Goal: Entertainment & Leisure: Consume media (video, audio)

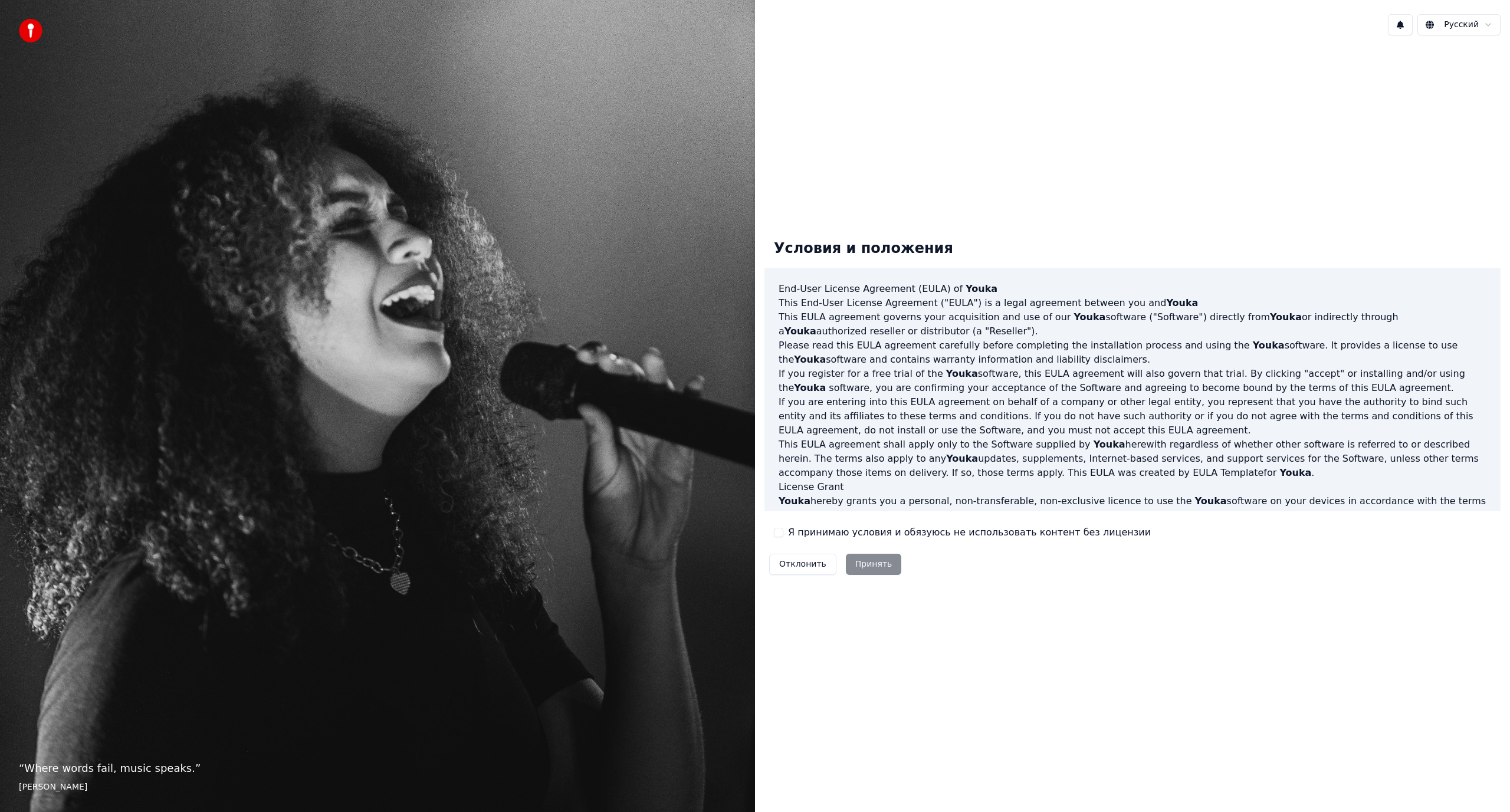
click at [775, 533] on button "Я принимаю условия и обязуюсь не использовать контент без лицензии" at bounding box center [778, 532] width 9 height 9
click at [877, 567] on button "Принять" at bounding box center [874, 564] width 56 height 21
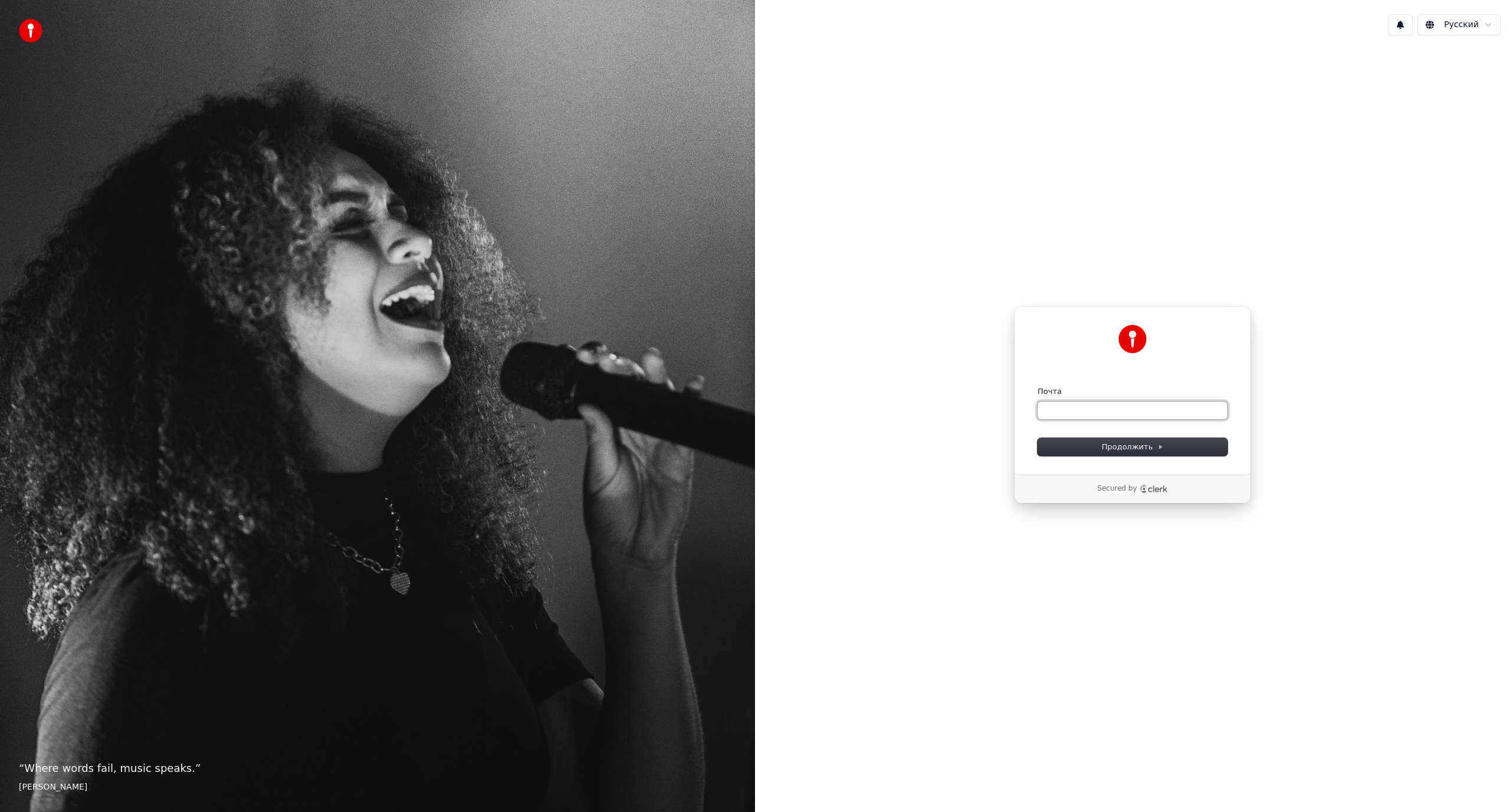
click at [1085, 414] on input "Почта" at bounding box center [1132, 410] width 189 height 18
click at [1037, 387] on button "submit" at bounding box center [1037, 387] width 0 height 0
type input "**********"
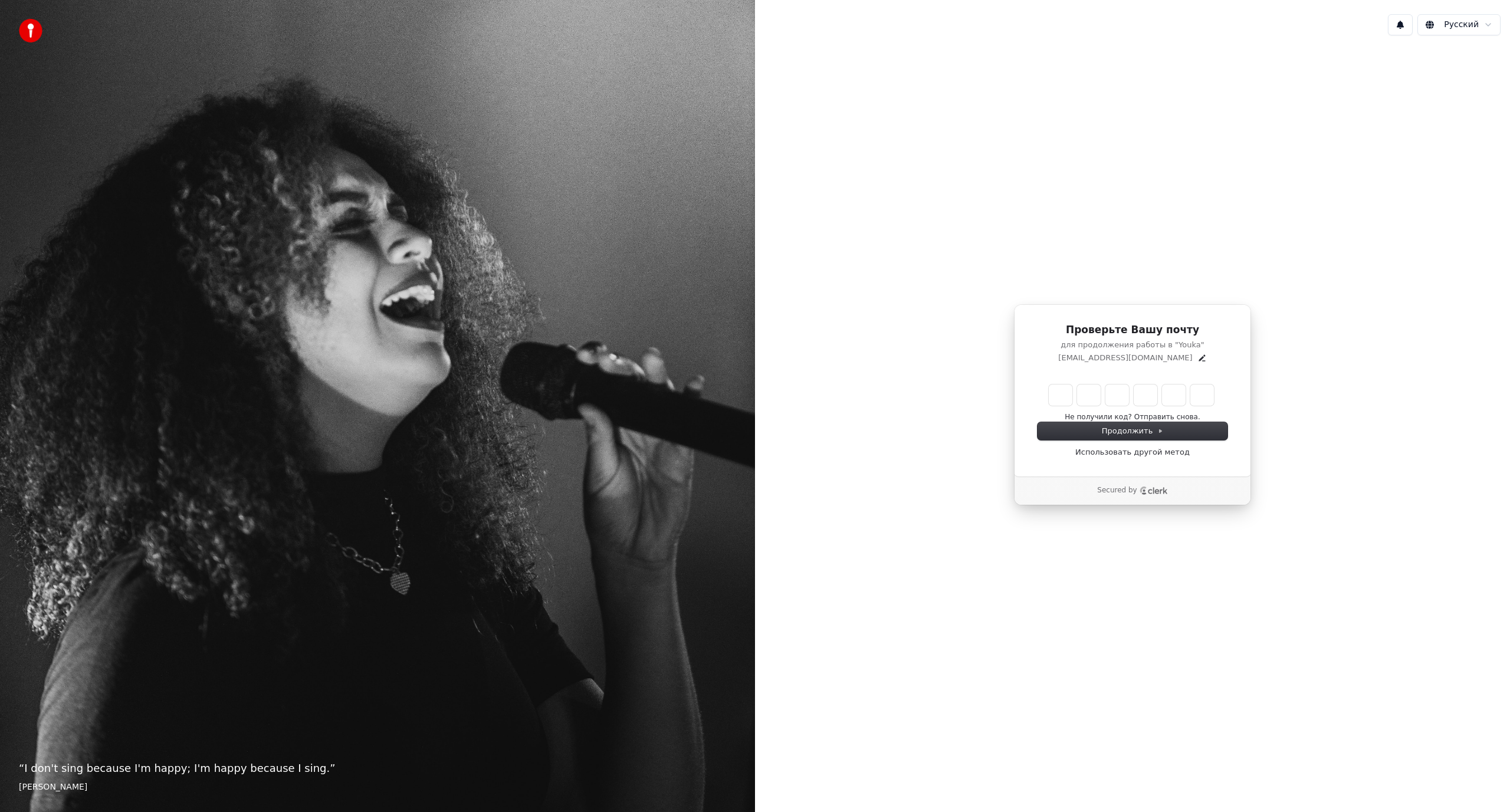
type input "******"
type input "*"
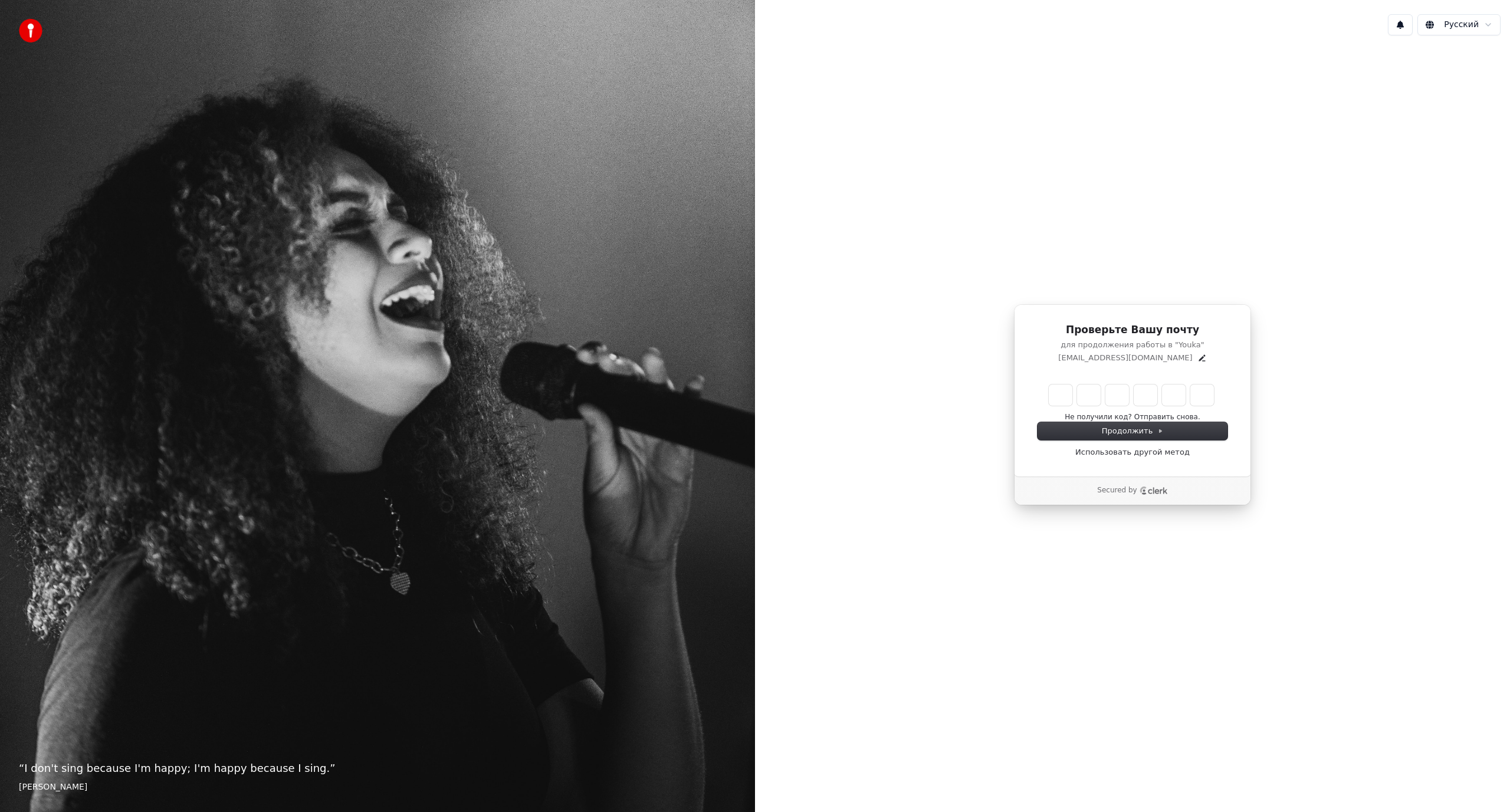
type input "*"
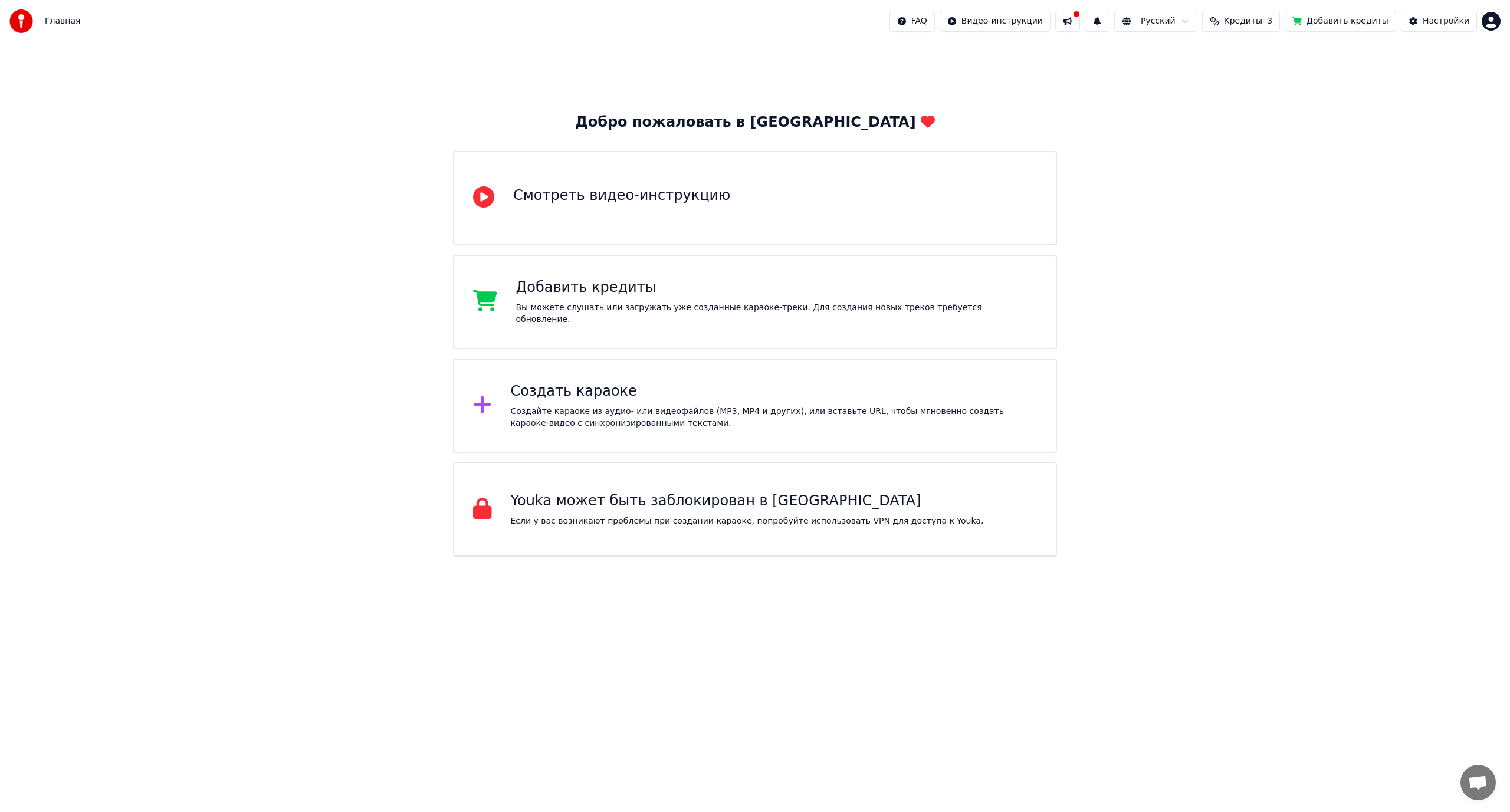
click at [1079, 20] on button at bounding box center [1067, 21] width 25 height 21
click at [1441, 98] on div "Добро пожаловать в Youka Смотреть видео-инструкцию Добавить кредиты Вы можете с…" at bounding box center [755, 299] width 1510 height 514
click at [1443, 25] on div "Настройки" at bounding box center [1446, 21] width 47 height 12
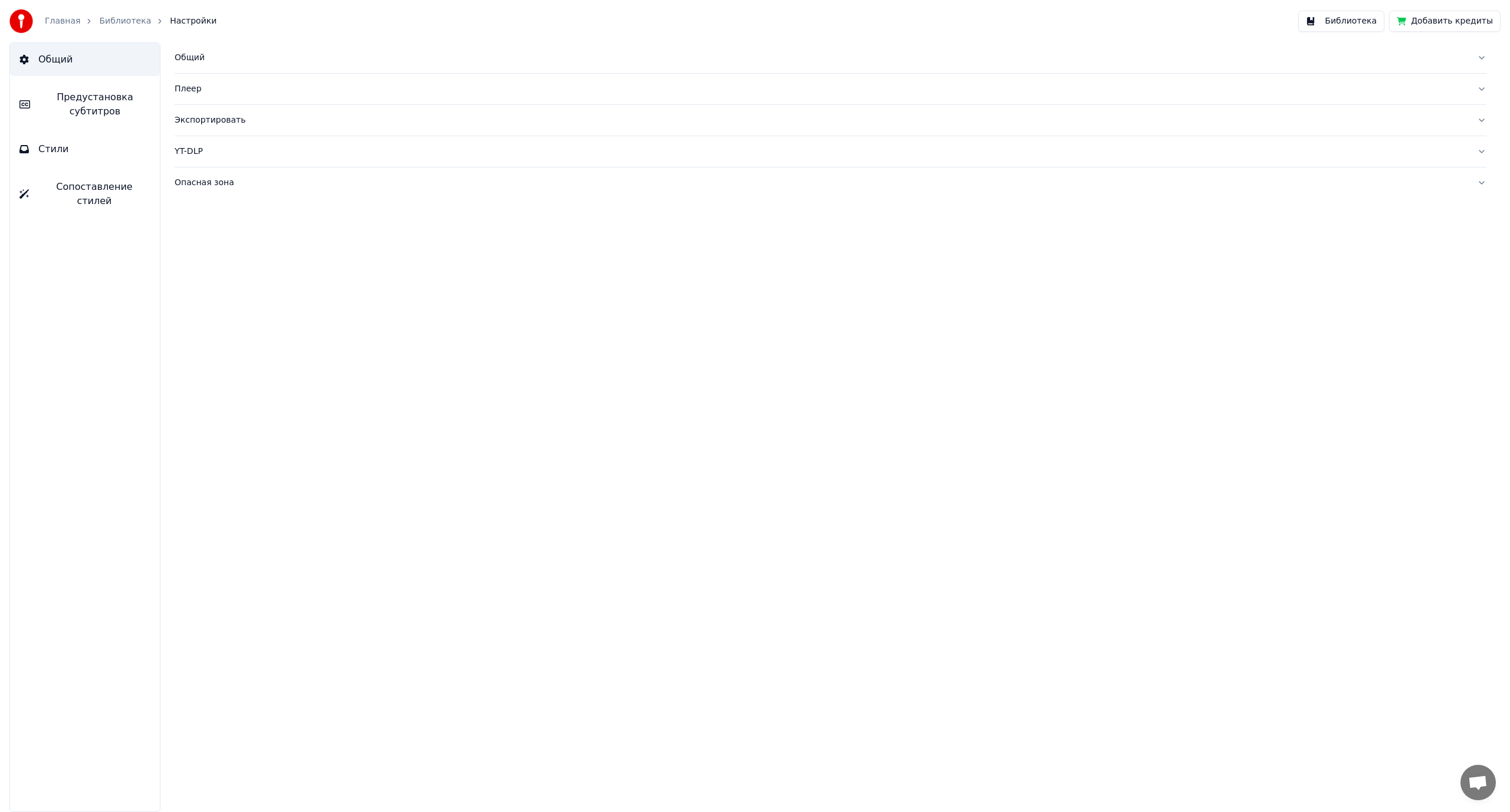
click at [220, 183] on div "Опасная зона" at bounding box center [821, 183] width 1293 height 12
click at [266, 206] on button "Переиндексировать библиотеку" at bounding box center [262, 208] width 176 height 21
click at [182, 62] on div "Общий" at bounding box center [821, 58] width 1293 height 12
click at [502, 142] on button "Изменить" at bounding box center [497, 146] width 63 height 21
type input "**********"
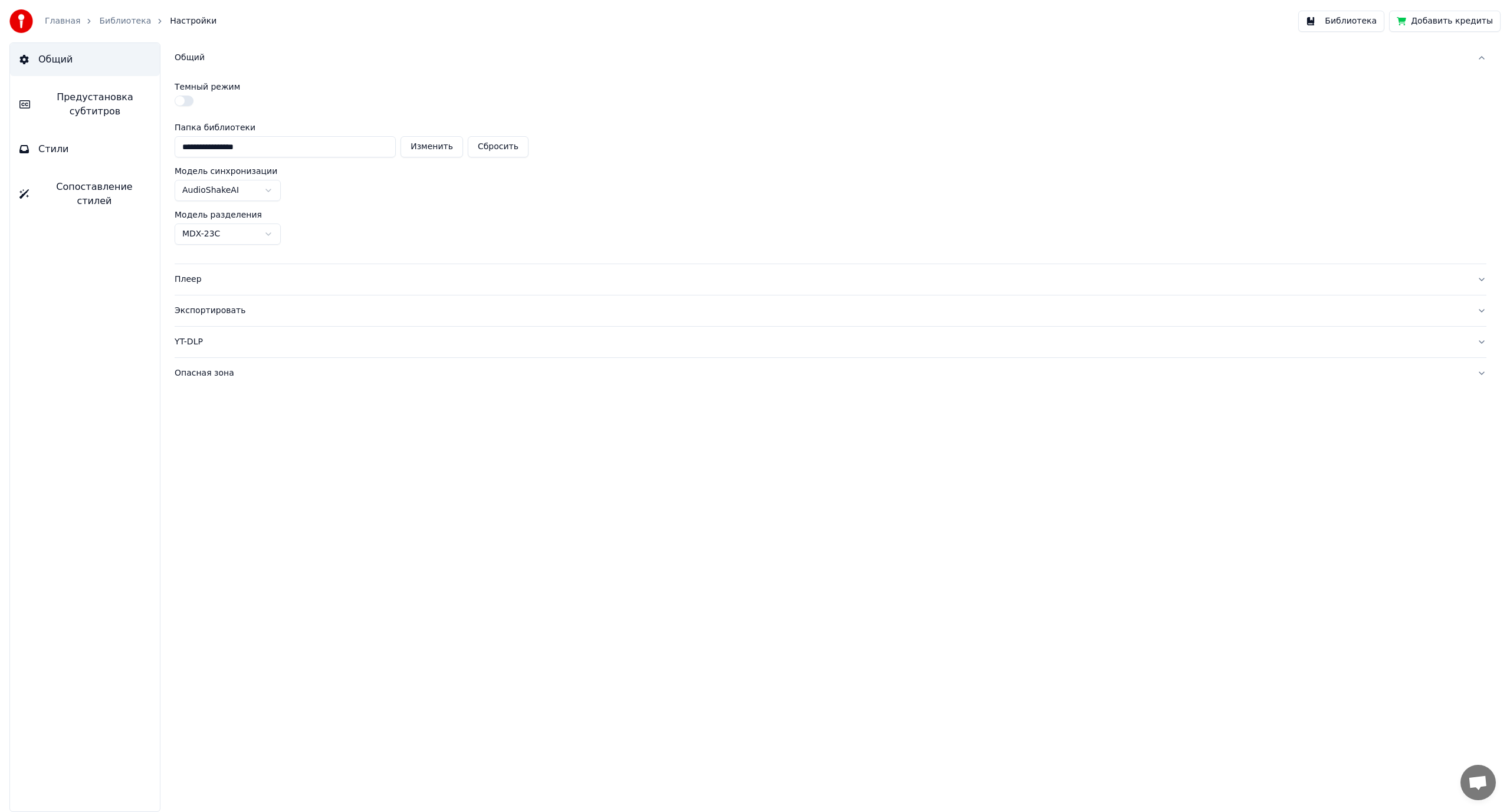
click at [198, 373] on div "Опасная зона" at bounding box center [821, 373] width 1293 height 12
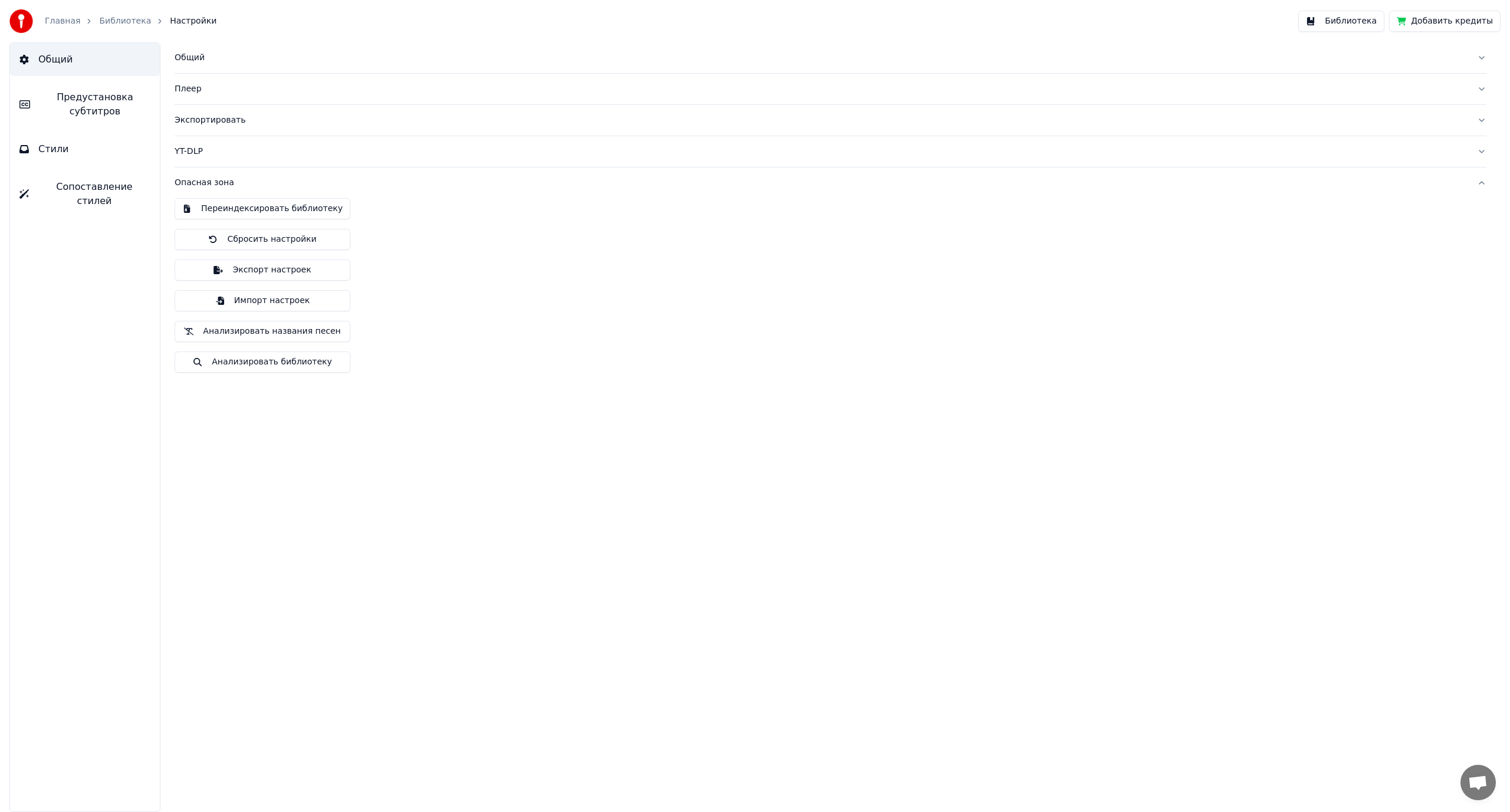
click at [277, 208] on button "Переиндексировать библиотеку" at bounding box center [262, 208] width 176 height 21
click at [62, 19] on link "Главная" at bounding box center [63, 21] width 36 height 12
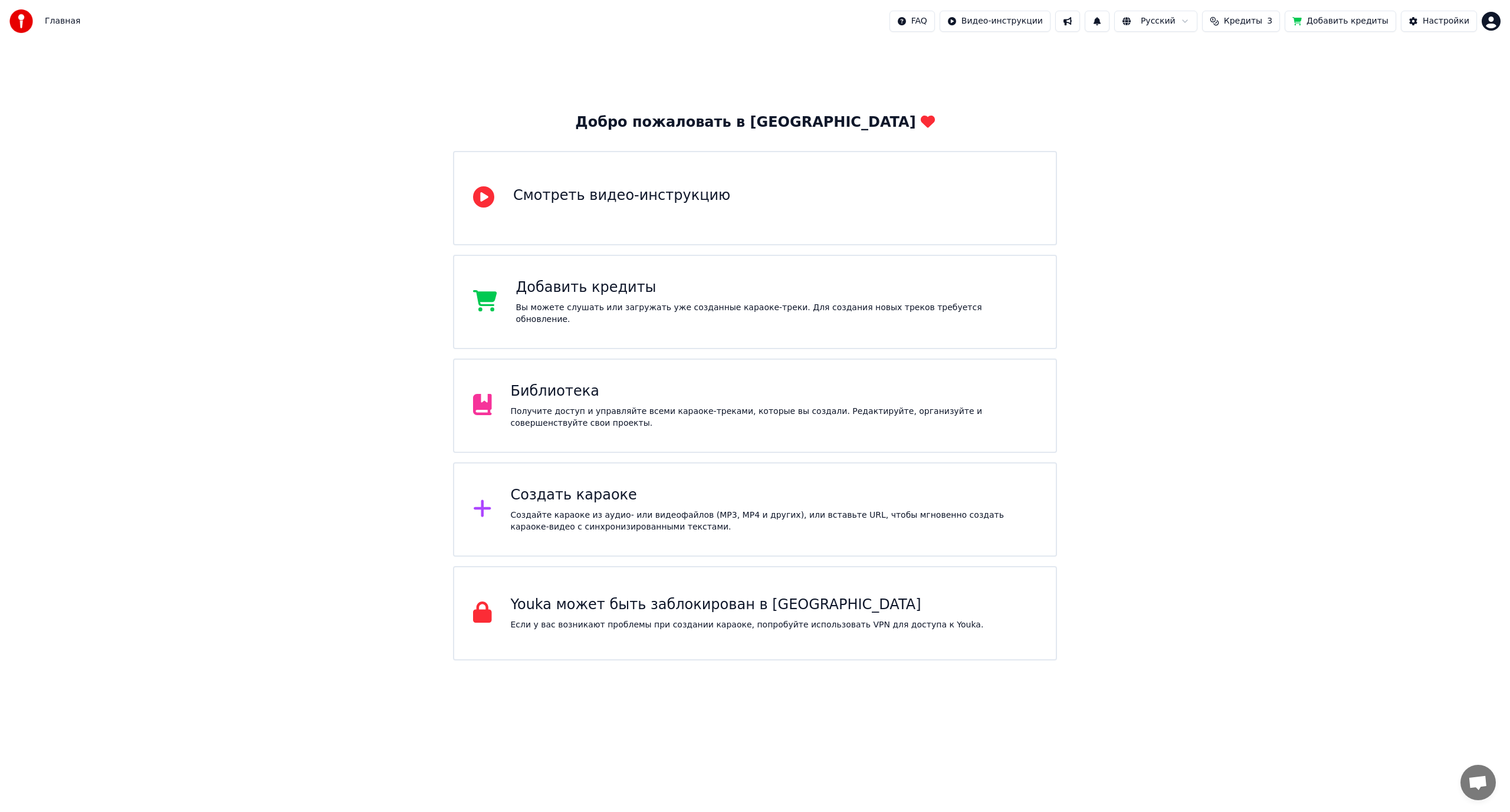
click at [672, 401] on div "Библиотека Получите доступ и управляйте всеми караоке-треками, которые вы созда…" at bounding box center [774, 406] width 527 height 47
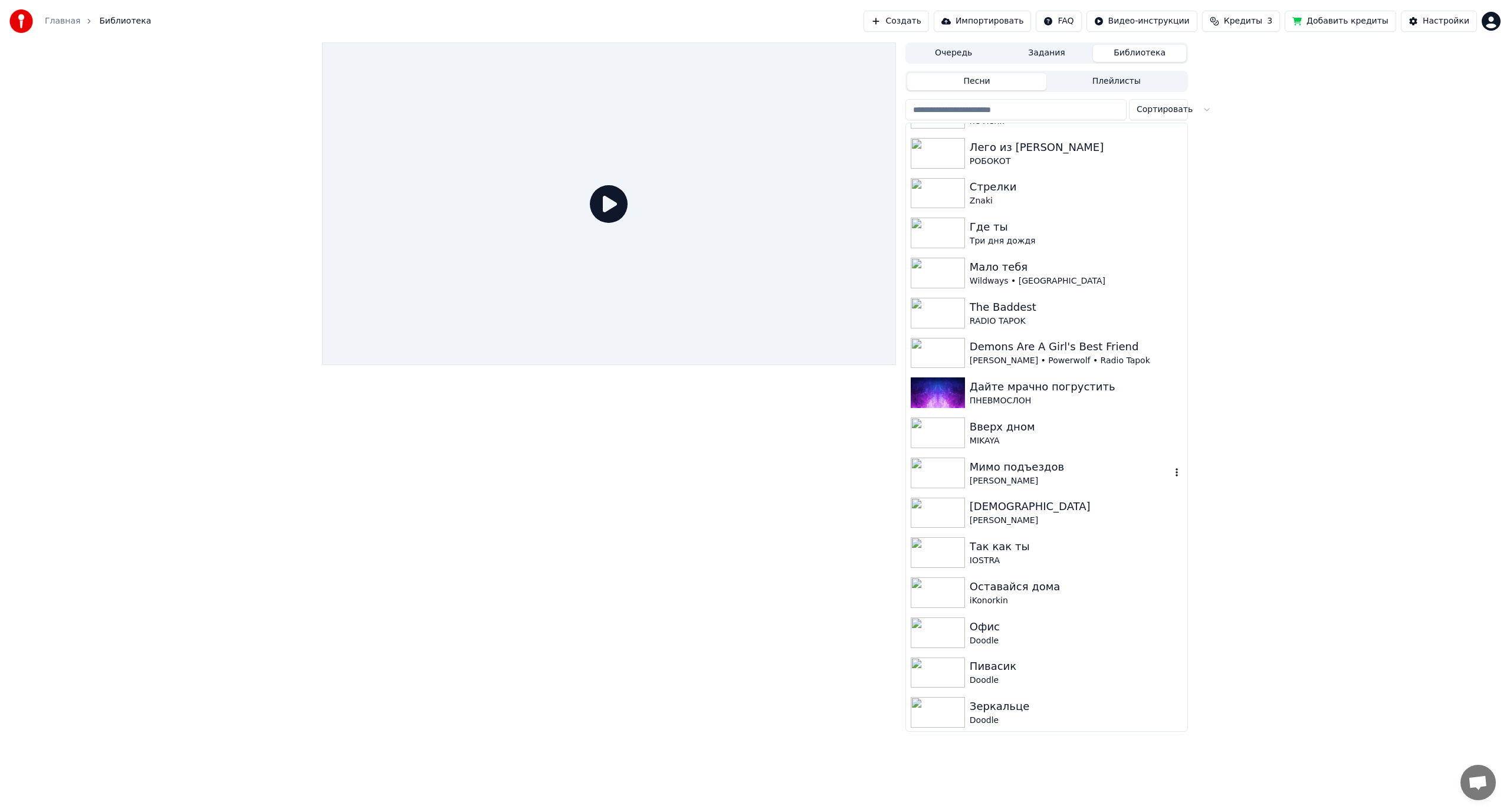
scroll to position [354, 0]
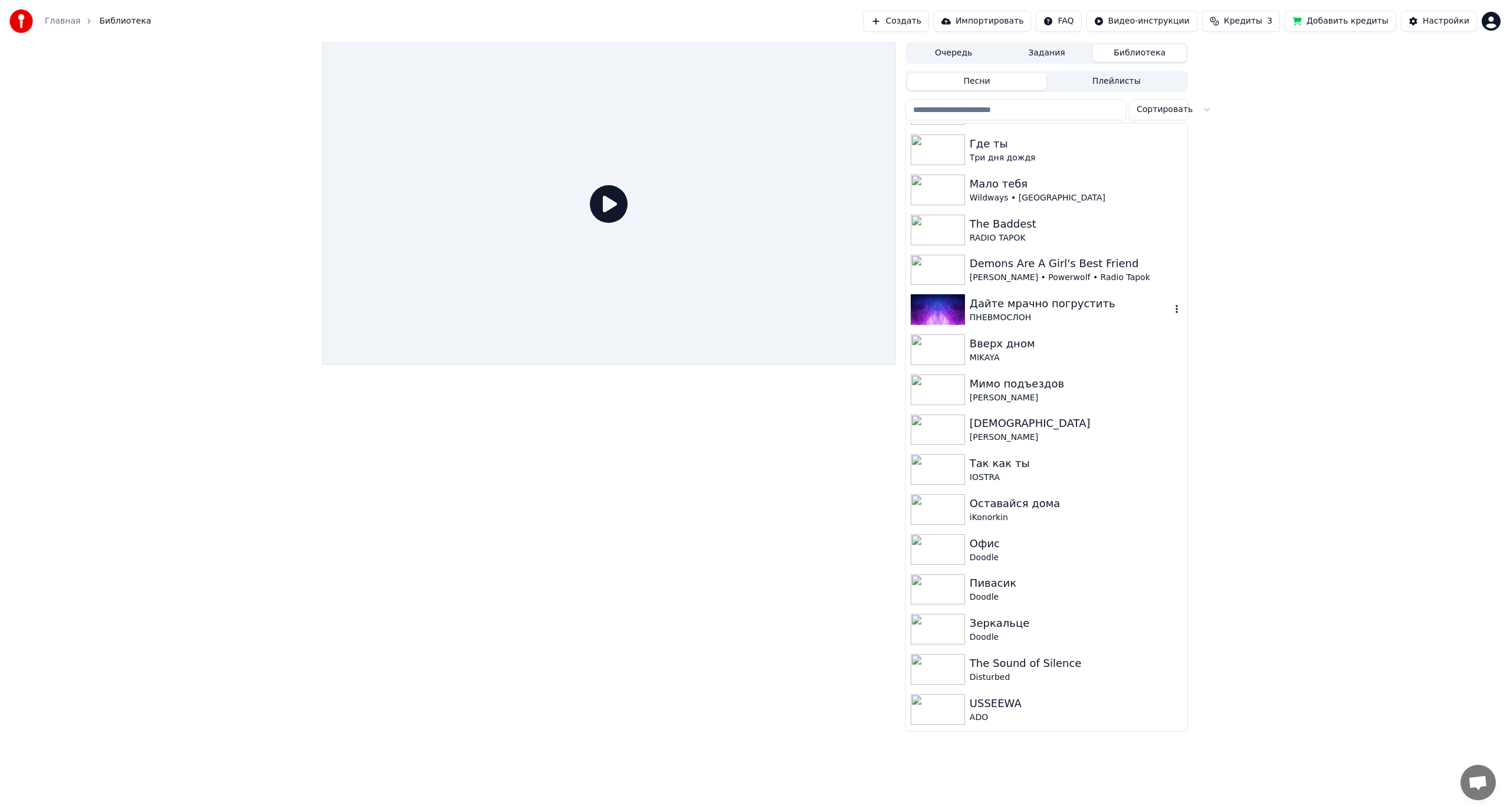
click at [991, 309] on div "Дайте мрачно погрустить" at bounding box center [1070, 304] width 201 height 17
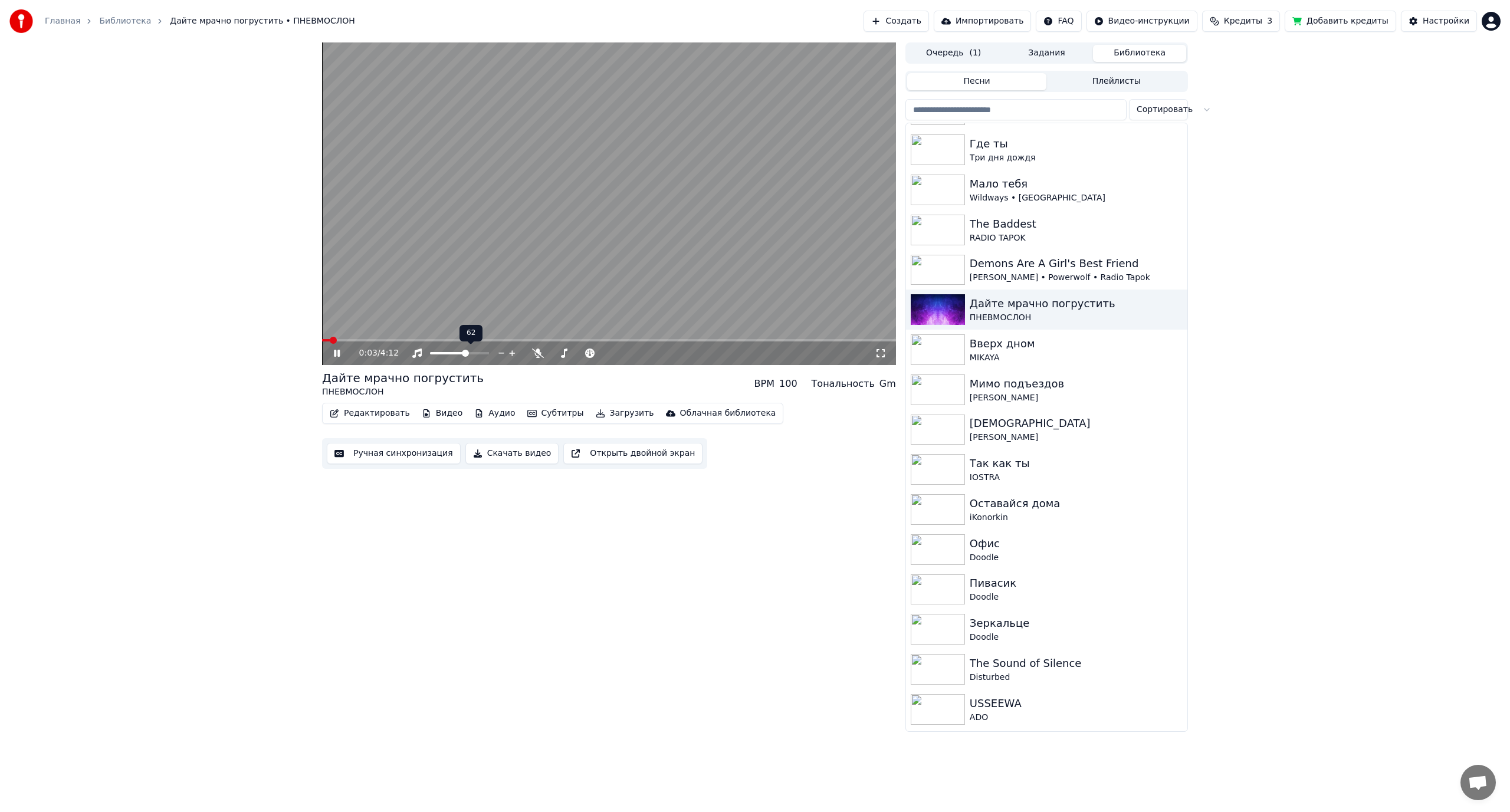
click at [464, 357] on span at bounding box center [465, 353] width 7 height 7
click at [394, 340] on span at bounding box center [609, 340] width 574 height 3
click at [456, 342] on span at bounding box center [609, 340] width 574 height 3
click at [552, 341] on span at bounding box center [609, 340] width 574 height 3
click at [641, 276] on video at bounding box center [609, 203] width 574 height 322
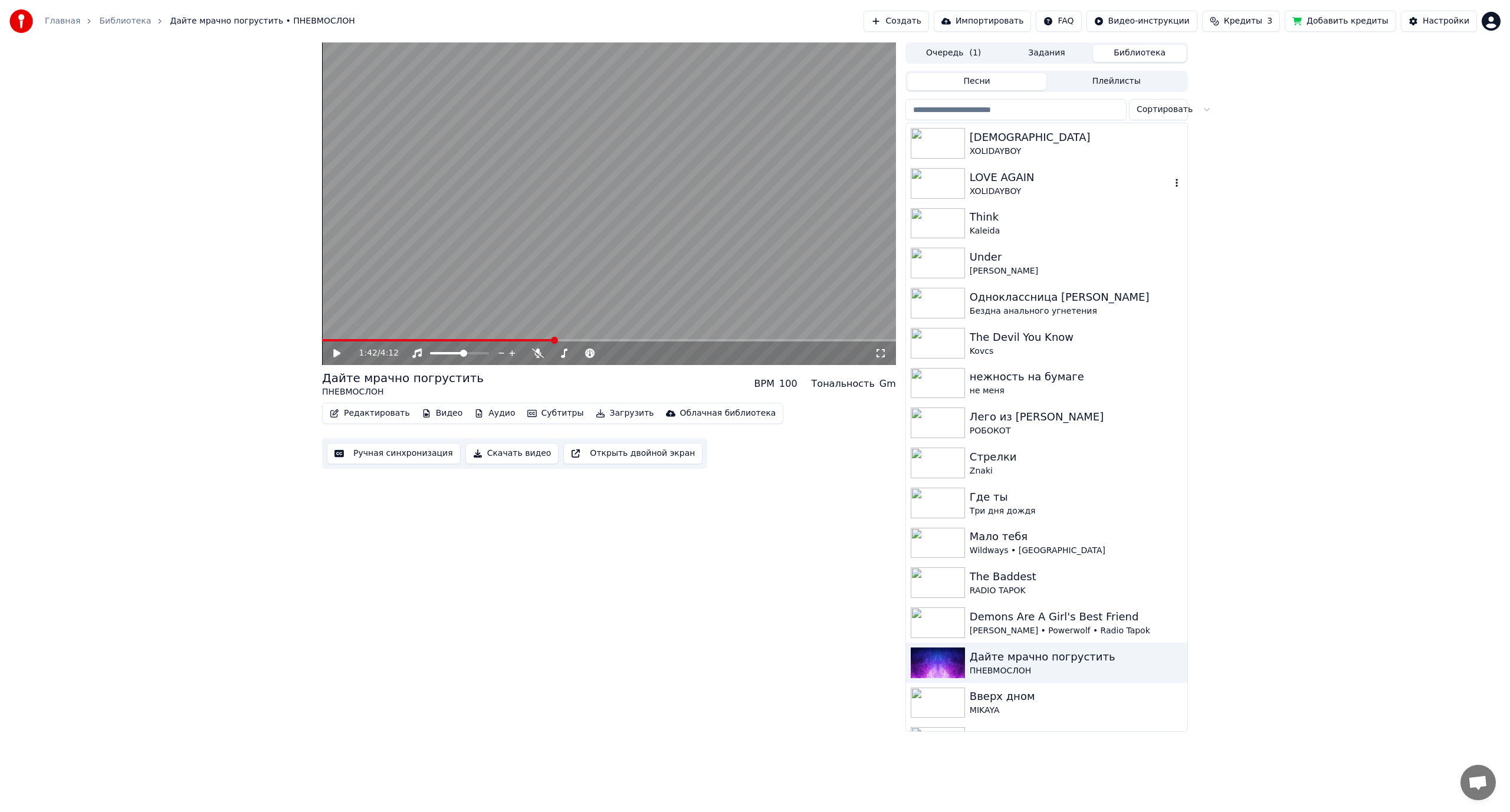
click at [1006, 182] on div "LOVE AGAIN" at bounding box center [1070, 178] width 201 height 17
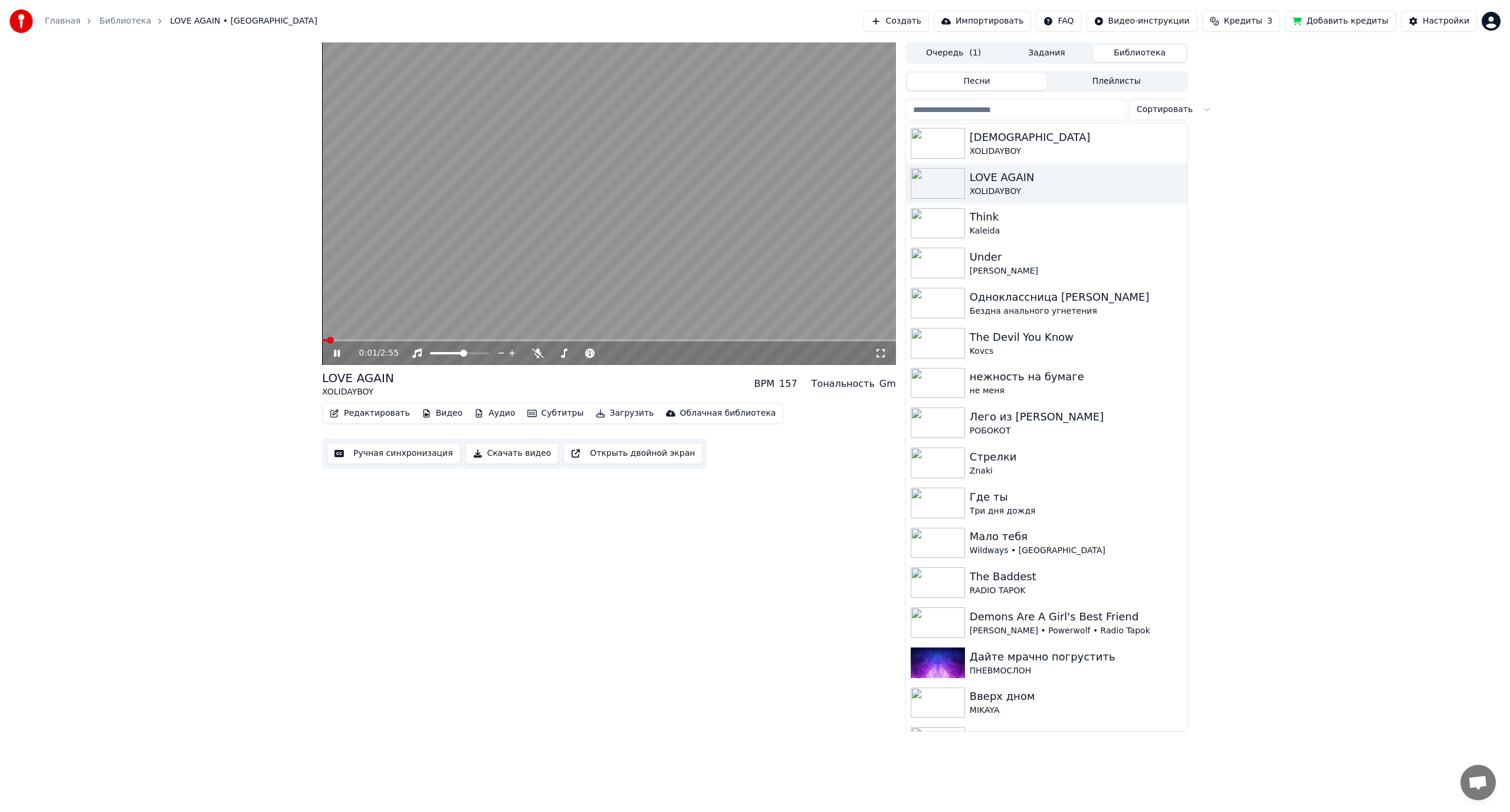
click at [742, 340] on span at bounding box center [609, 340] width 574 height 3
click at [448, 353] on span at bounding box center [448, 353] width 7 height 7
click at [711, 339] on span at bounding box center [541, 340] width 437 height 3
click at [691, 339] on span at bounding box center [521, 340] width 398 height 3
click at [640, 339] on span at bounding box center [481, 340] width 318 height 3
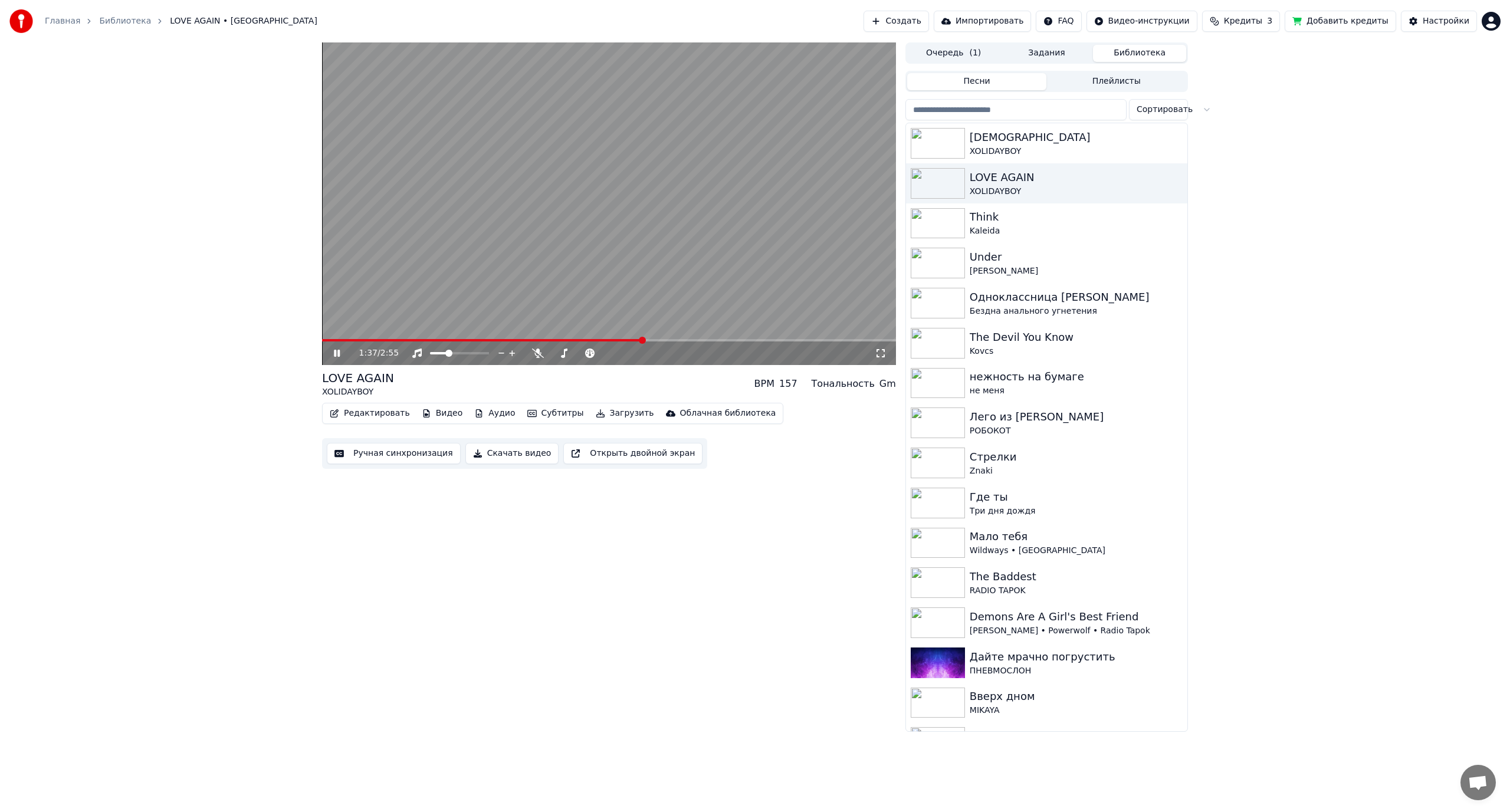
click at [608, 339] on span at bounding box center [482, 340] width 321 height 3
click at [541, 351] on icon at bounding box center [538, 353] width 12 height 9
click at [581, 354] on span at bounding box center [581, 353] width 7 height 7
click at [571, 354] on span at bounding box center [571, 353] width 7 height 7
click at [478, 266] on video at bounding box center [609, 203] width 574 height 322
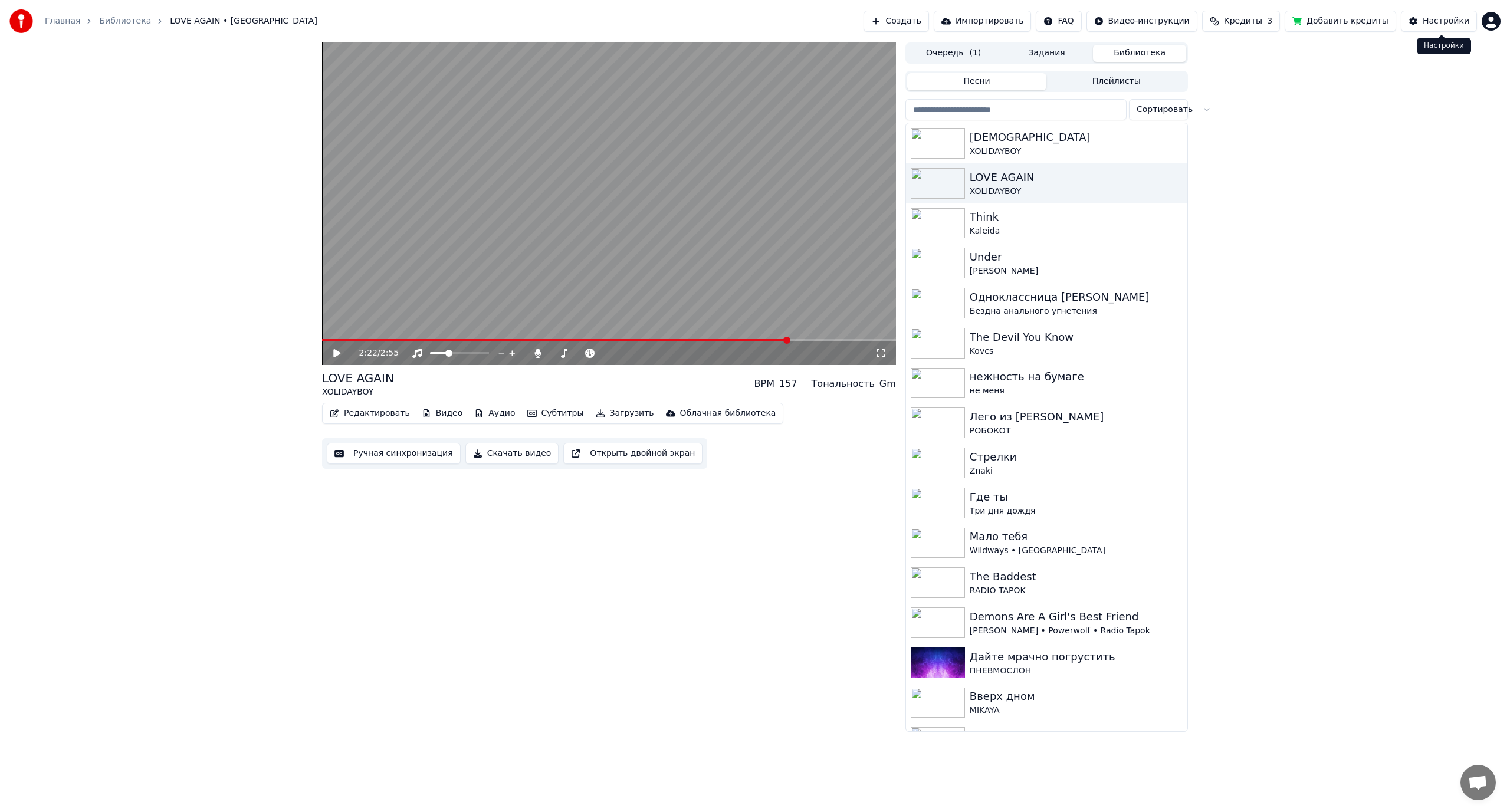
click at [1449, 23] on div "Настройки" at bounding box center [1446, 21] width 47 height 12
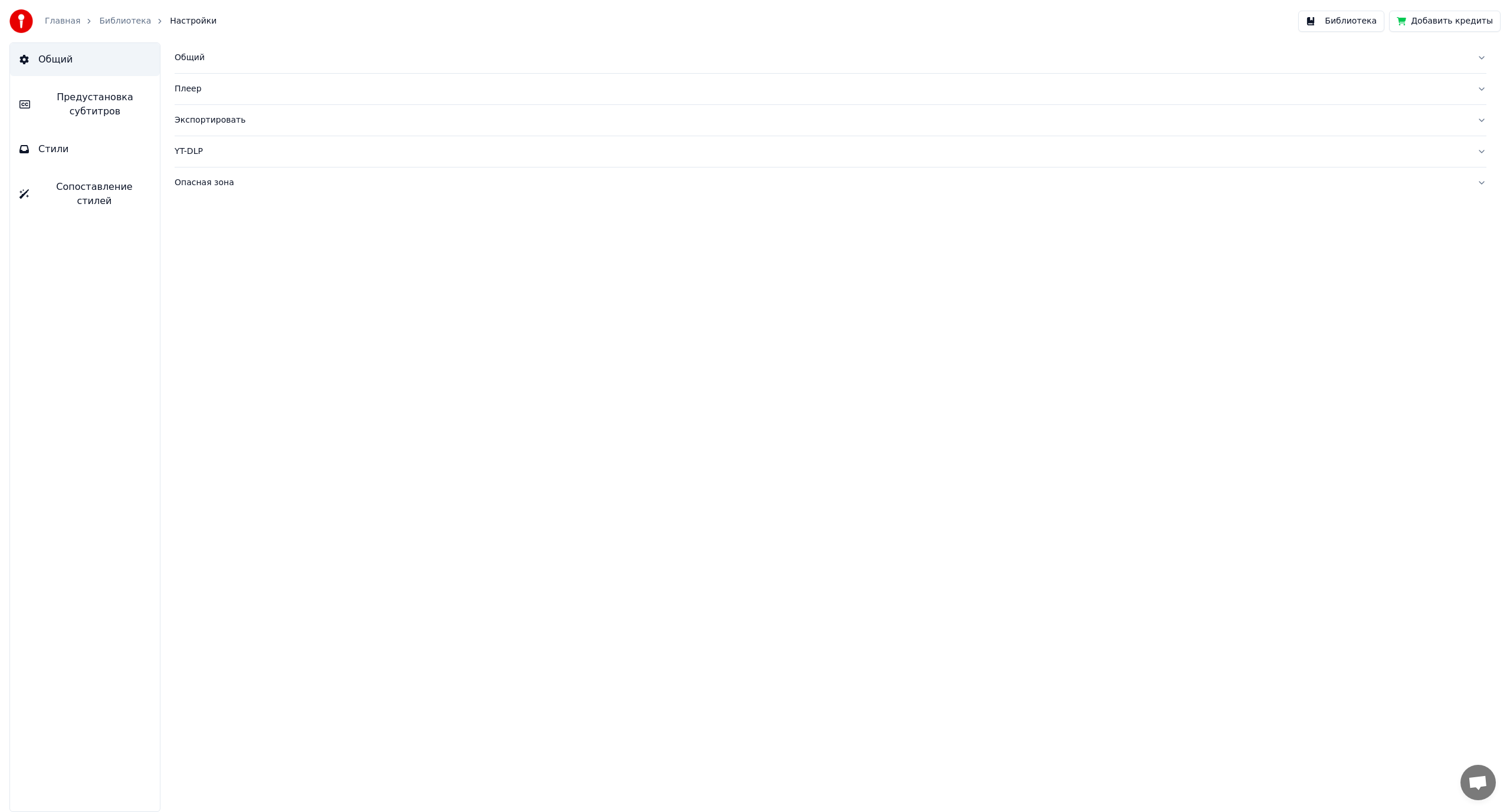
click at [88, 104] on span "Предустановка субтитров" at bounding box center [95, 104] width 111 height 28
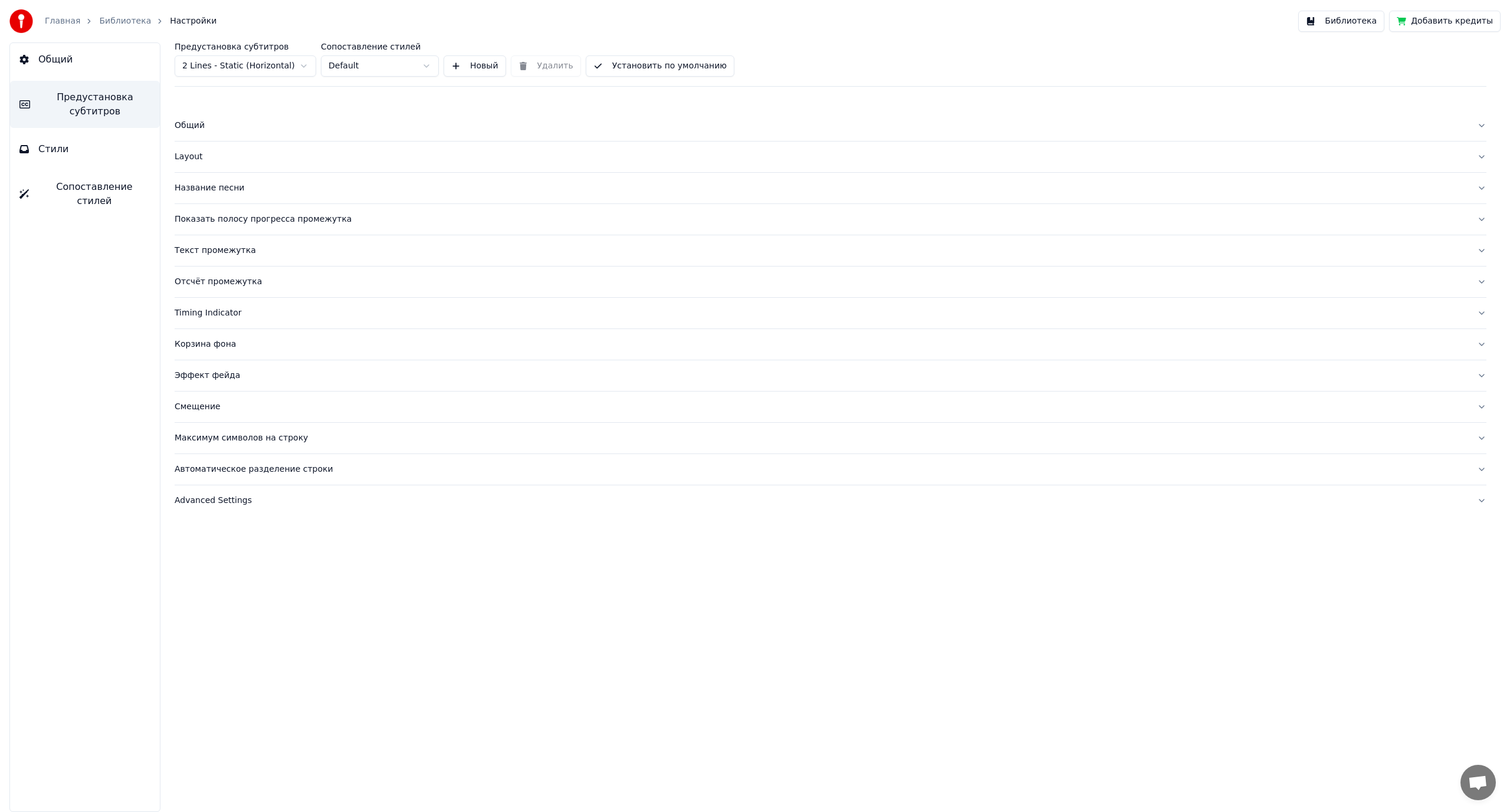
click at [194, 127] on div "Общий" at bounding box center [821, 126] width 1293 height 12
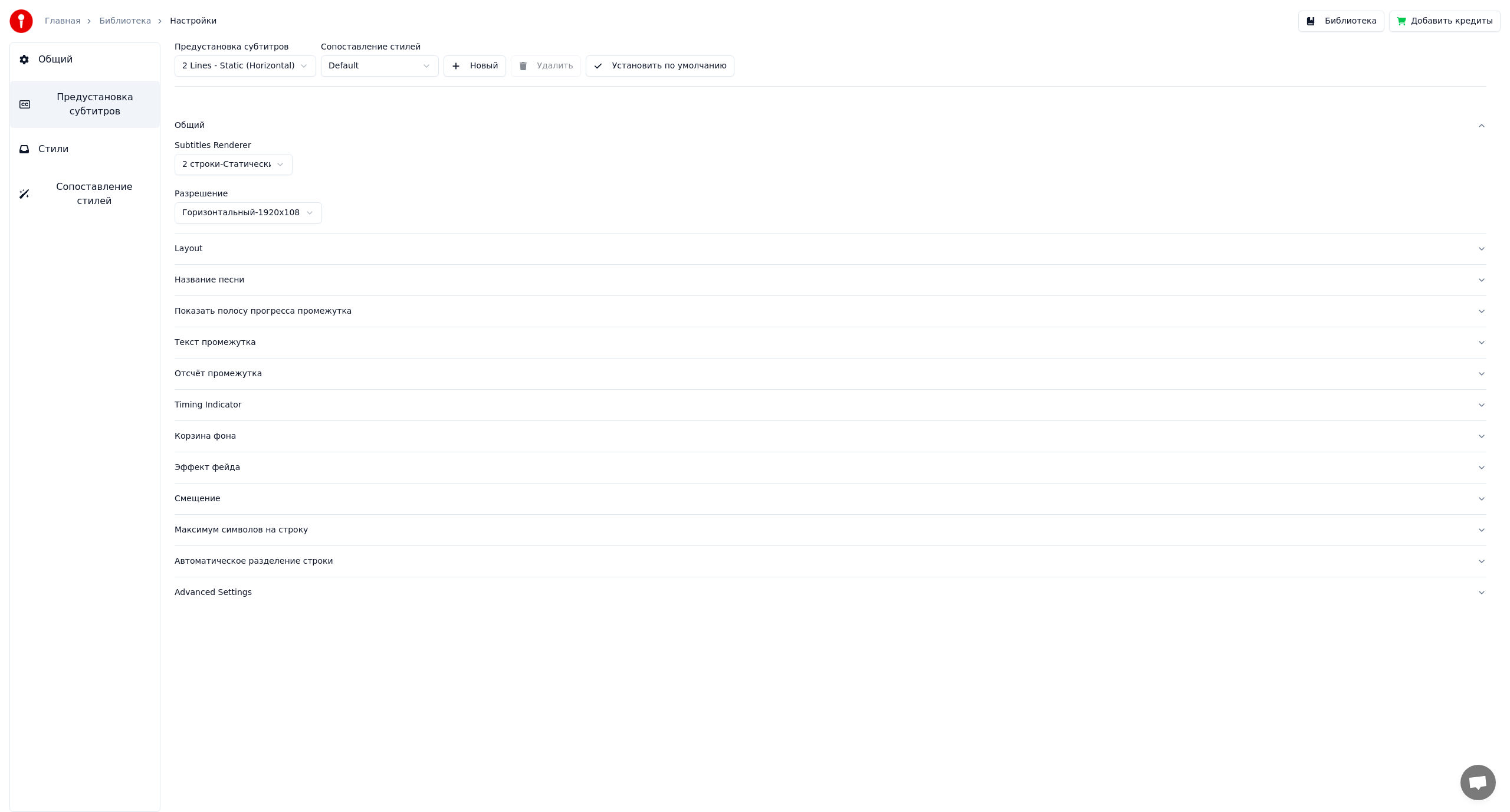
click at [192, 250] on div "Layout" at bounding box center [821, 249] width 1293 height 12
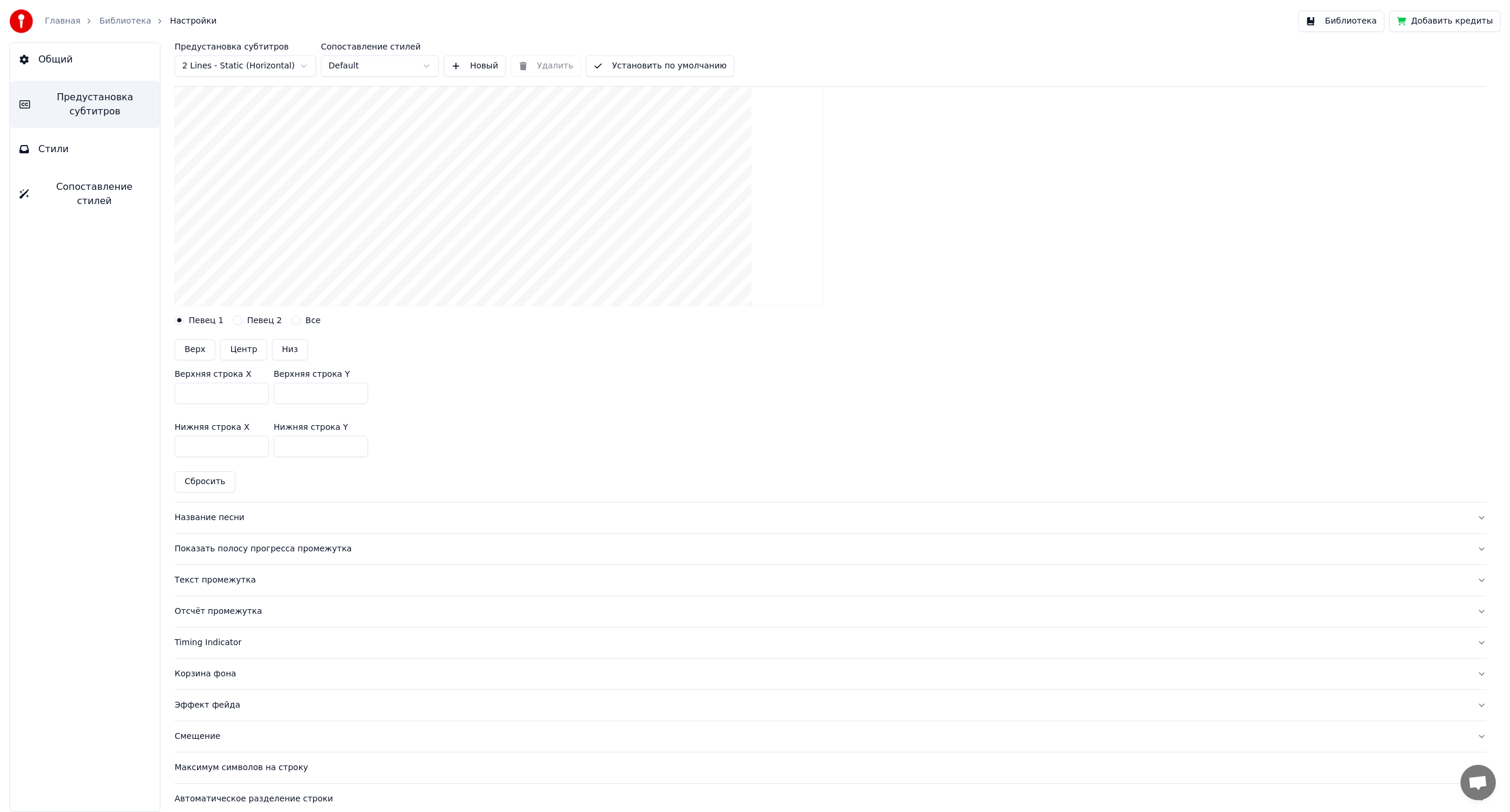
scroll to position [177, 0]
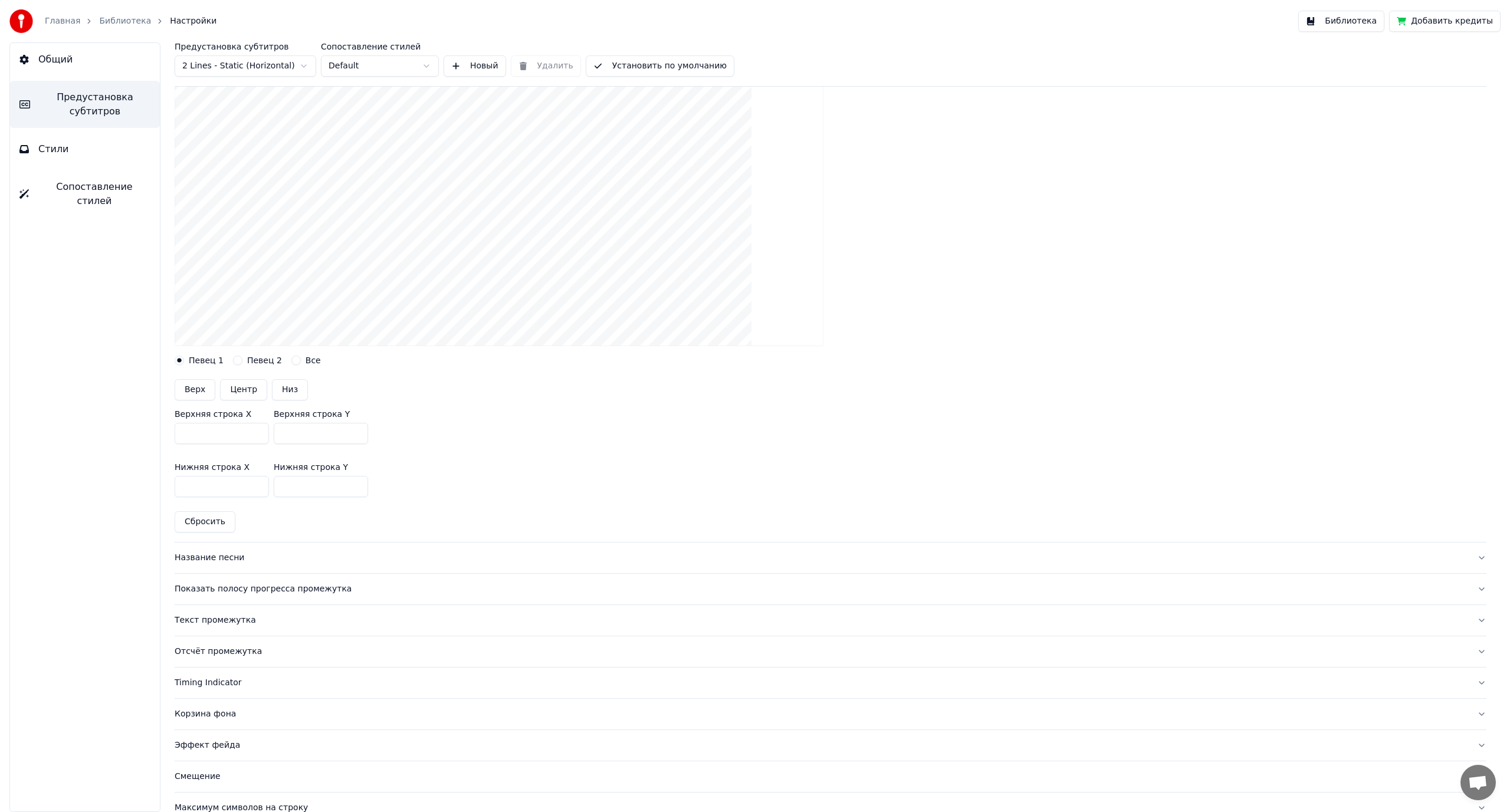
click at [244, 387] on button "Центр" at bounding box center [244, 389] width 47 height 21
type input "***"
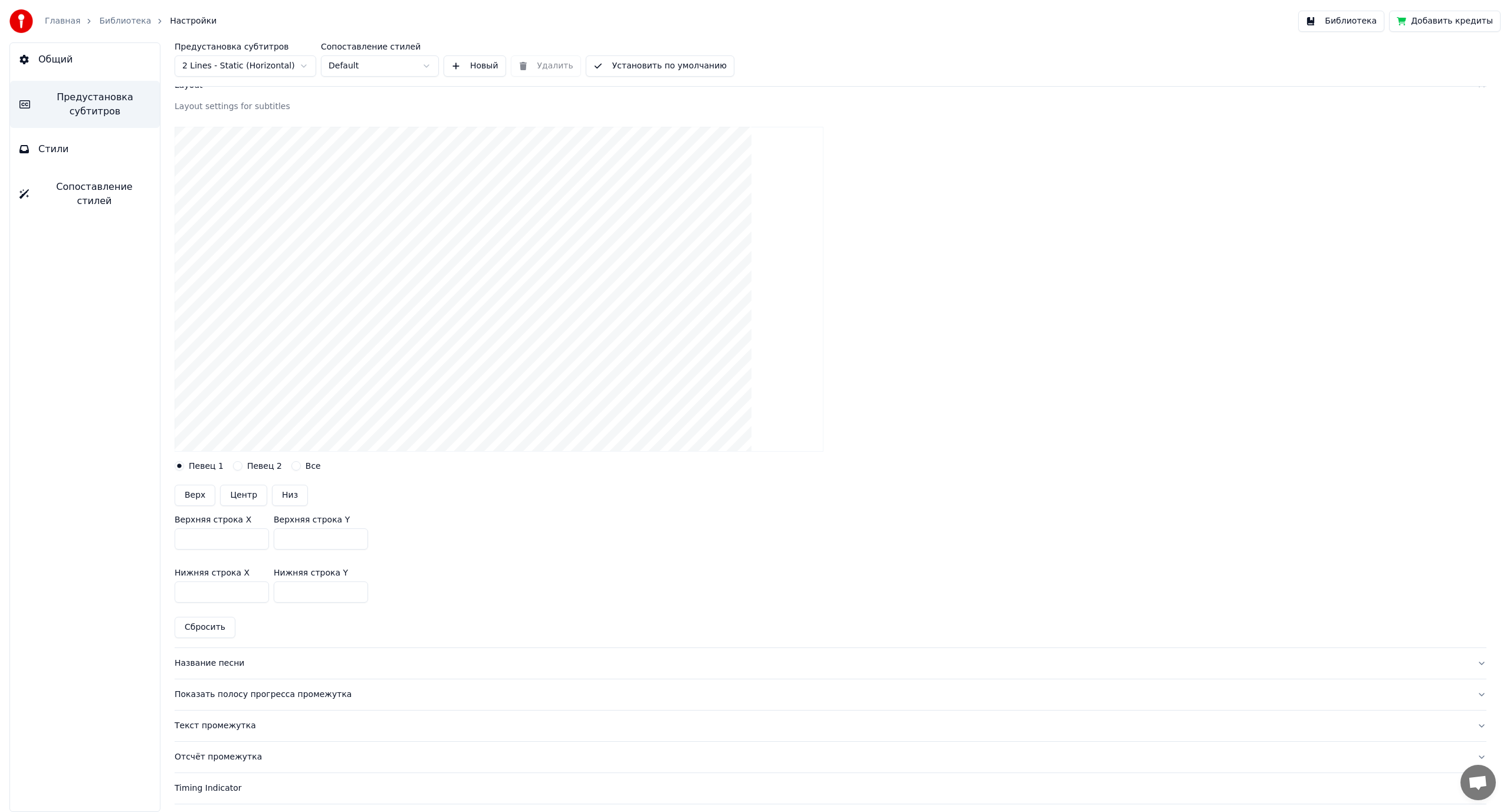
scroll to position [59, 0]
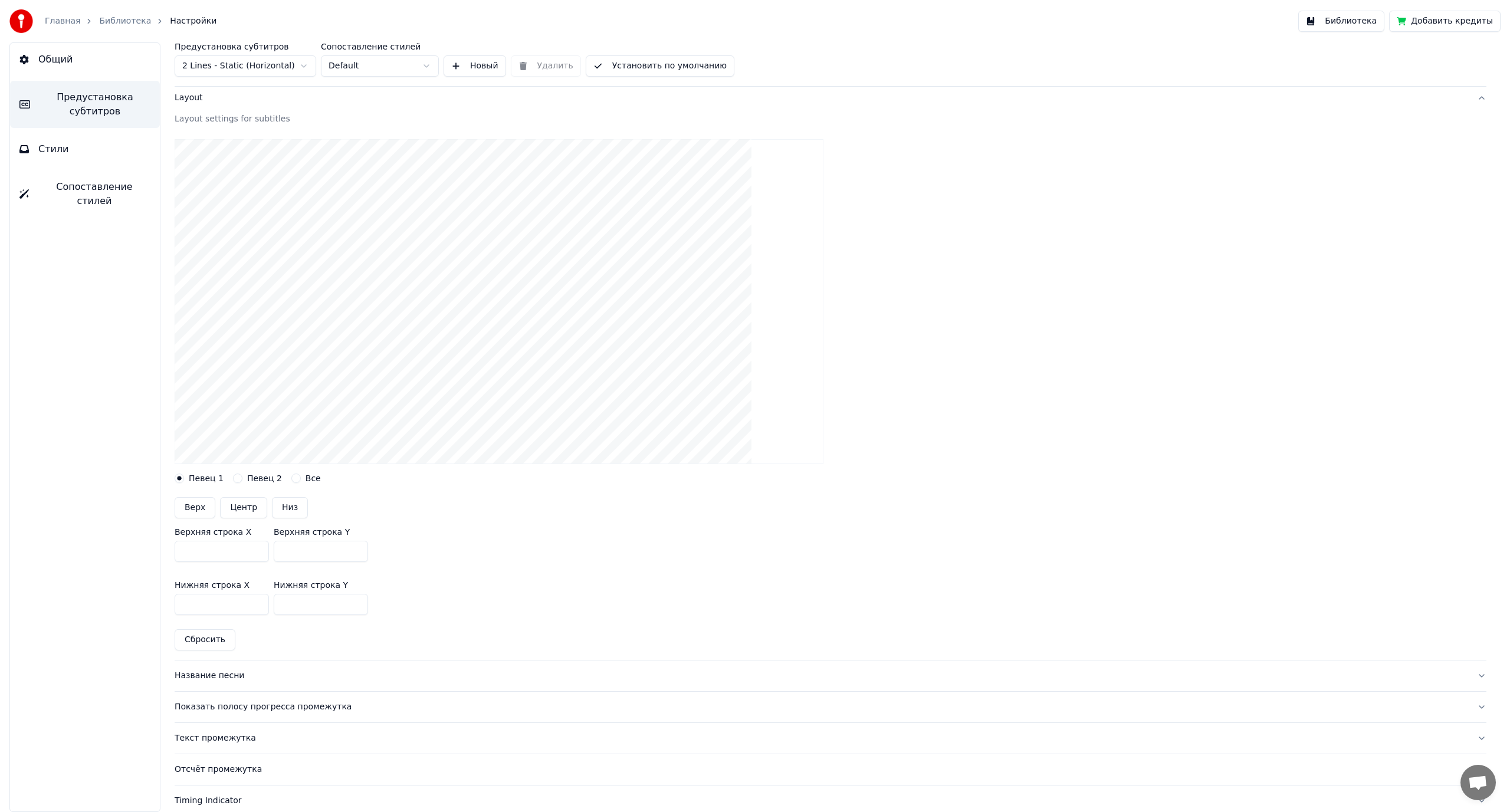
click at [233, 478] on button "Певец 2" at bounding box center [237, 478] width 9 height 9
click at [244, 505] on button "Центр" at bounding box center [244, 508] width 47 height 21
type input "***"
click at [291, 476] on button "Все" at bounding box center [295, 478] width 9 height 9
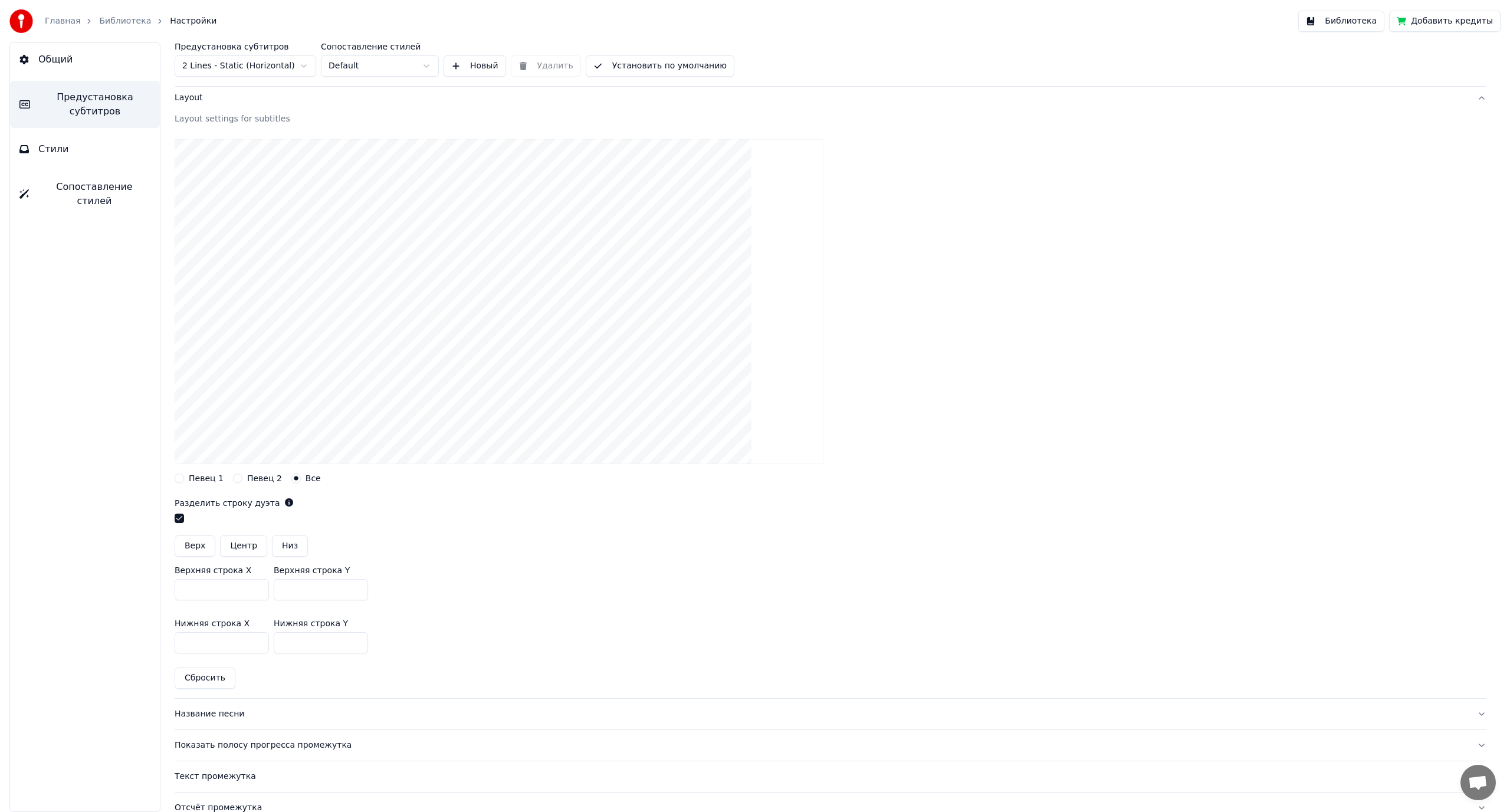
click at [239, 550] on button "Центр" at bounding box center [244, 546] width 47 height 21
click at [180, 479] on button "Певец 1" at bounding box center [178, 478] width 9 height 9
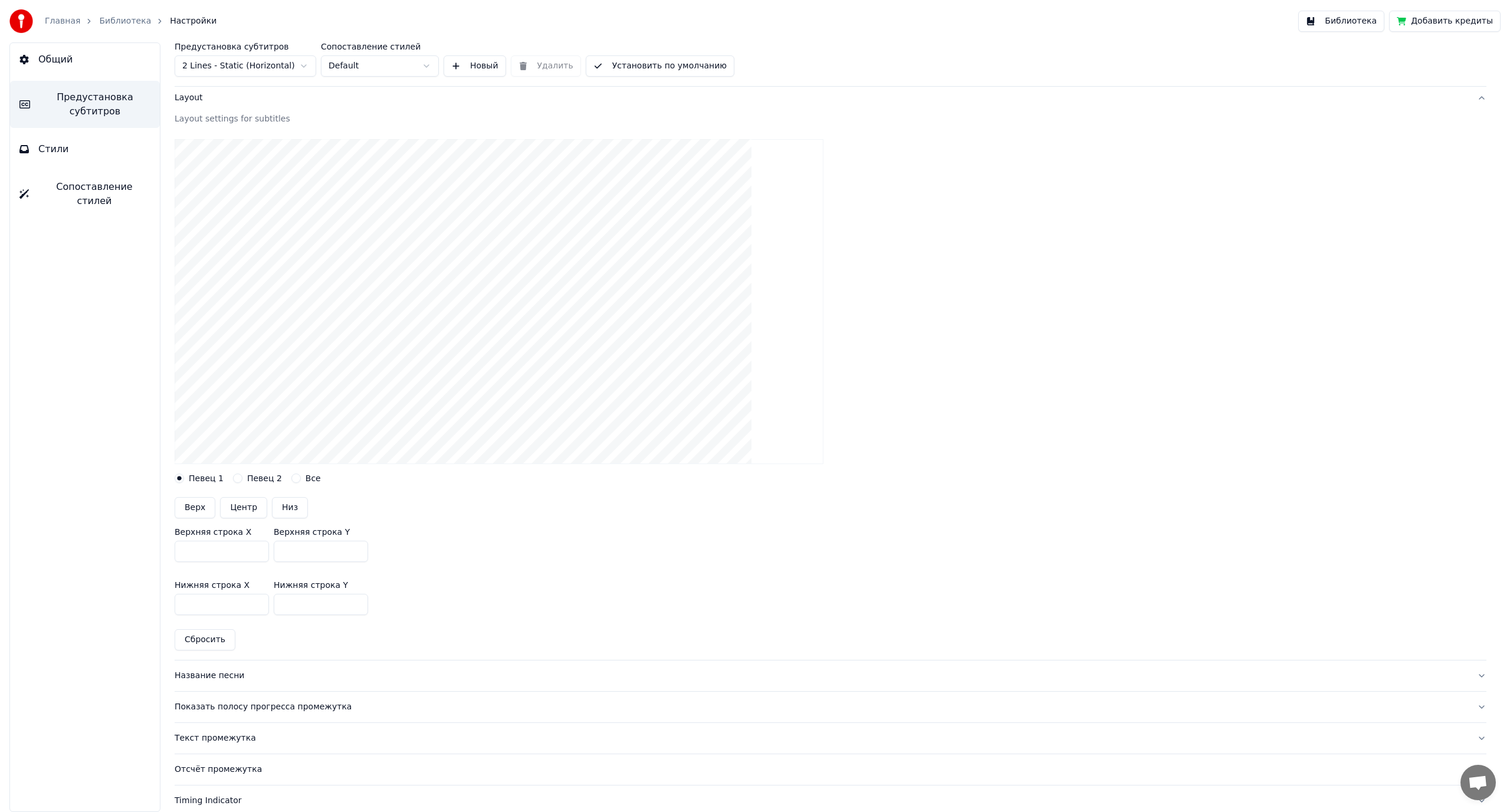
drag, startPoint x: 301, startPoint y: 602, endPoint x: 249, endPoint y: 603, distance: 52.0
click at [249, 603] on div "Нижняя строка X *** Нижняя строка Y ***" at bounding box center [830, 598] width 1311 height 53
type input "***"
click at [235, 476] on button "Певец 2" at bounding box center [237, 478] width 9 height 9
drag, startPoint x: 316, startPoint y: 595, endPoint x: 238, endPoint y: 593, distance: 78.0
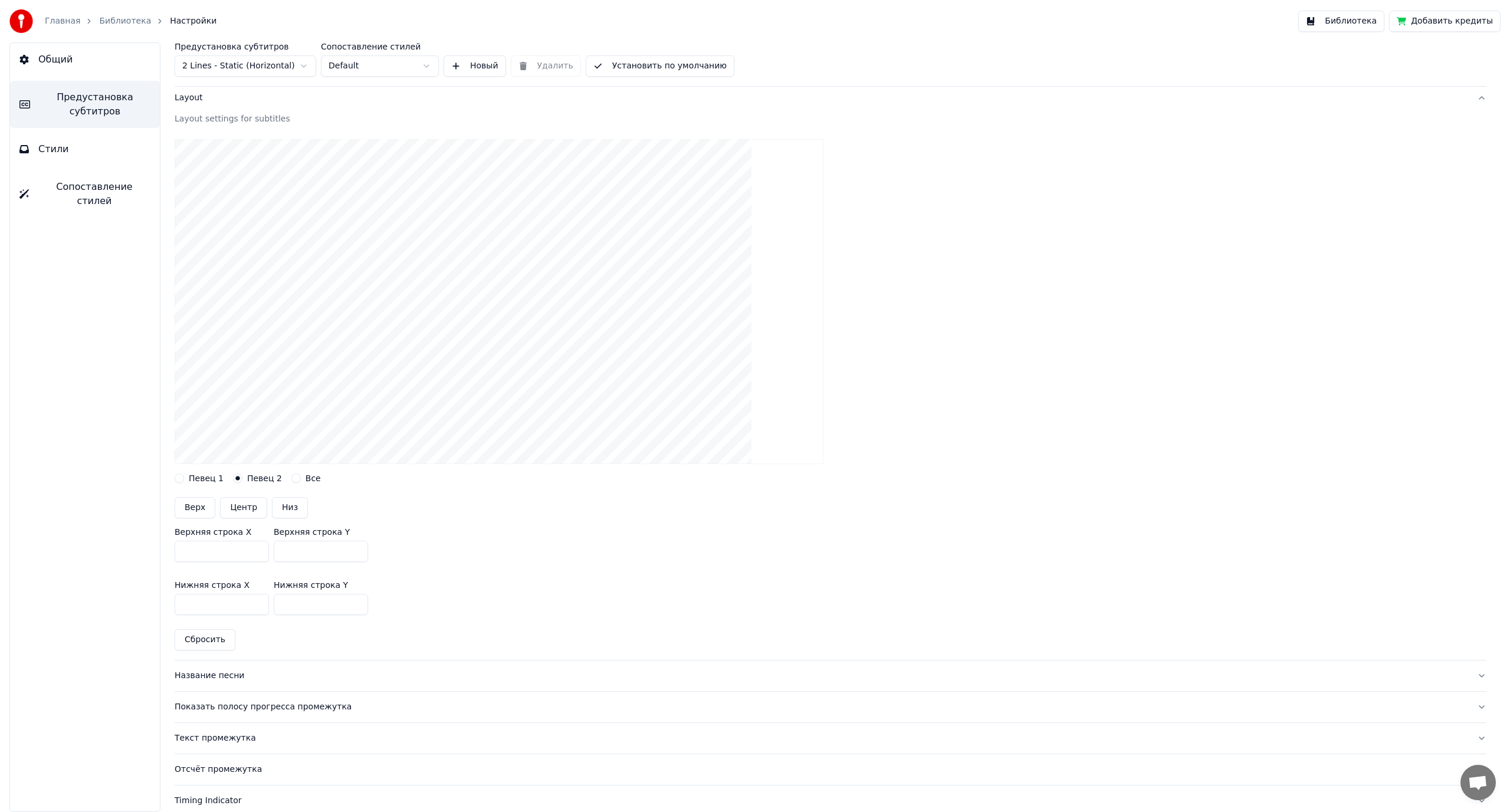
click at [234, 605] on div "Нижняя строка X *** Нижняя строка Y ***" at bounding box center [830, 598] width 1311 height 53
type input "***"
click at [182, 478] on button "Певец 1" at bounding box center [178, 478] width 9 height 9
click at [291, 476] on button "Все" at bounding box center [295, 478] width 9 height 9
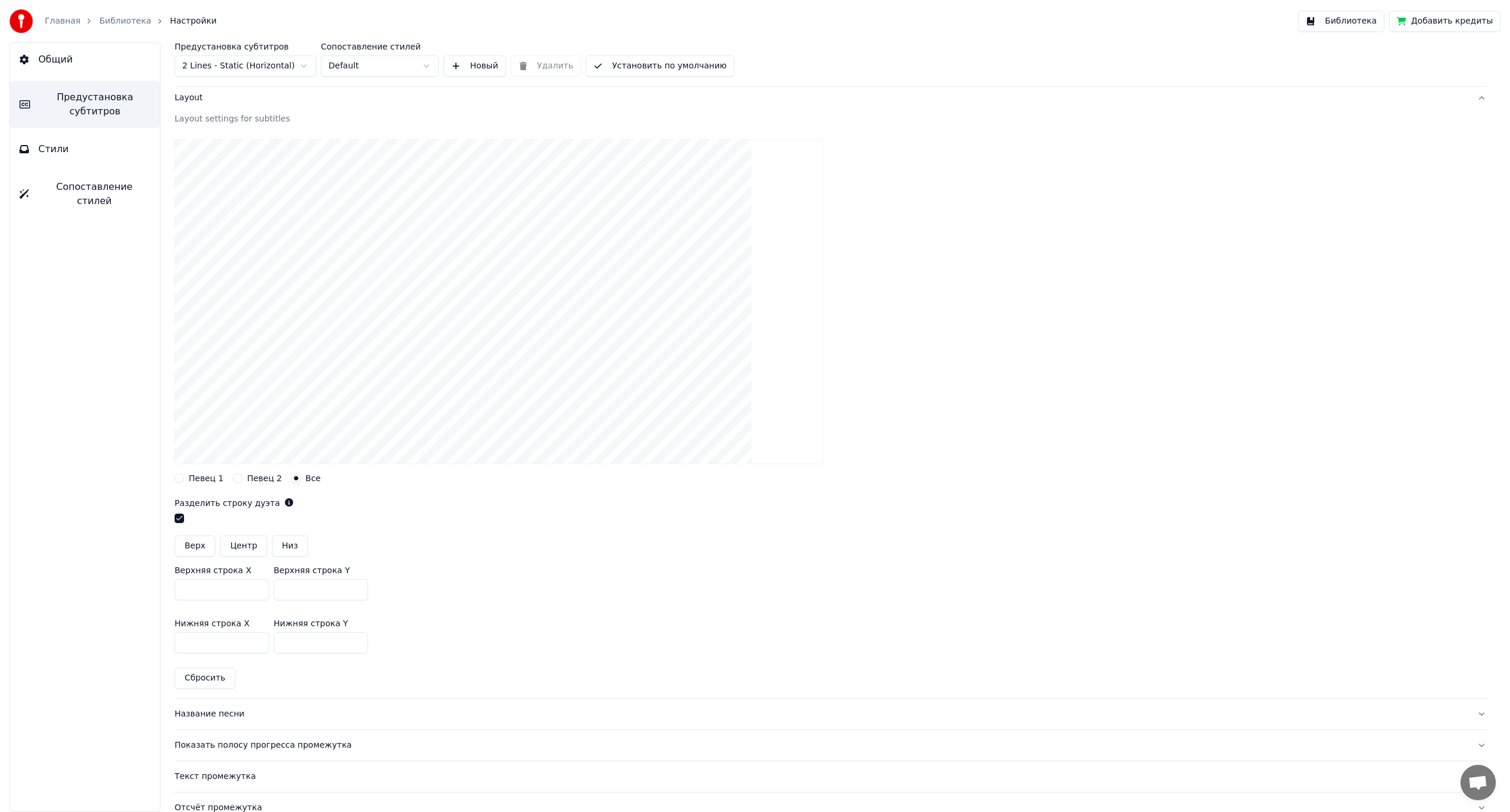
drag, startPoint x: 310, startPoint y: 639, endPoint x: 244, endPoint y: 641, distance: 66.0
click at [243, 642] on div "Нижняя строка X *** Нижняя строка Y ***" at bounding box center [830, 636] width 1311 height 53
type input "***"
click at [179, 476] on button "Певец 1" at bounding box center [178, 478] width 9 height 9
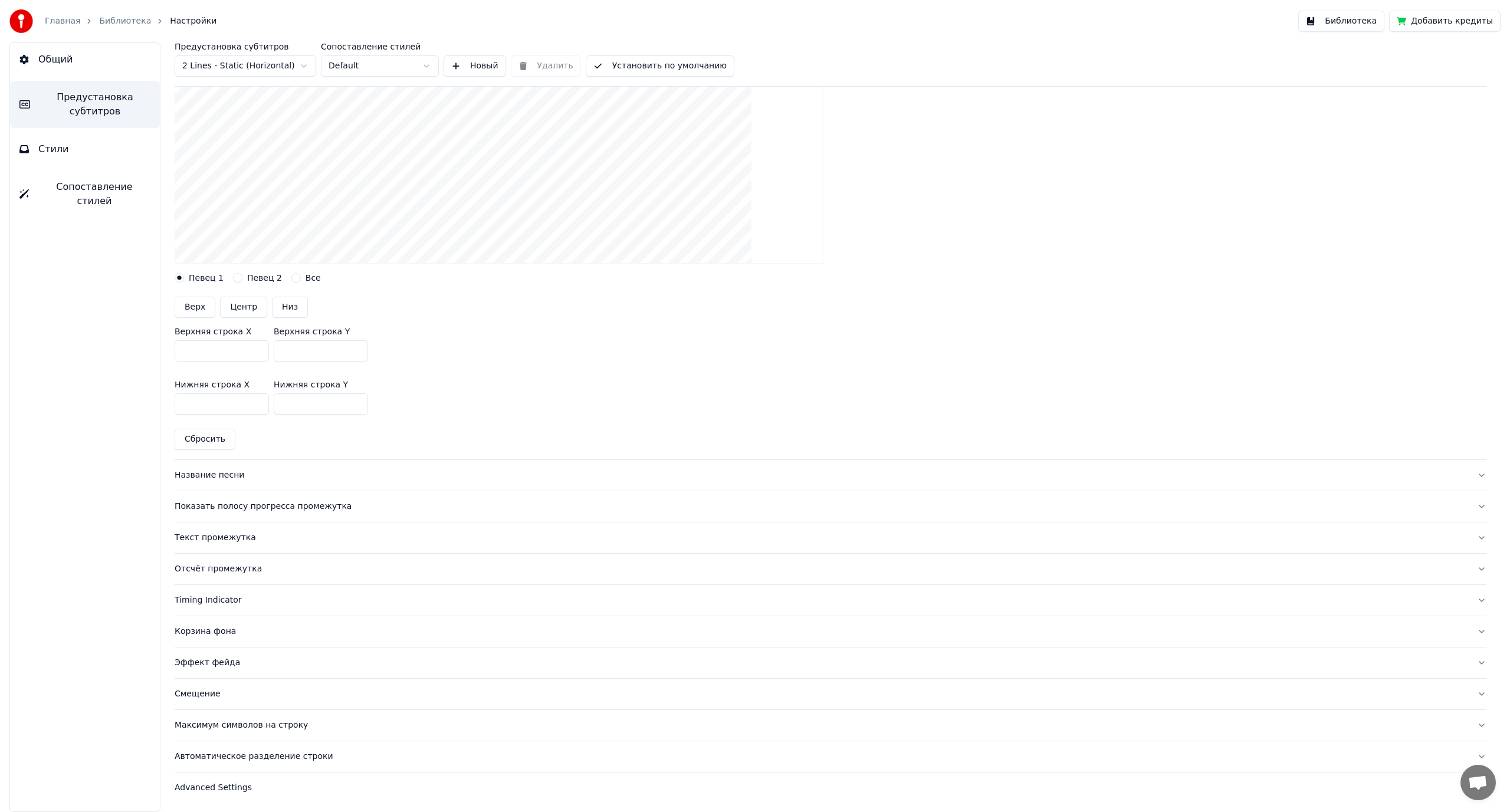
scroll to position [260, 0]
click at [211, 480] on button "Название песни" at bounding box center [830, 475] width 1311 height 30
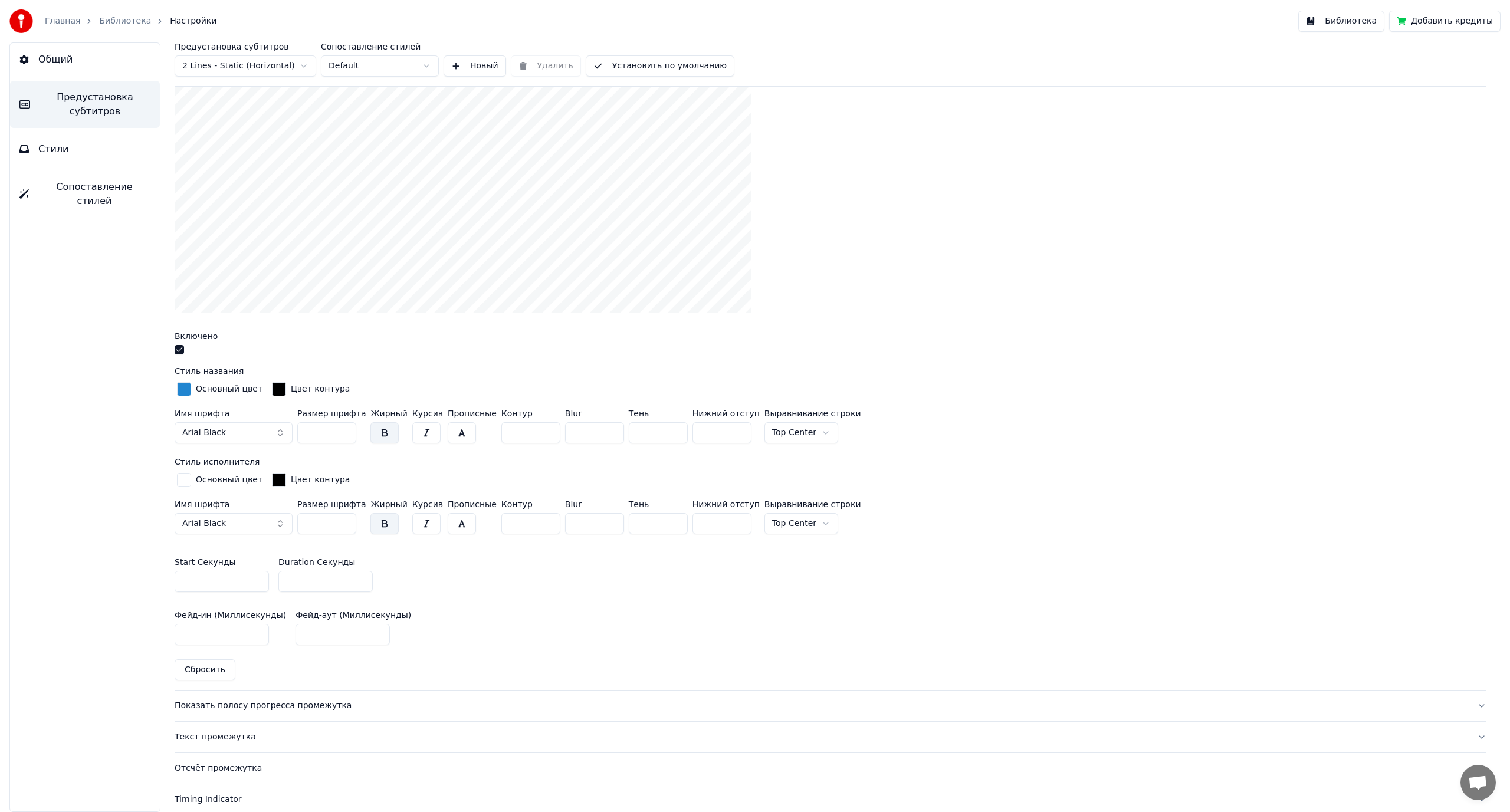
click at [181, 352] on button "button" at bounding box center [178, 349] width 9 height 9
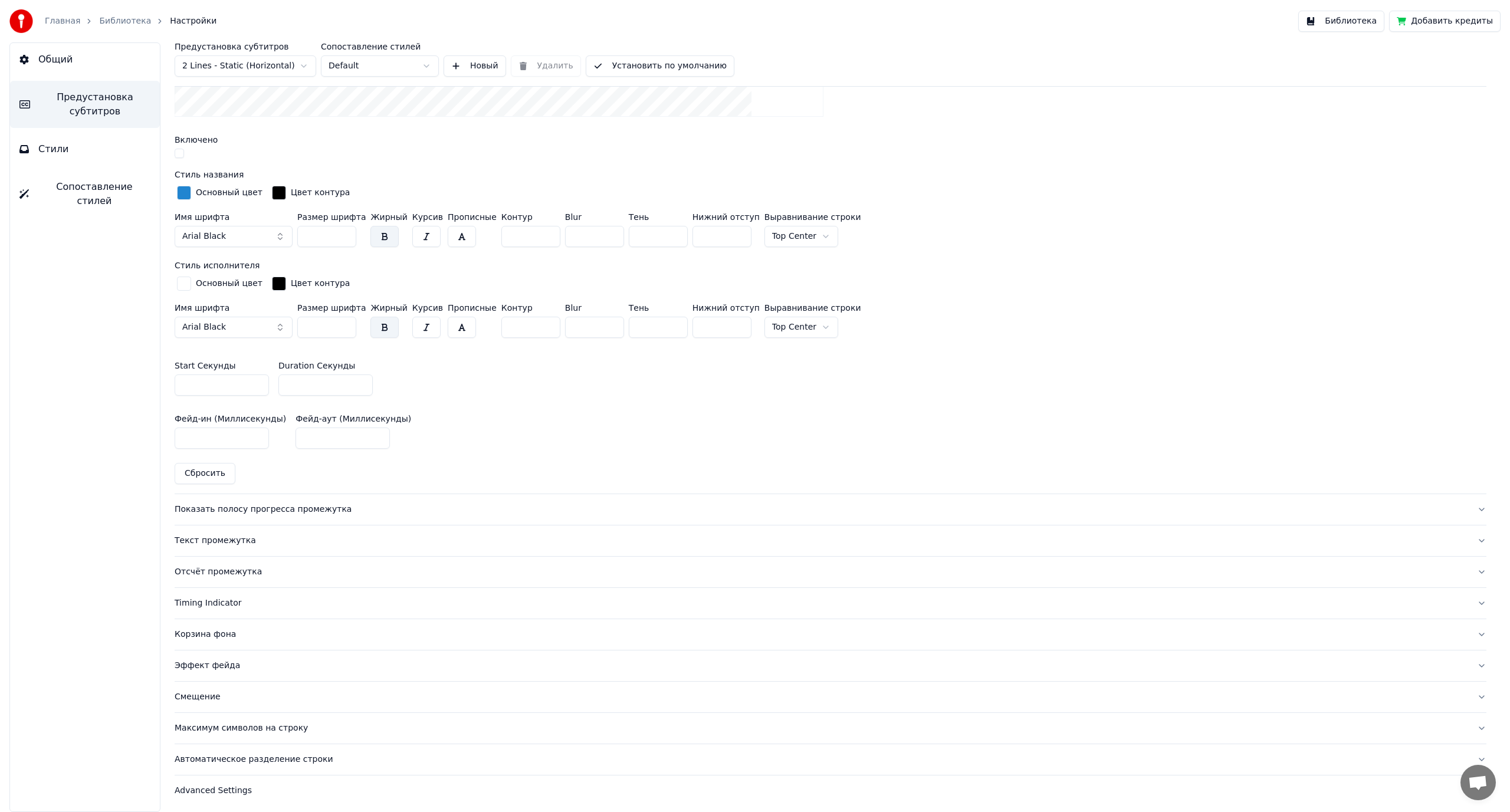
scroll to position [439, 0]
click at [253, 507] on div "Показать полосу прогресса промежутка" at bounding box center [821, 508] width 1293 height 12
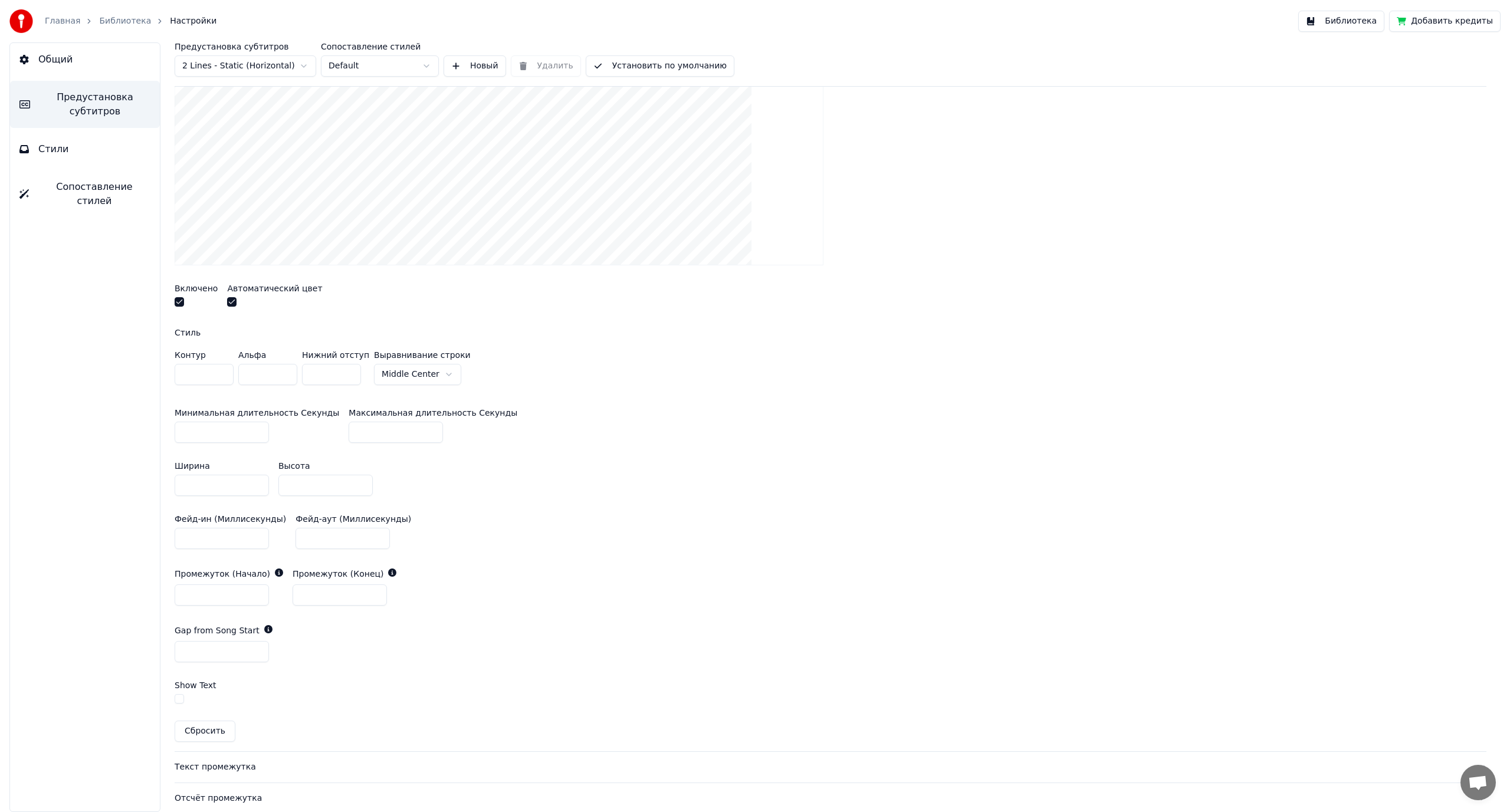
scroll to position [321, 0]
click at [398, 364] on html "Главная Библиотека Настройки Библиотека Добавить кредиты Общий Предустановка су…" at bounding box center [755, 406] width 1510 height 812
click at [597, 384] on html "Главная Библиотека Настройки Библиотека Добавить кредиты Общий Предустановка су…" at bounding box center [755, 406] width 1510 height 812
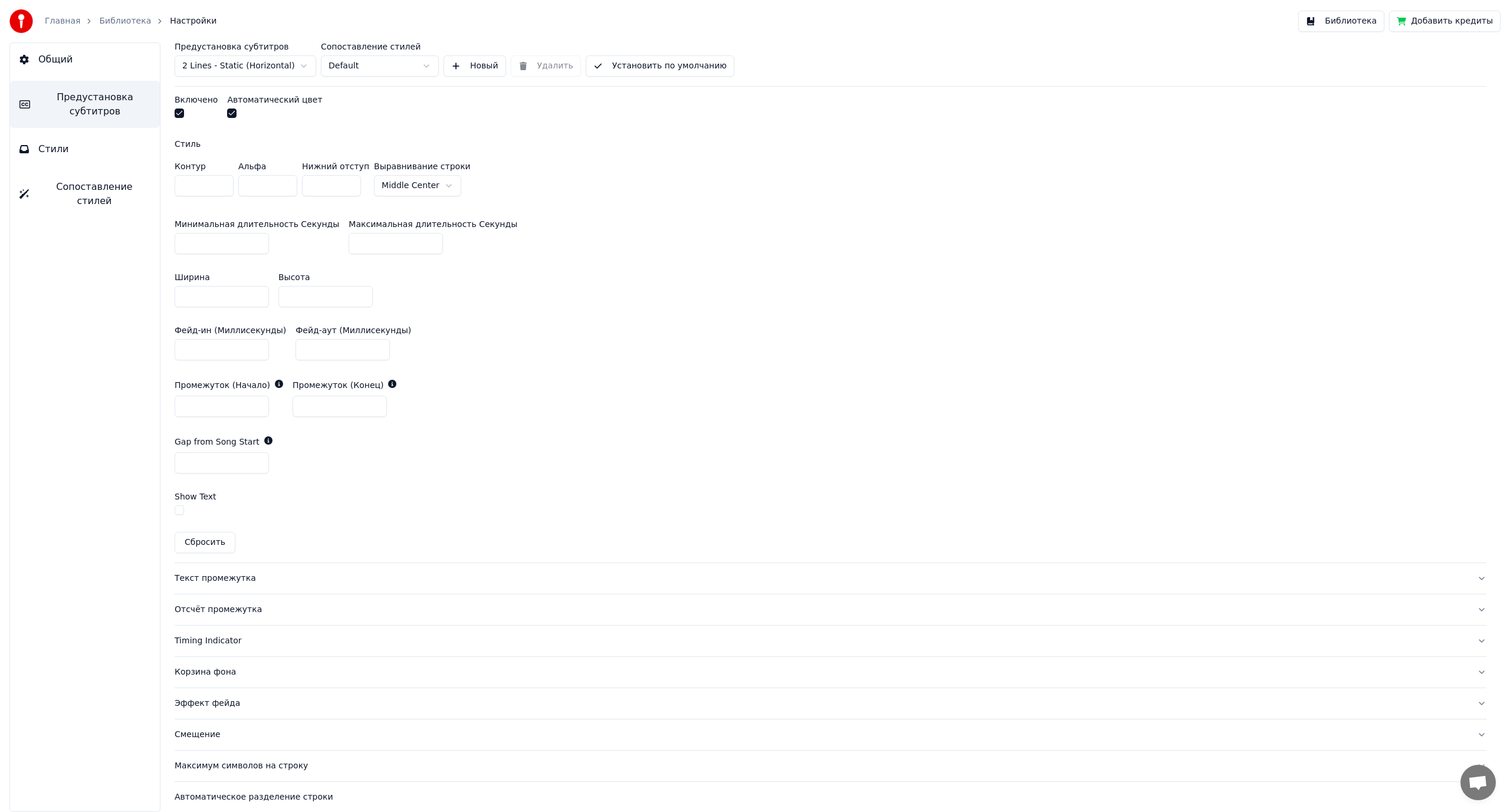
scroll to position [549, 0]
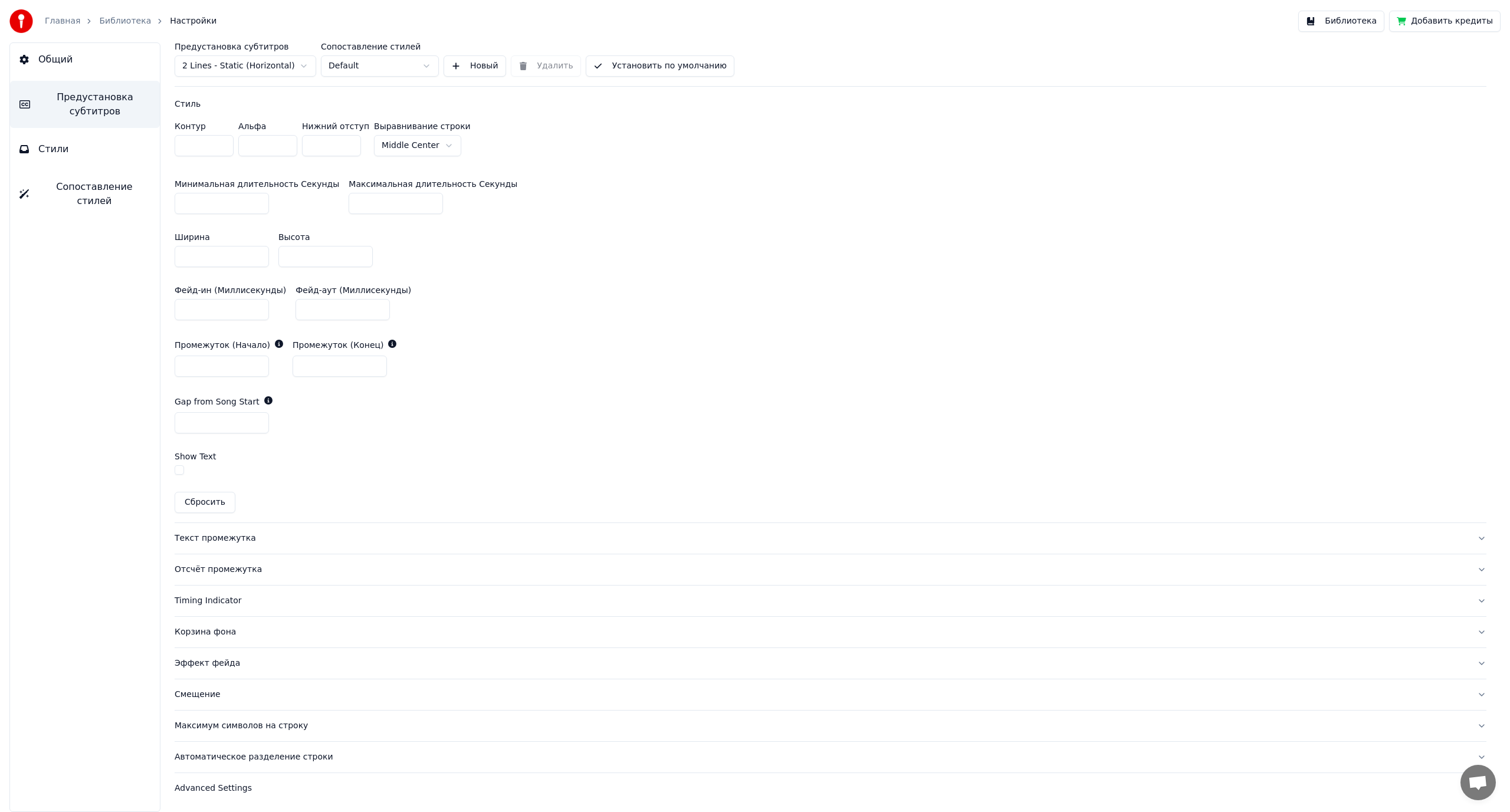
click at [227, 539] on div "Текст промежутка" at bounding box center [821, 539] width 1293 height 12
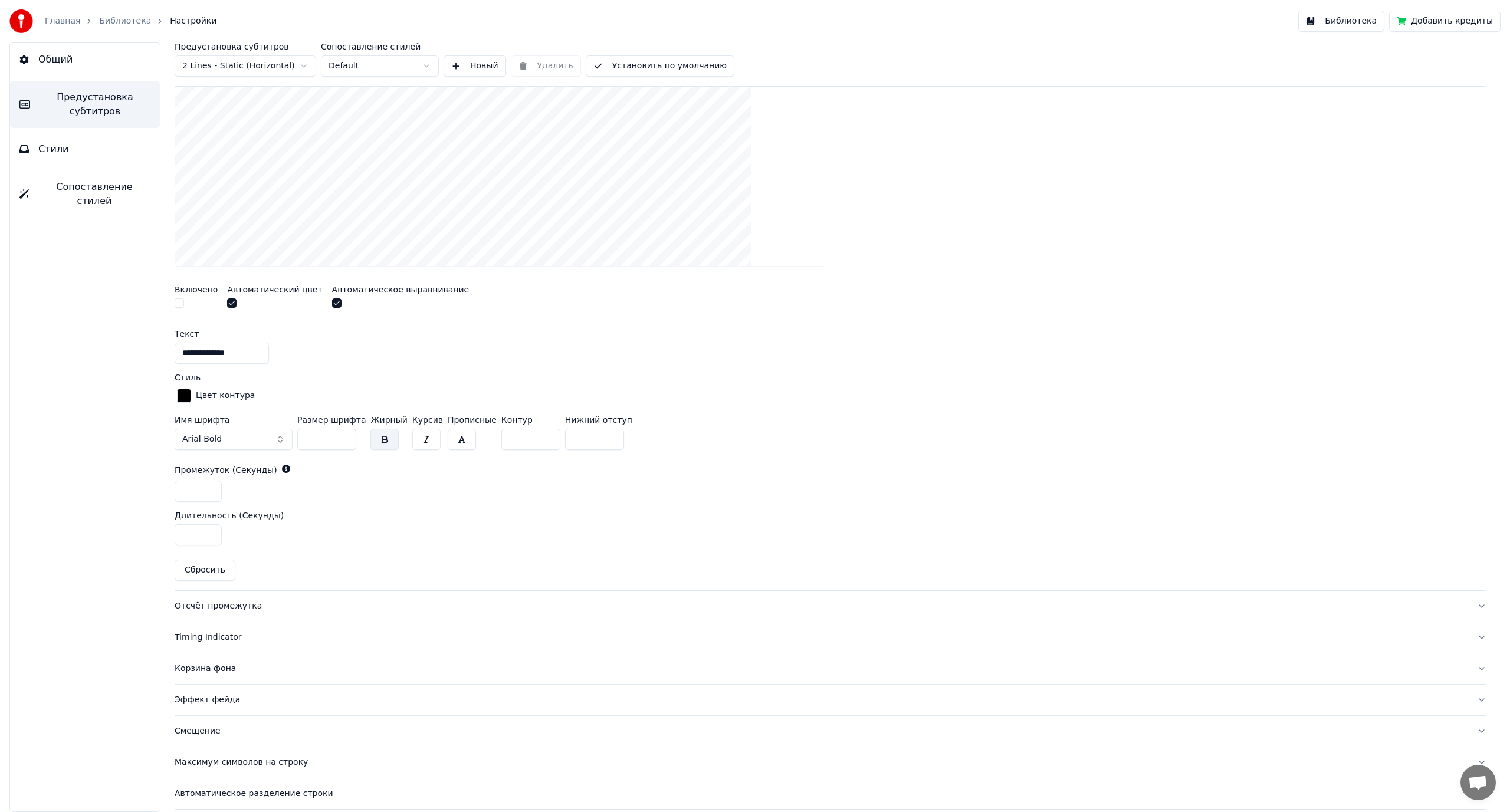
scroll to position [387, 0]
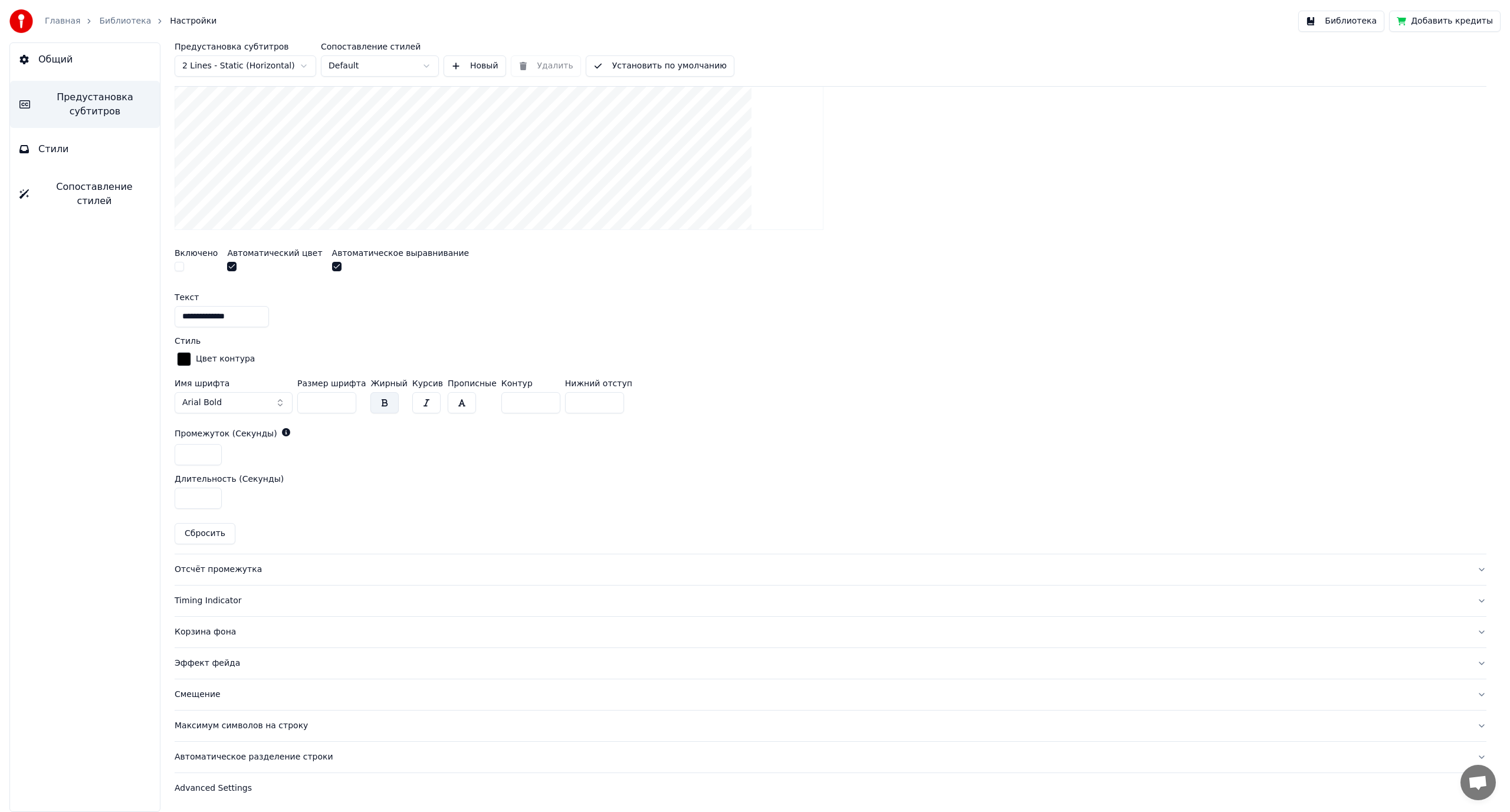
click at [236, 568] on div "Отсчёт промежутка" at bounding box center [821, 569] width 1293 height 12
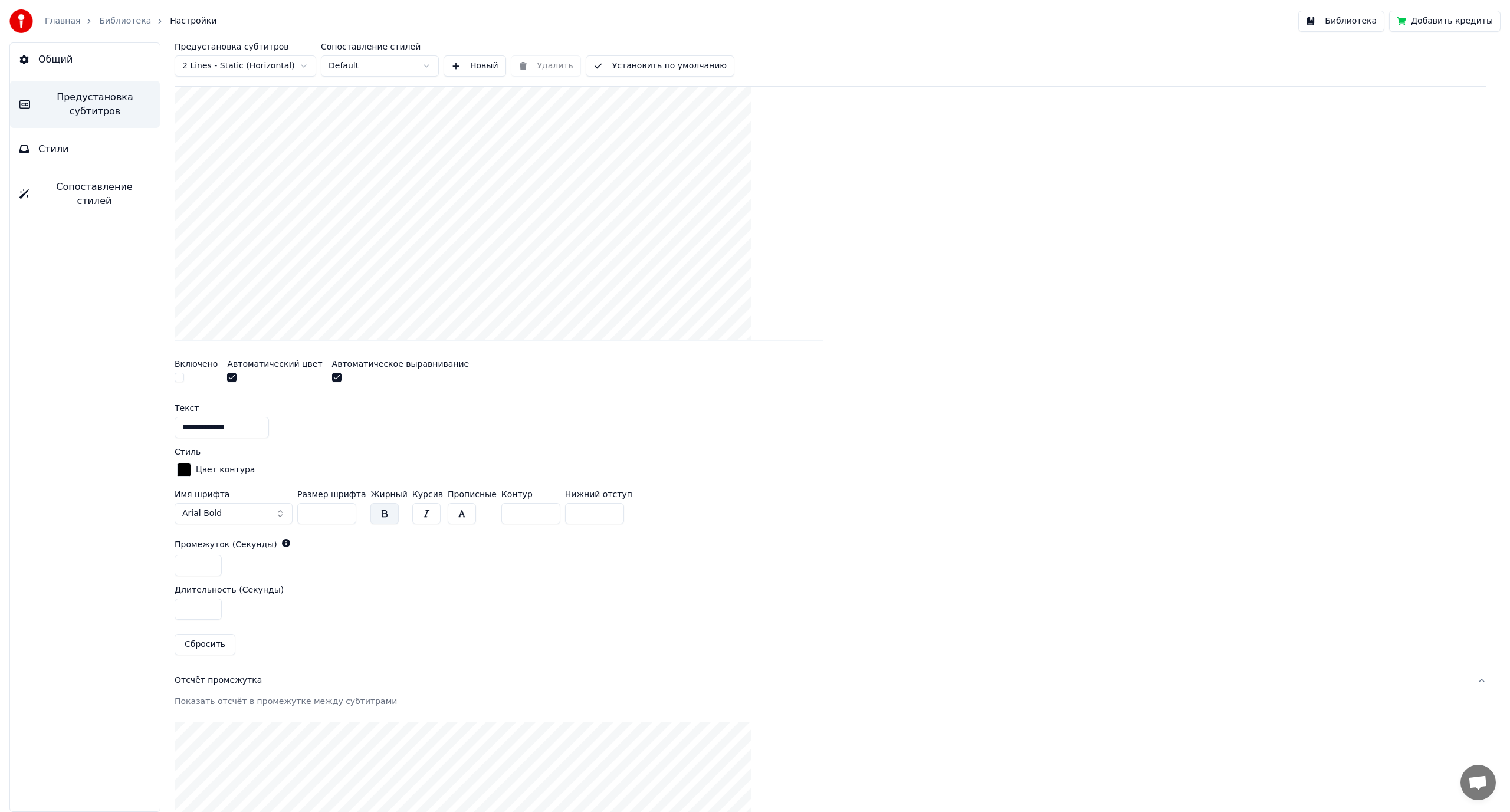
scroll to position [233, 0]
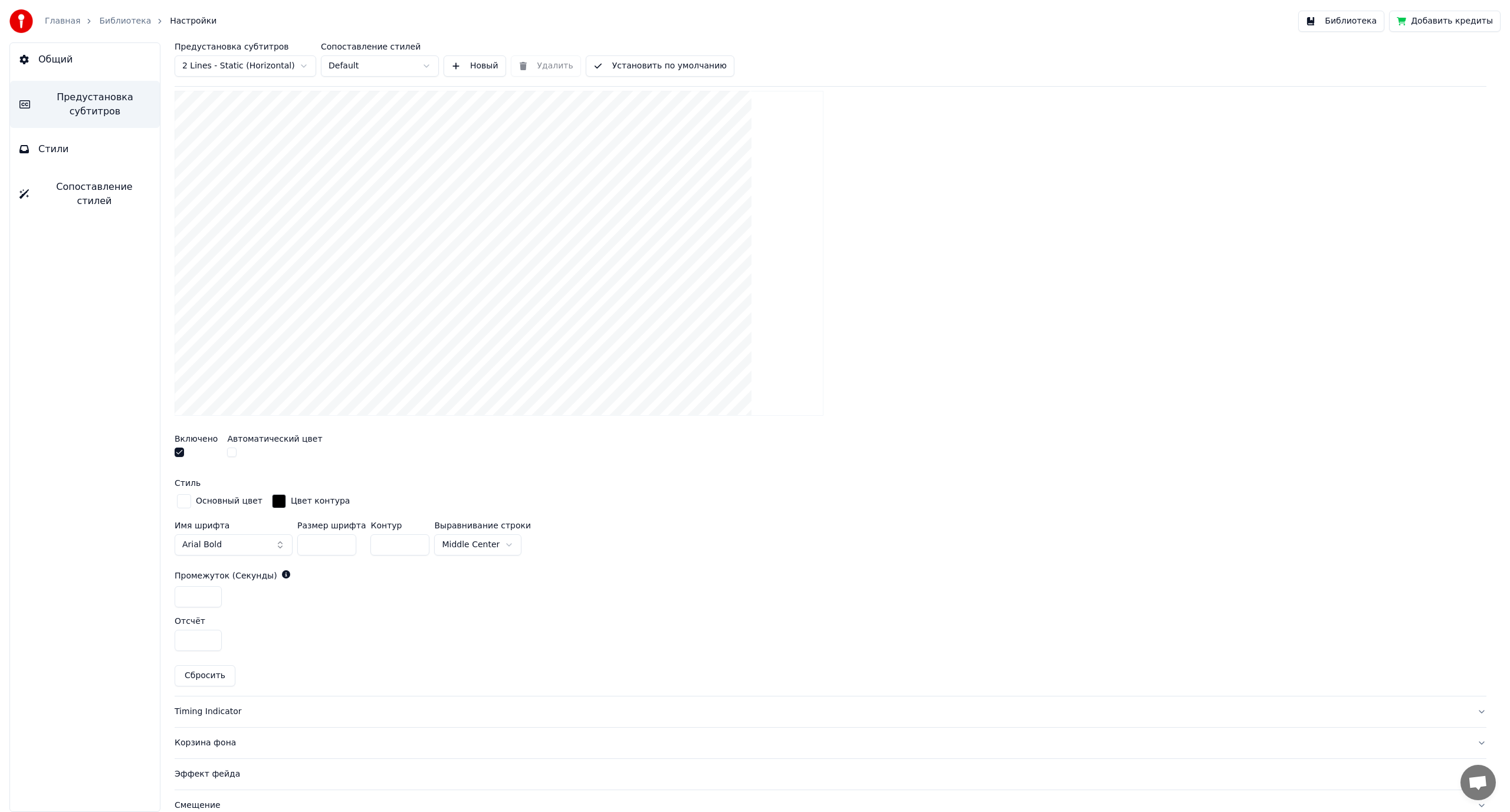
click at [180, 453] on button "button" at bounding box center [178, 452] width 9 height 9
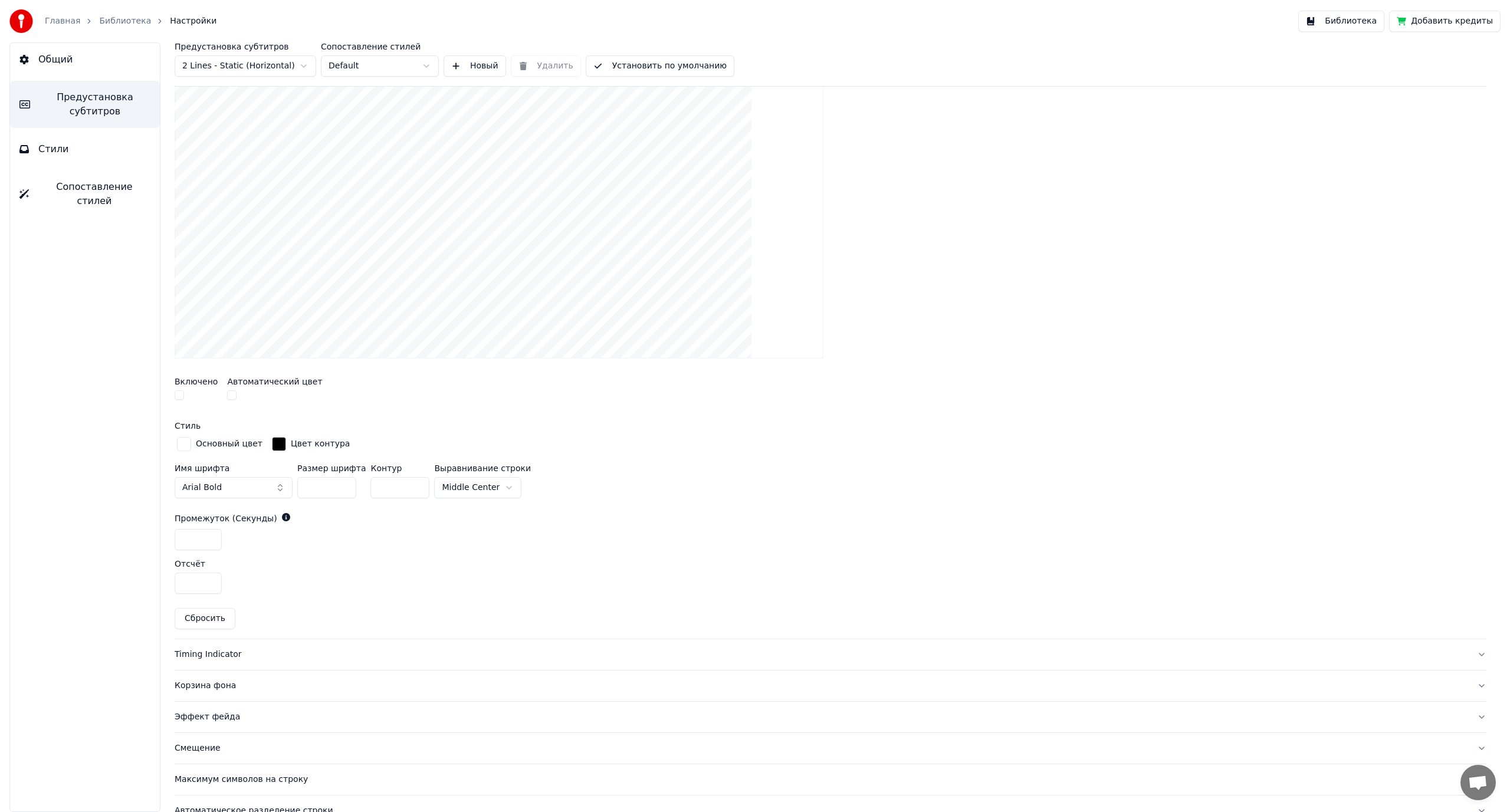
scroll to position [343, 0]
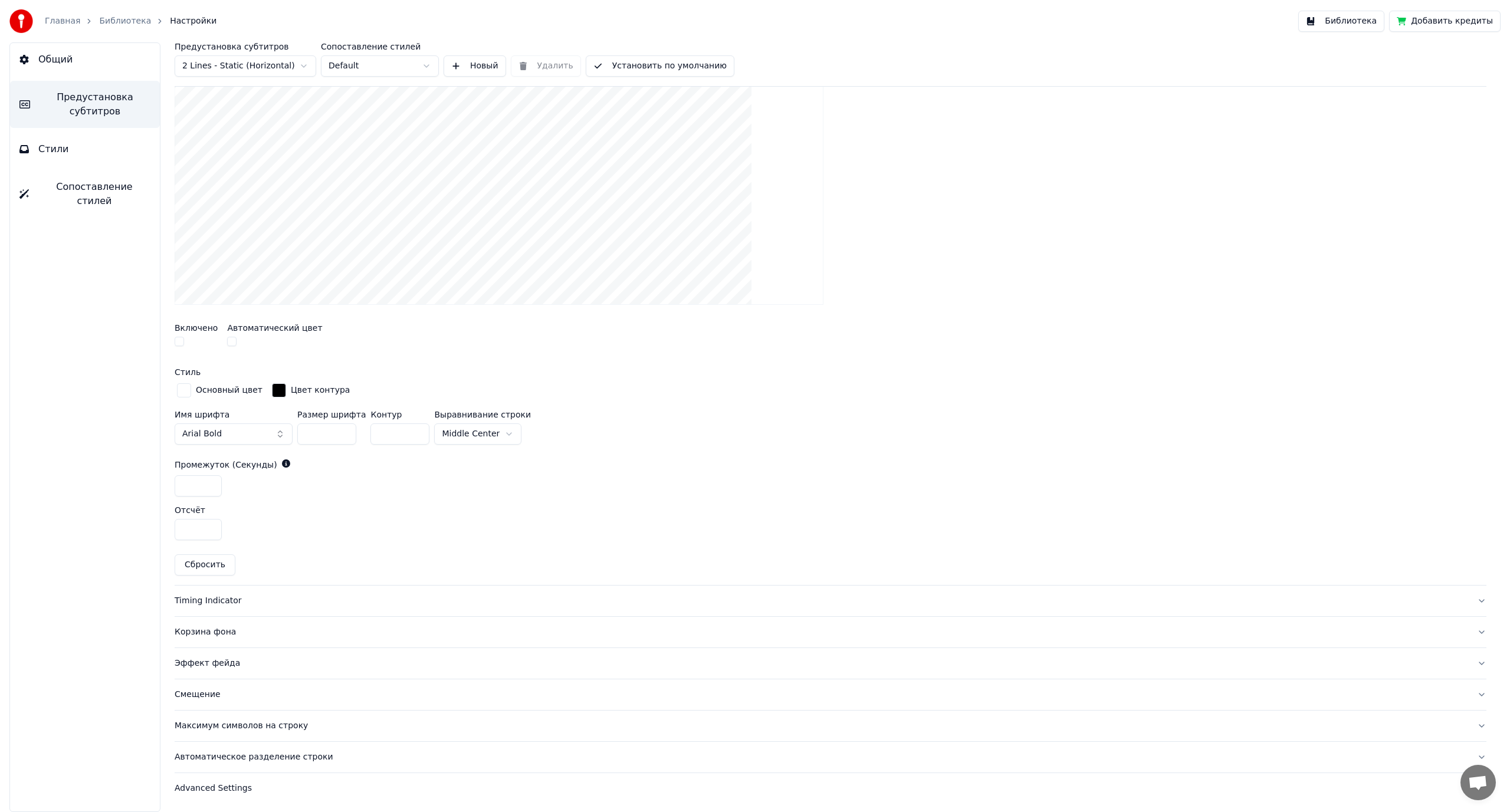
click at [213, 600] on div "Timing Indicator" at bounding box center [821, 601] width 1293 height 12
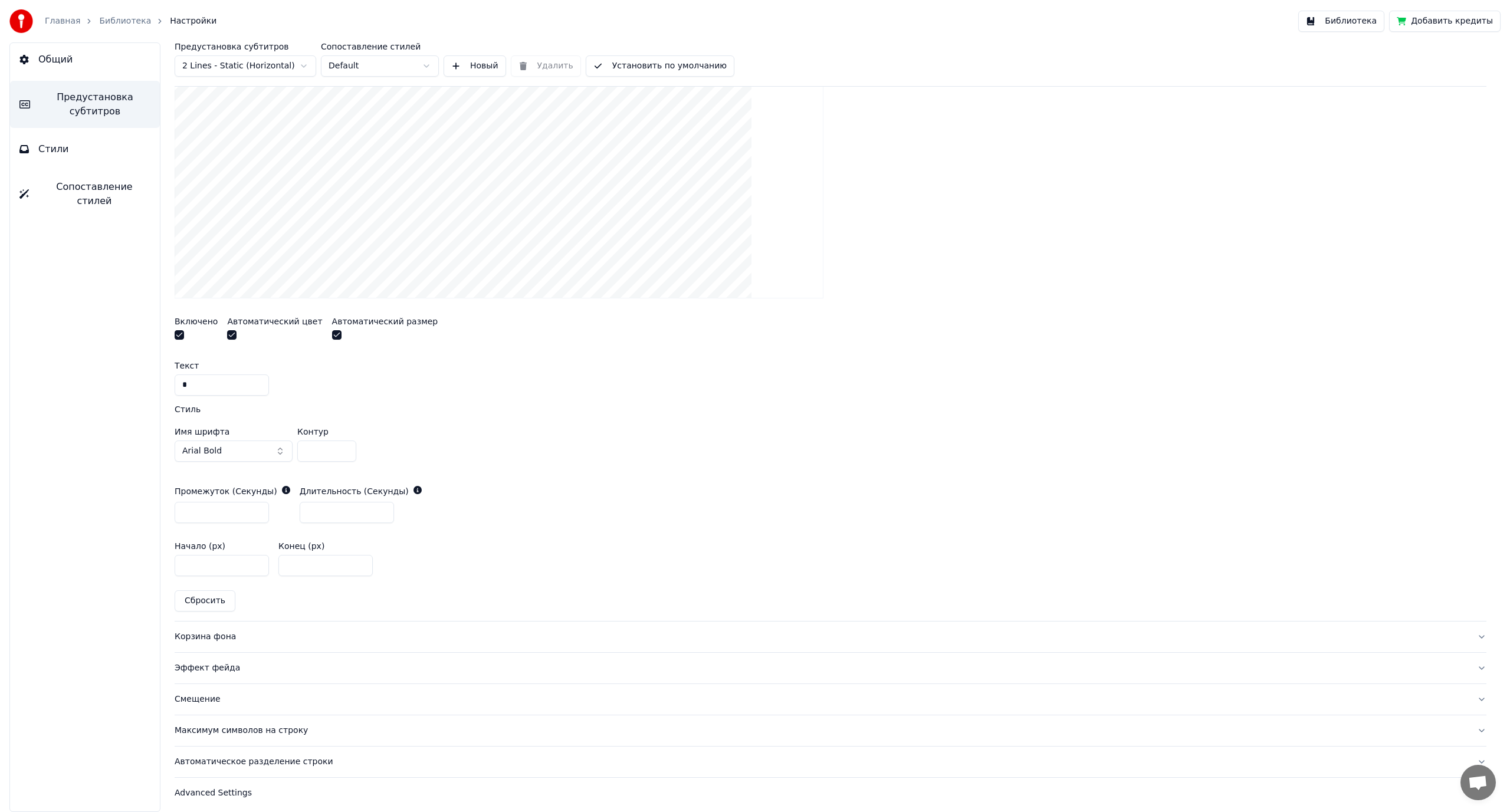
scroll to position [387, 0]
click at [215, 663] on div "Эффект фейда" at bounding box center [821, 663] width 1293 height 12
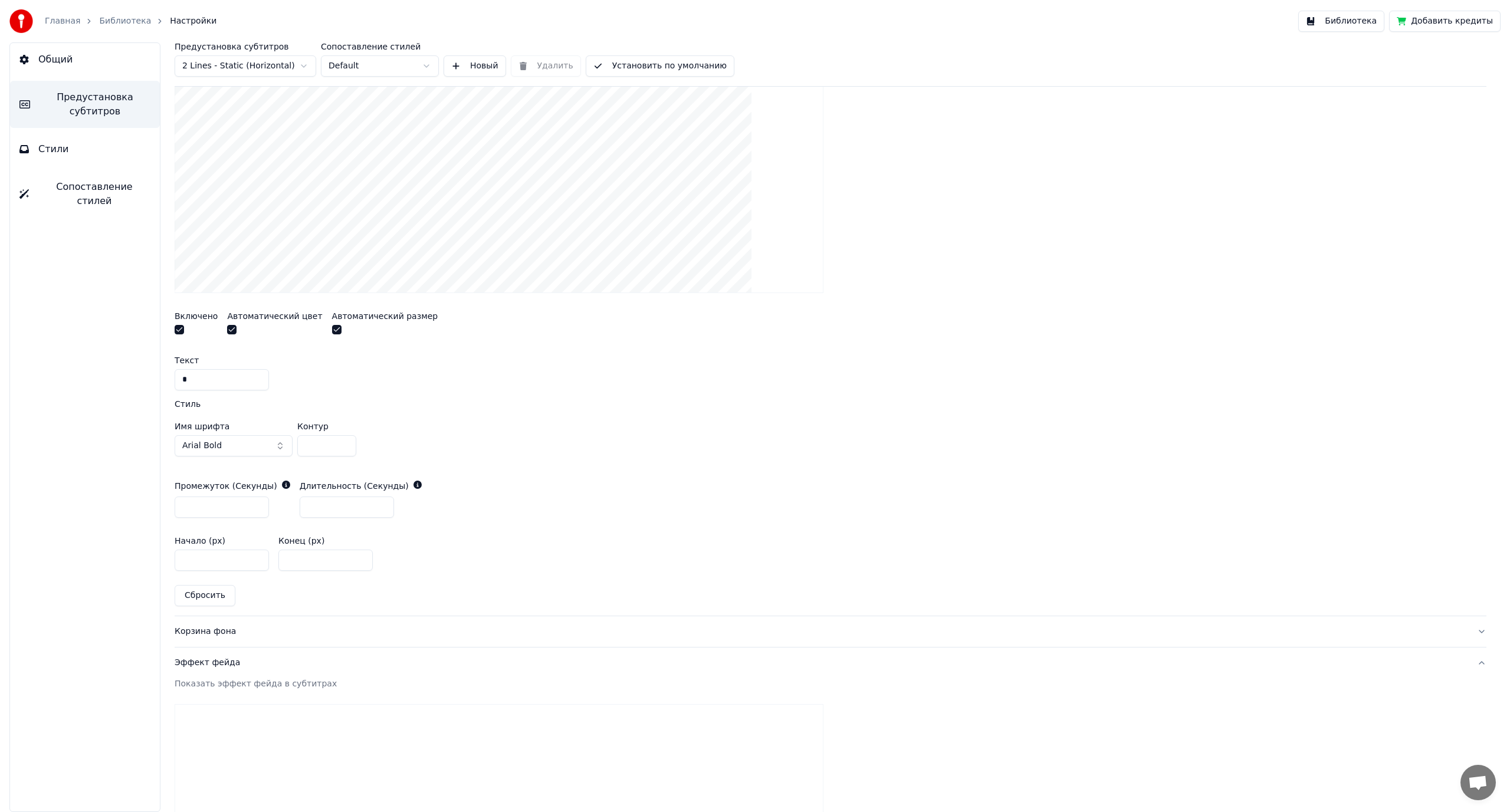
scroll to position [240, 0]
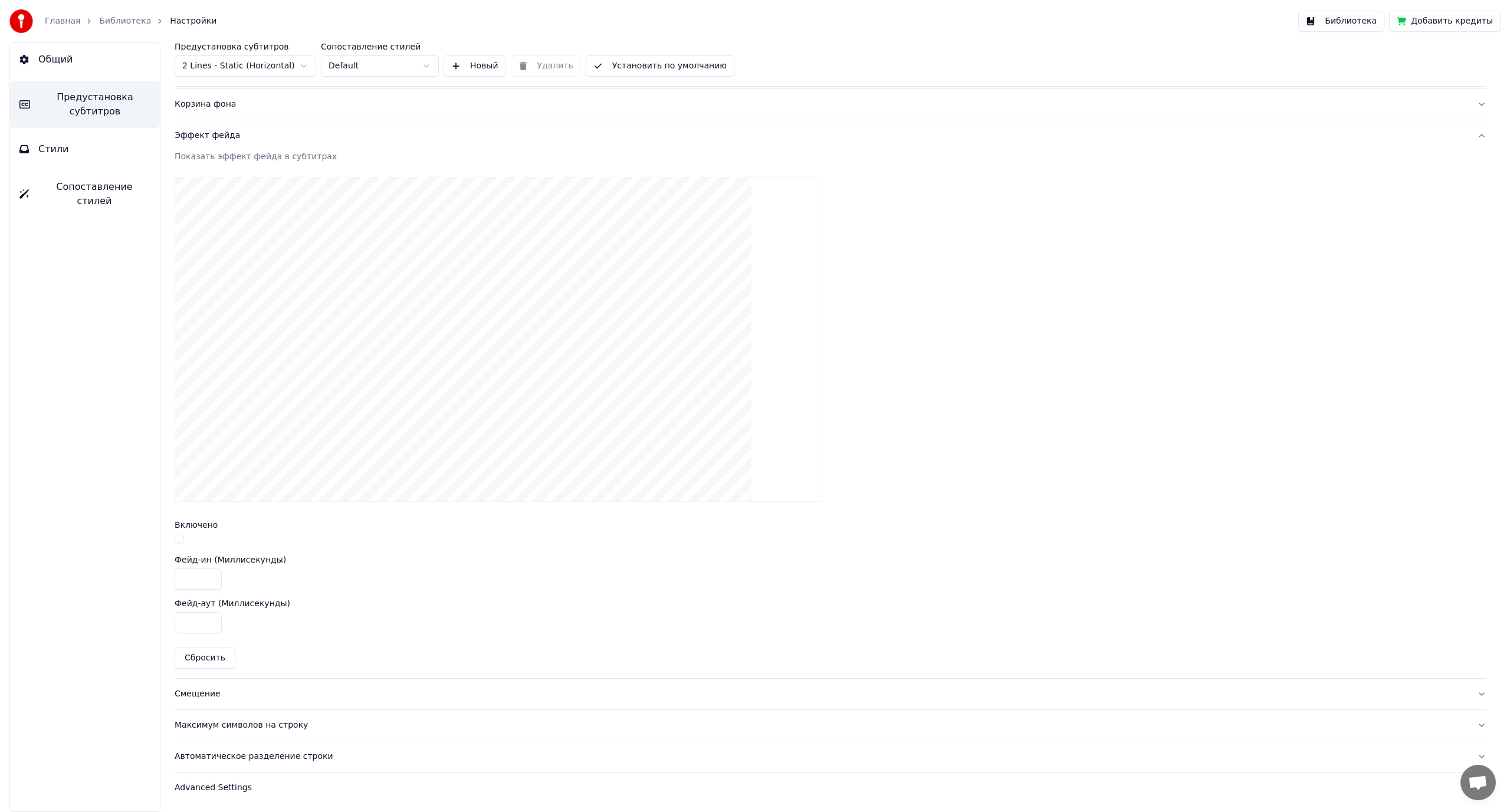
click at [204, 696] on div "Смещение" at bounding box center [821, 694] width 1293 height 12
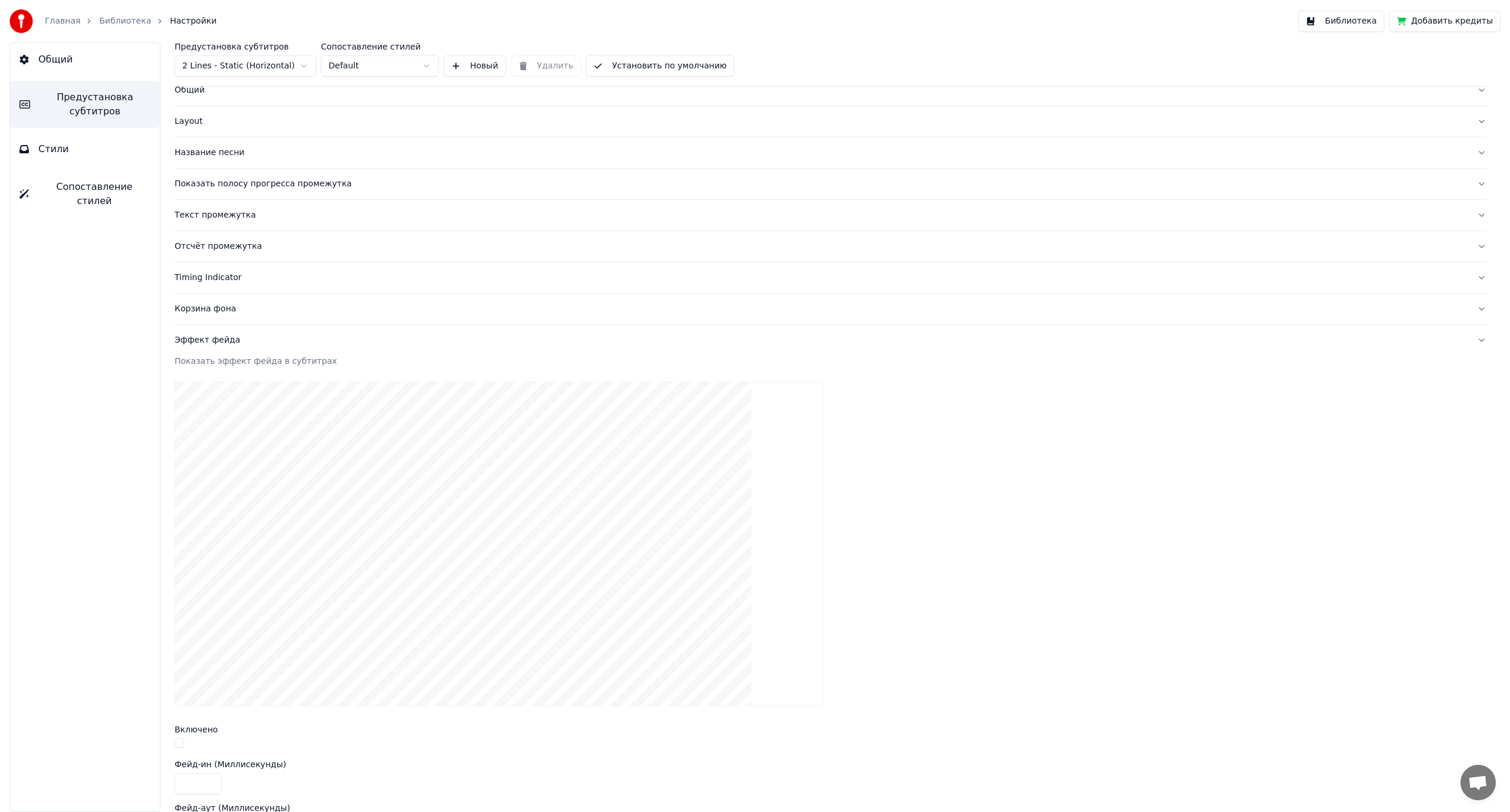
scroll to position [0, 0]
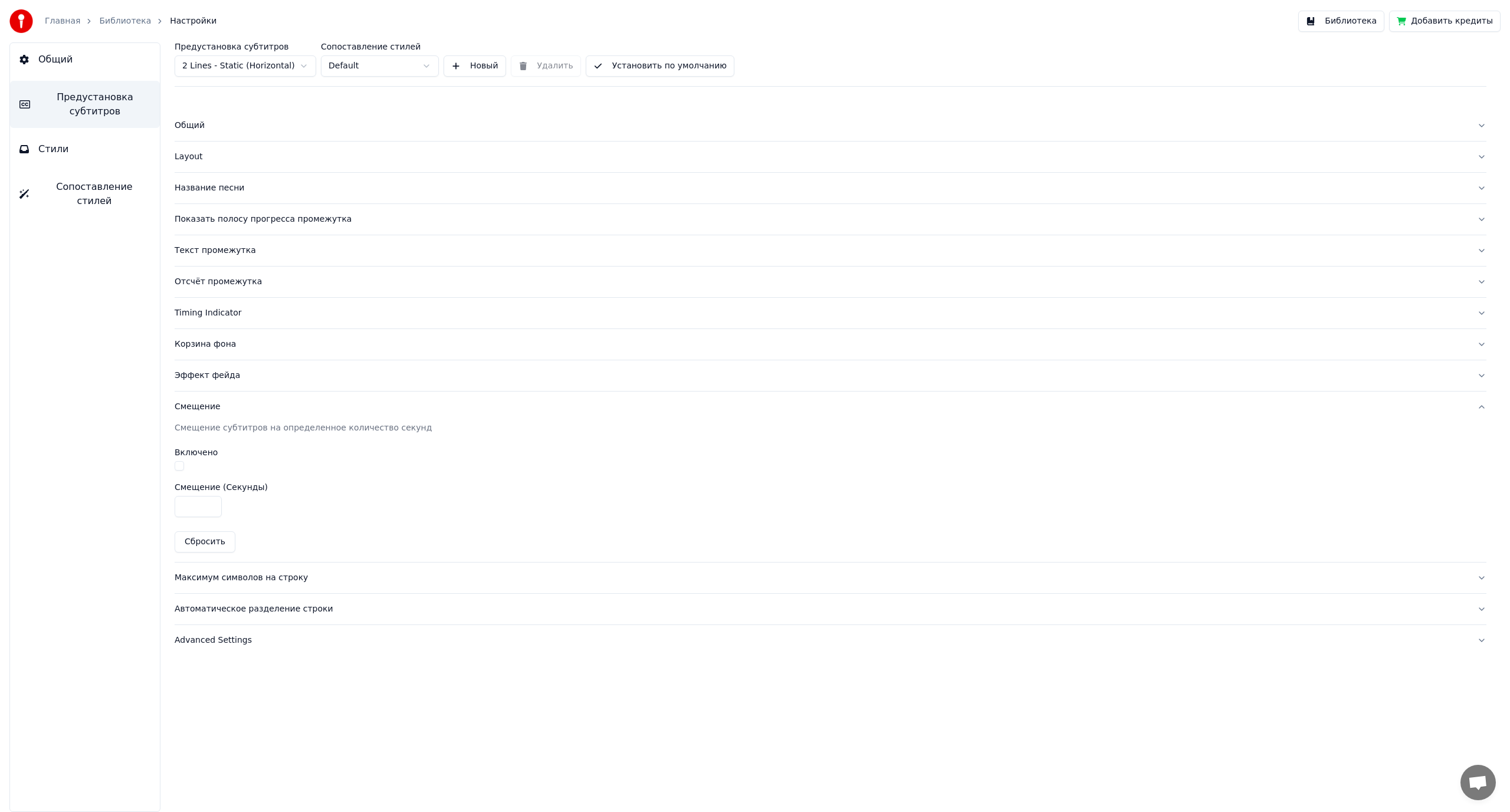
click at [234, 581] on div "Максимум символов на строку" at bounding box center [821, 578] width 1293 height 12
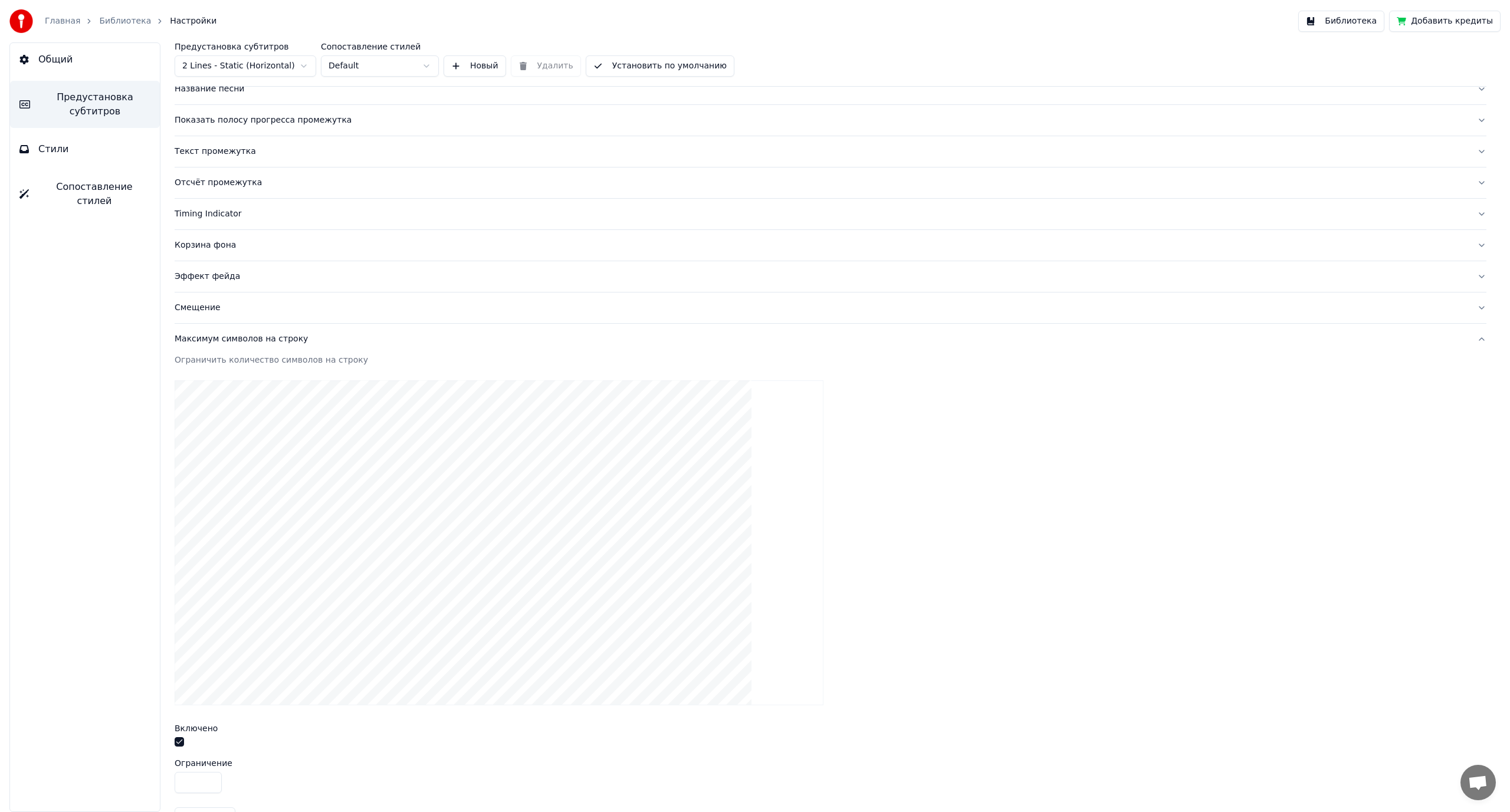
scroll to position [196, 0]
click at [236, 754] on div "Автоматическое разделение строки" at bounding box center [821, 756] width 1293 height 12
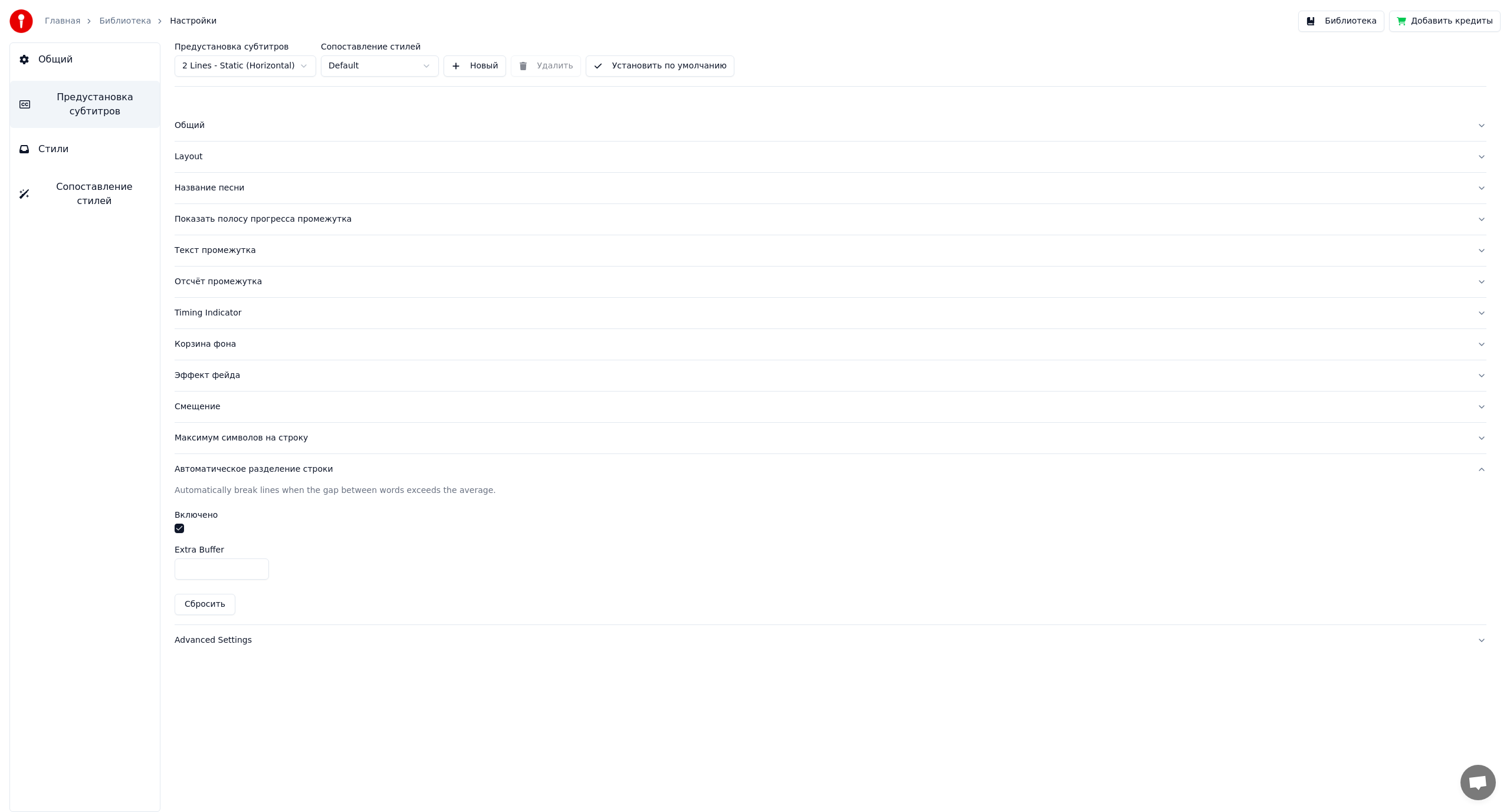
click at [208, 641] on div "Advanced Settings" at bounding box center [821, 640] width 1293 height 12
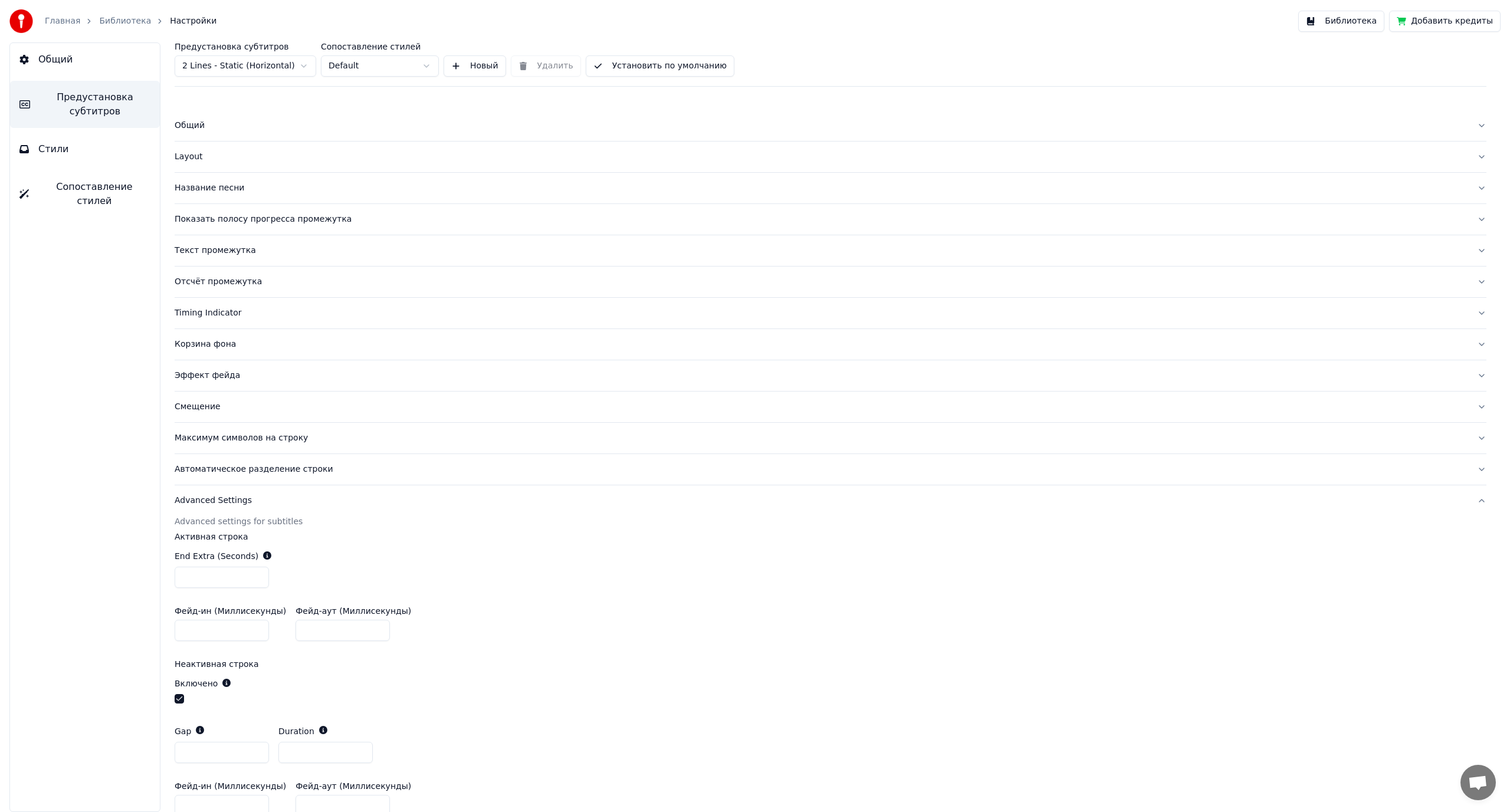
click at [254, 61] on html "Главная Библиотека Настройки Библиотека Добавить кредиты Общий Предустановка су…" at bounding box center [755, 406] width 1510 height 812
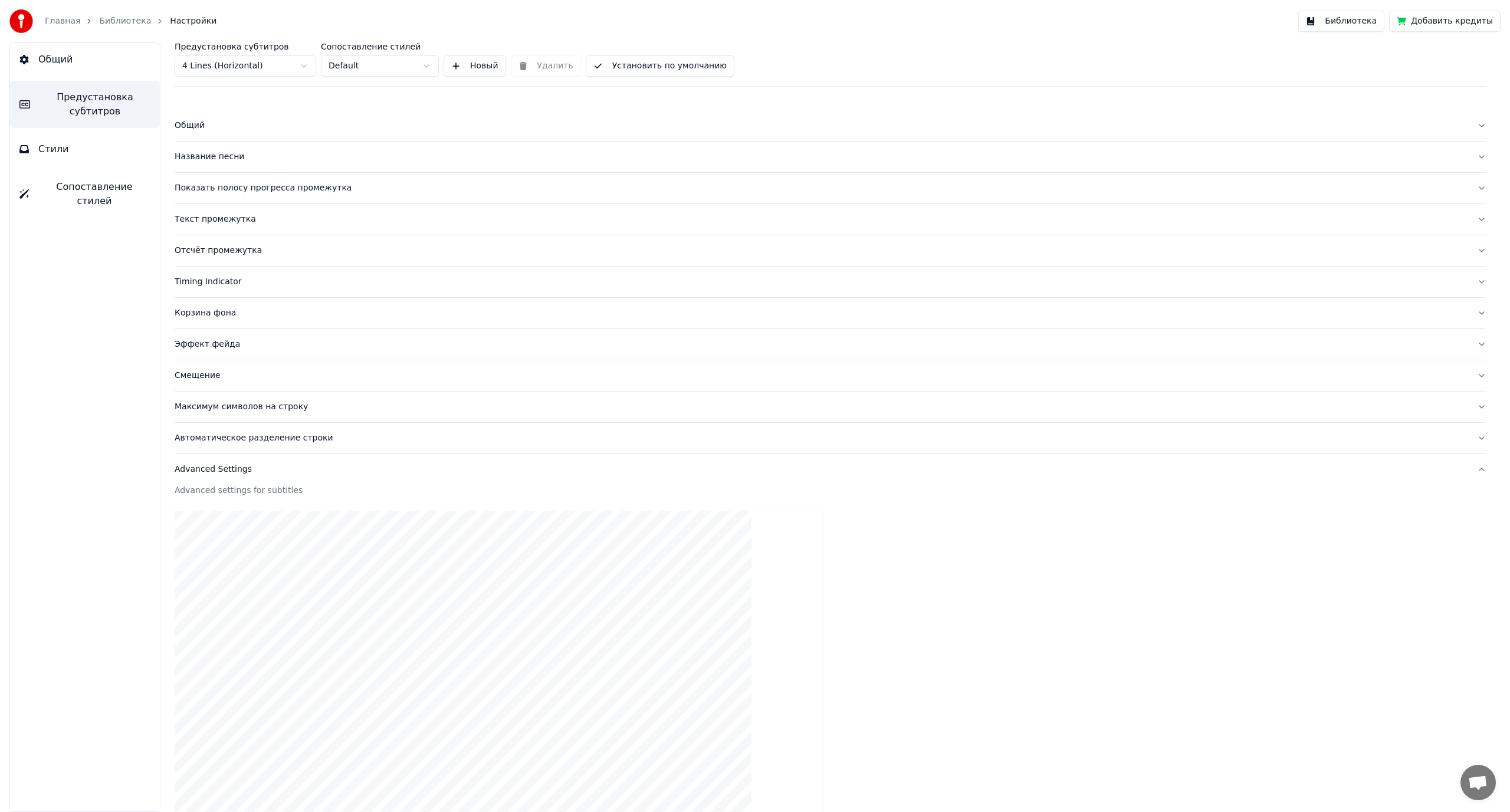
click at [198, 125] on div "Общий" at bounding box center [821, 126] width 1293 height 12
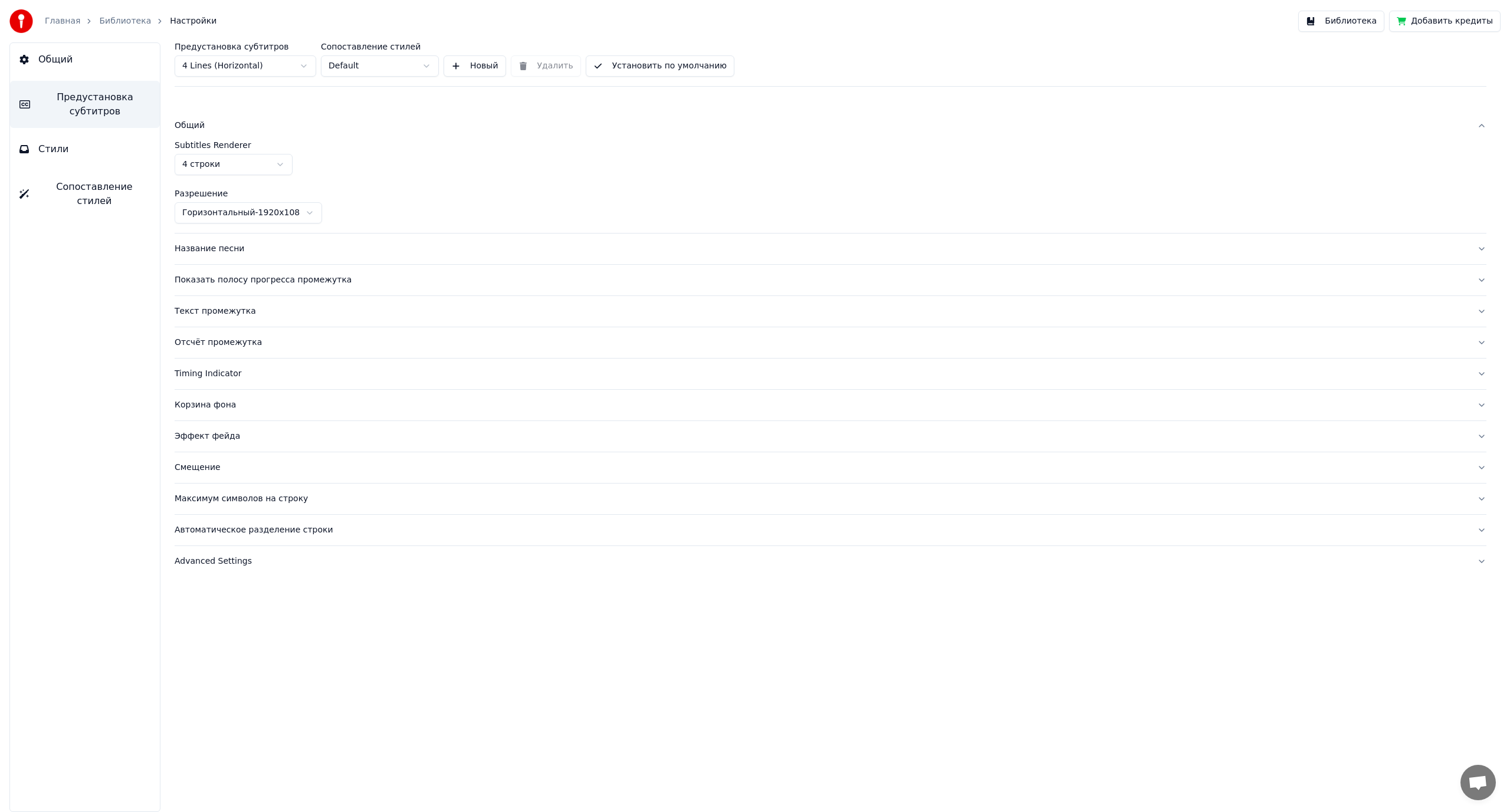
click at [213, 248] on div "Название песни" at bounding box center [821, 249] width 1293 height 12
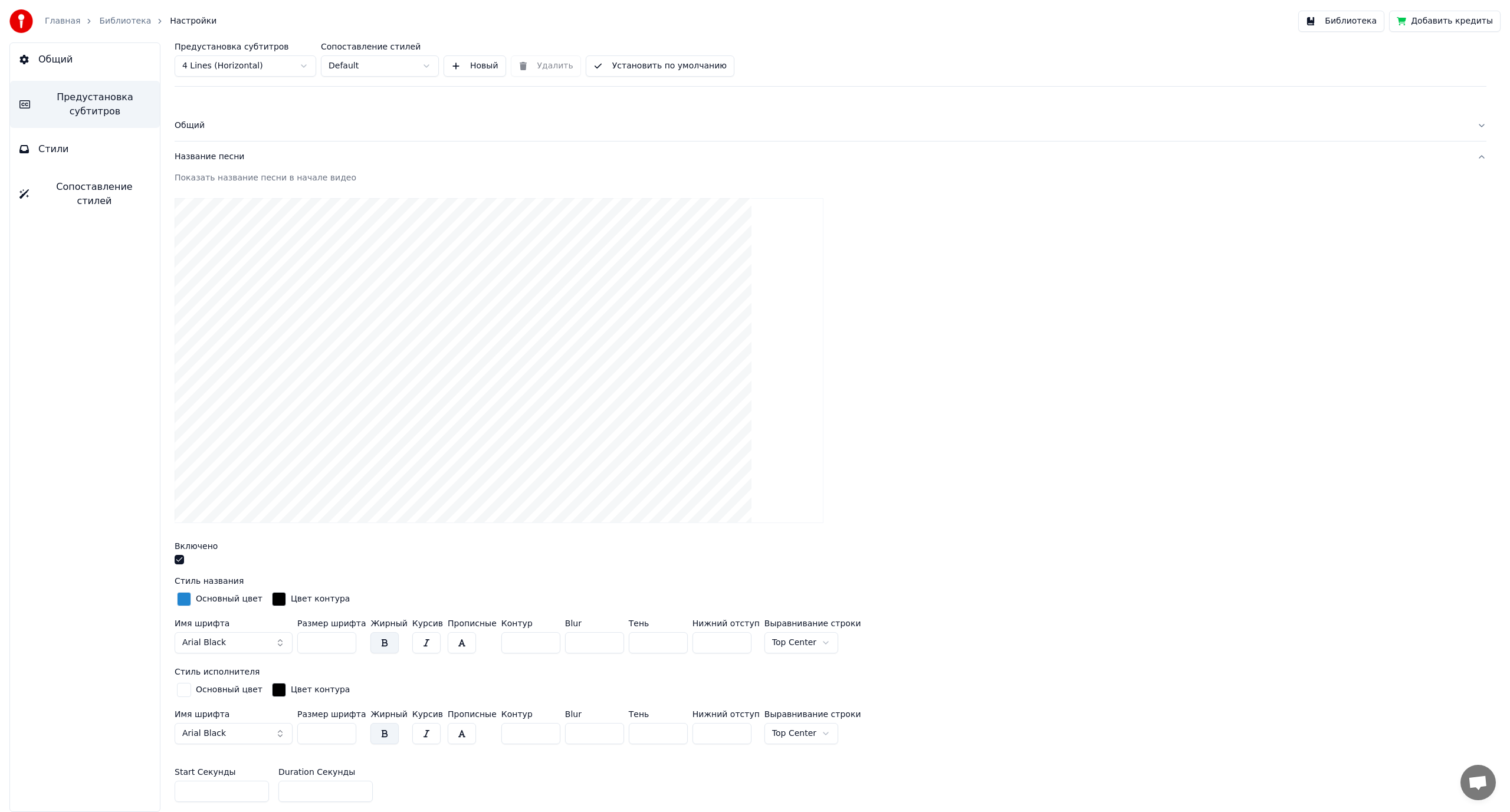
click at [179, 558] on button "button" at bounding box center [178, 559] width 9 height 9
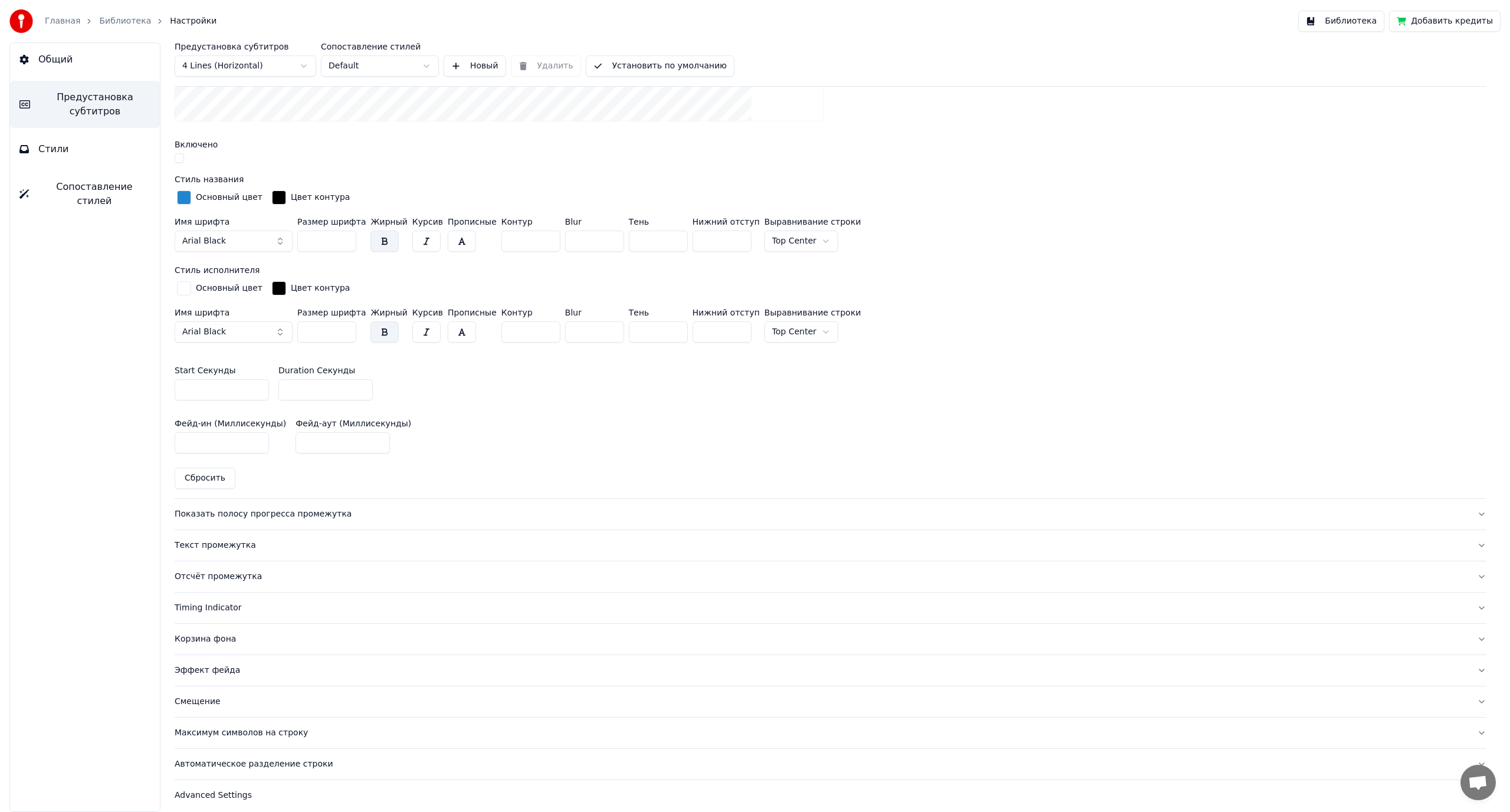
scroll to position [408, 0]
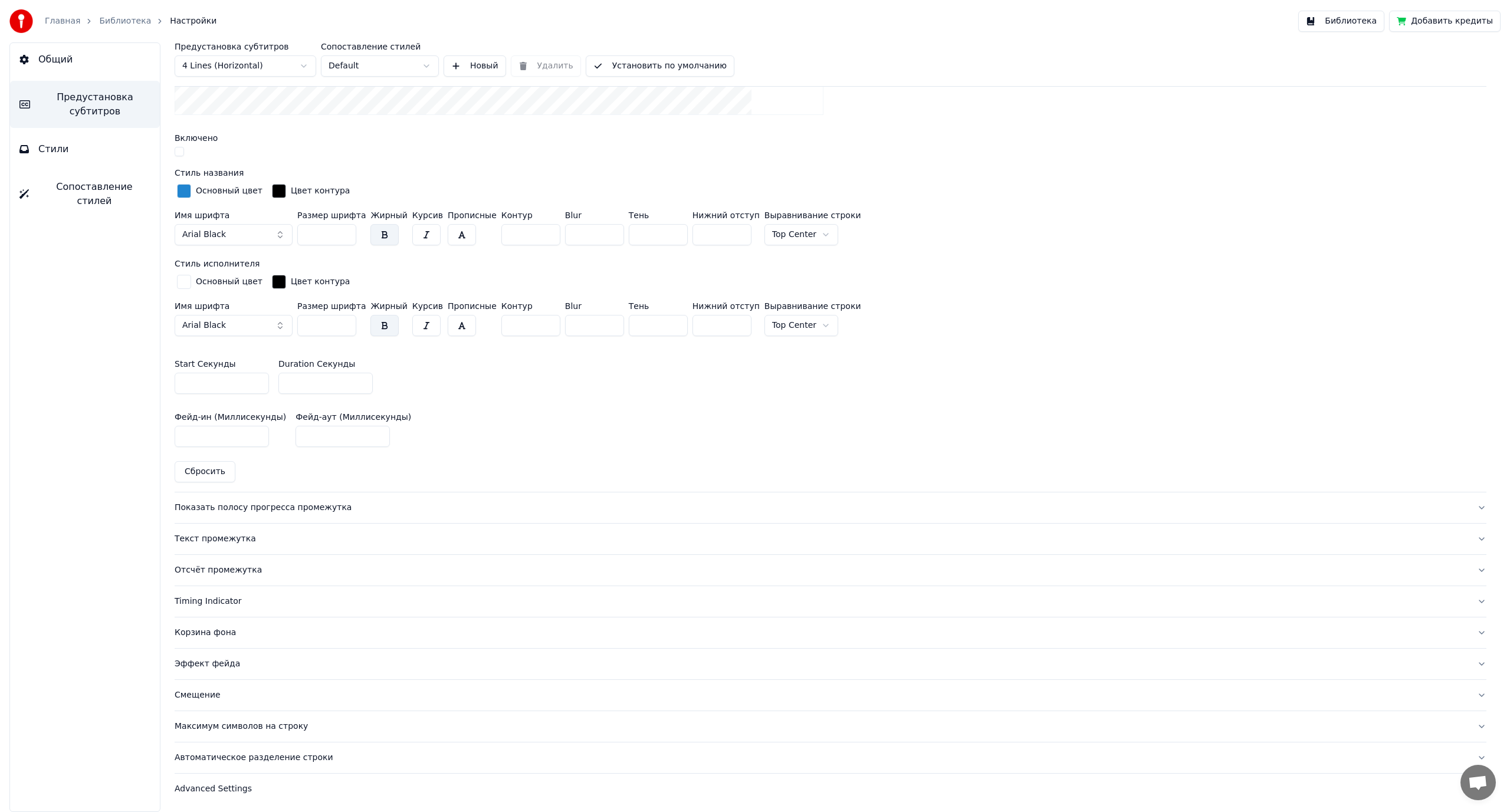
click at [215, 503] on div "Показать полосу прогресса промежутка" at bounding box center [821, 508] width 1293 height 12
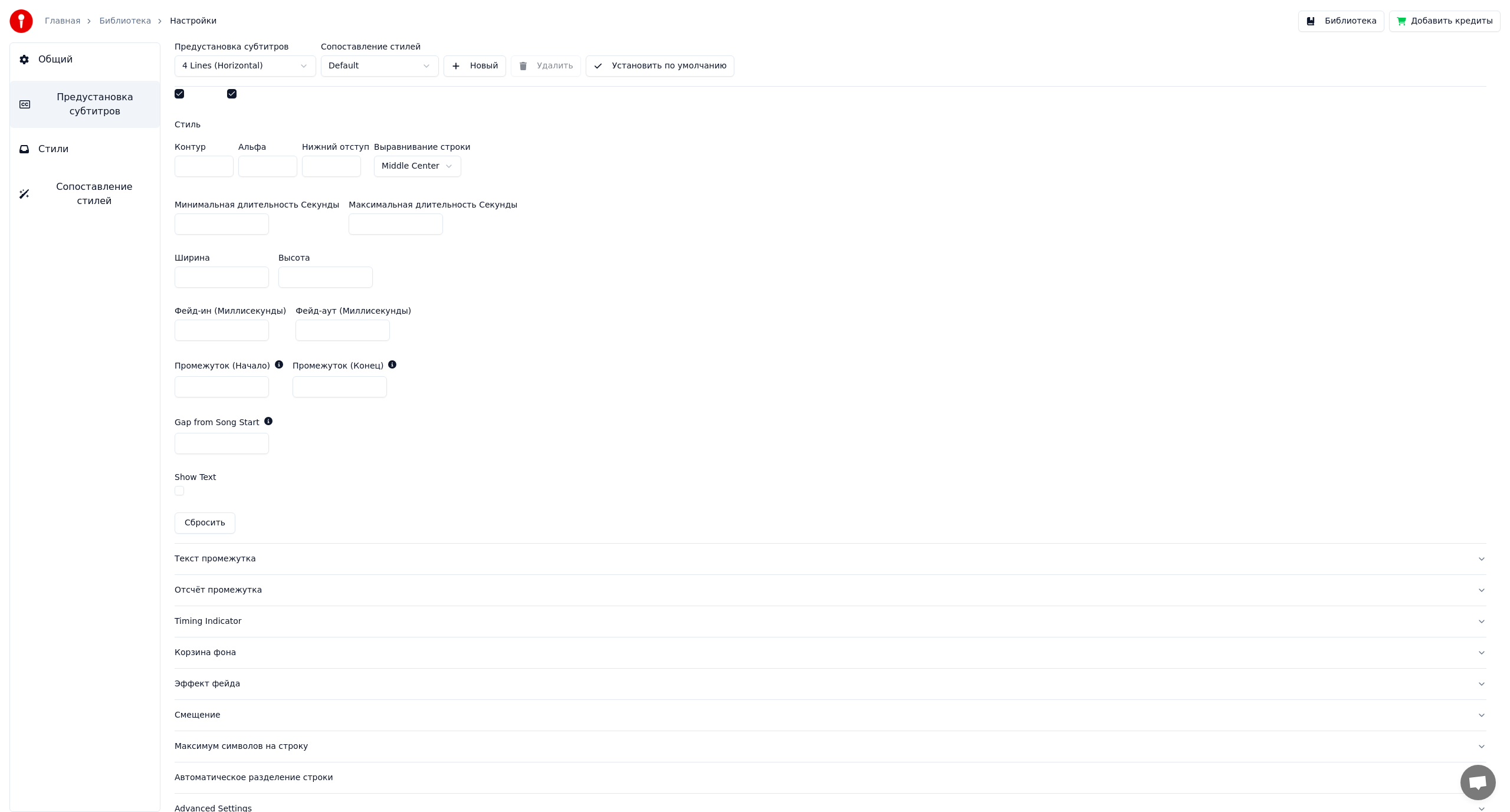
scroll to position [518, 0]
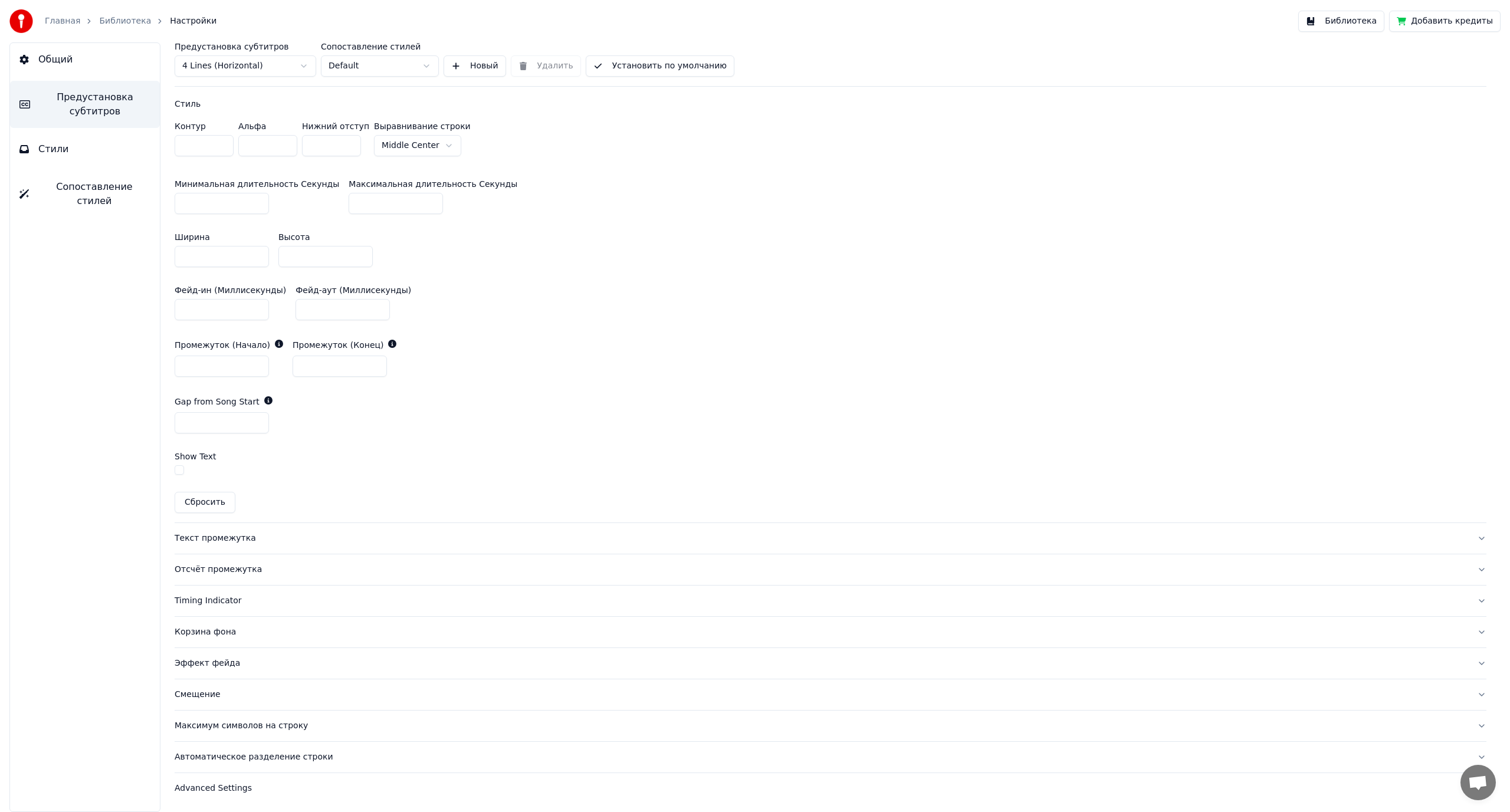
click at [202, 538] on div "Текст промежутка" at bounding box center [821, 539] width 1293 height 12
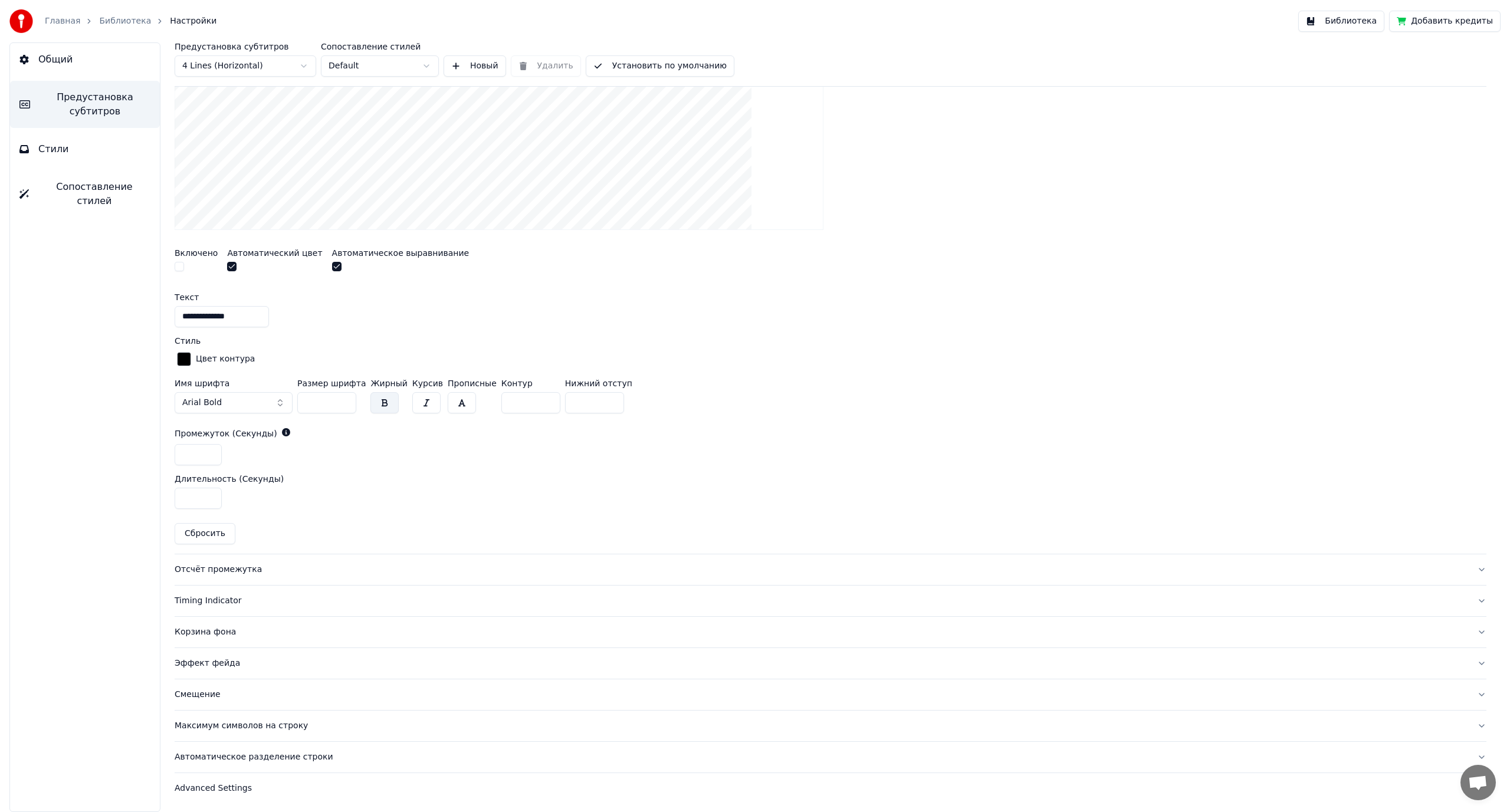
click at [213, 569] on div "Отсчёт промежутка" at bounding box center [821, 569] width 1293 height 12
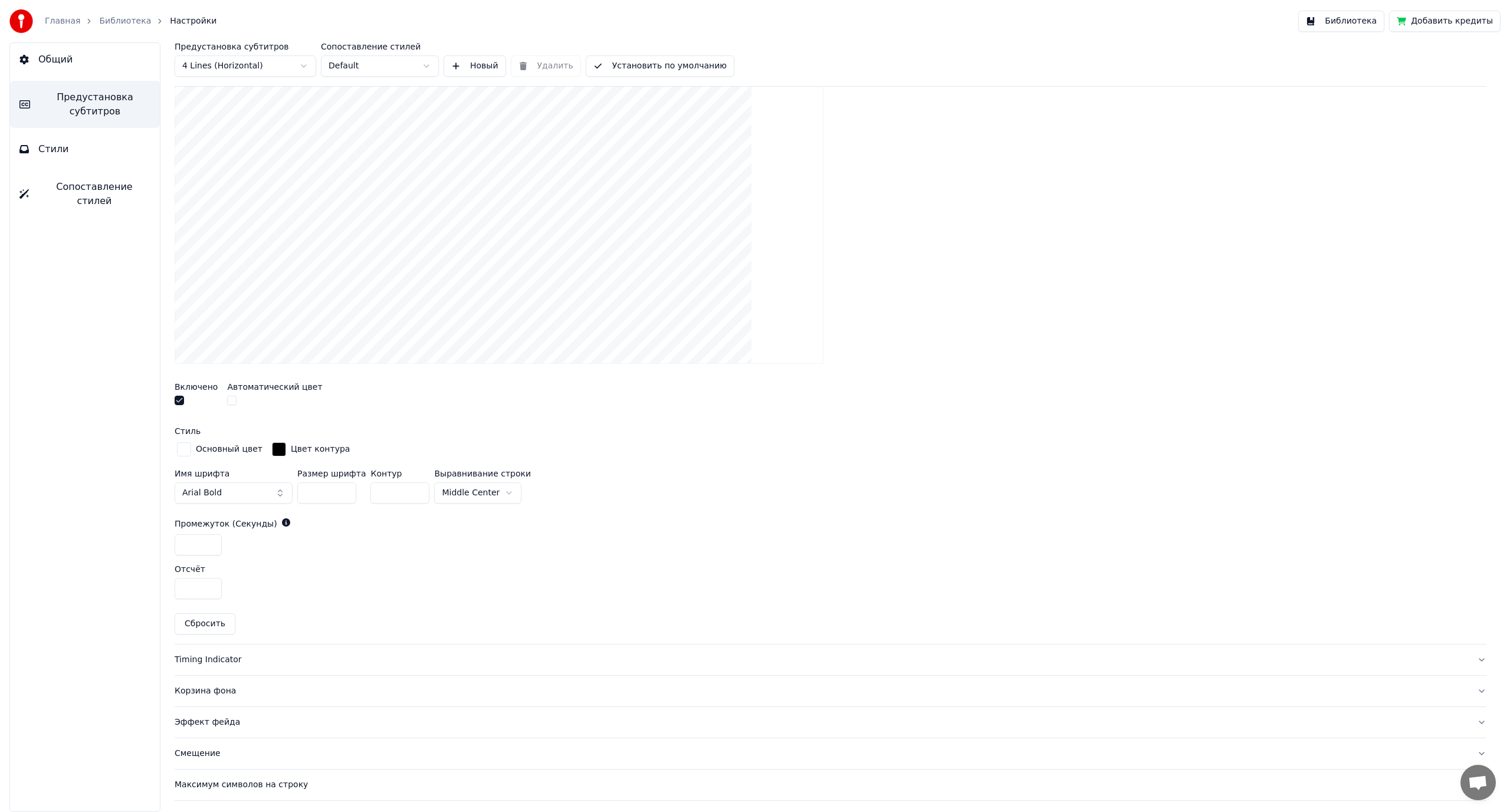
click at [180, 404] on button "button" at bounding box center [178, 400] width 9 height 9
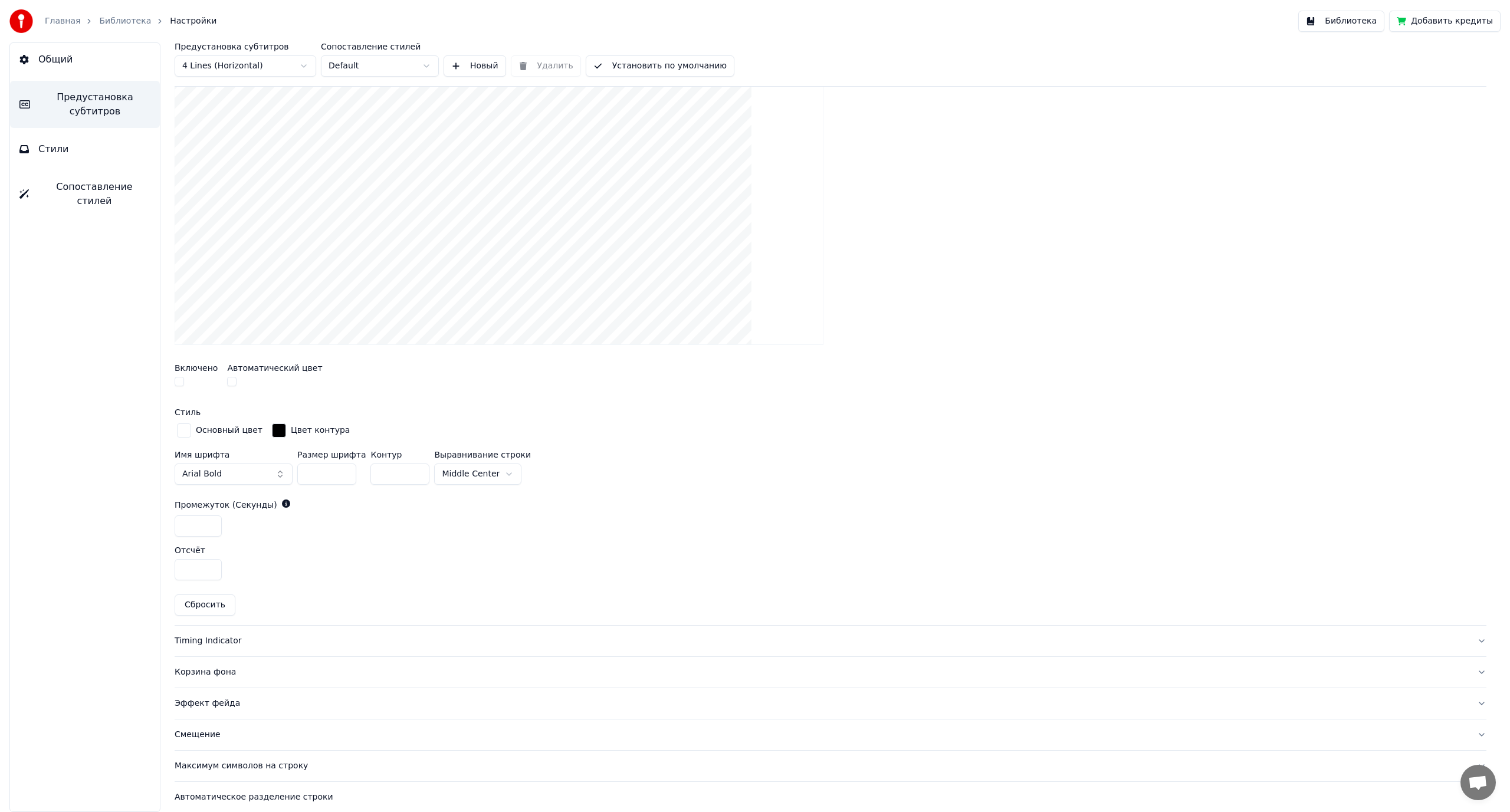
scroll to position [312, 0]
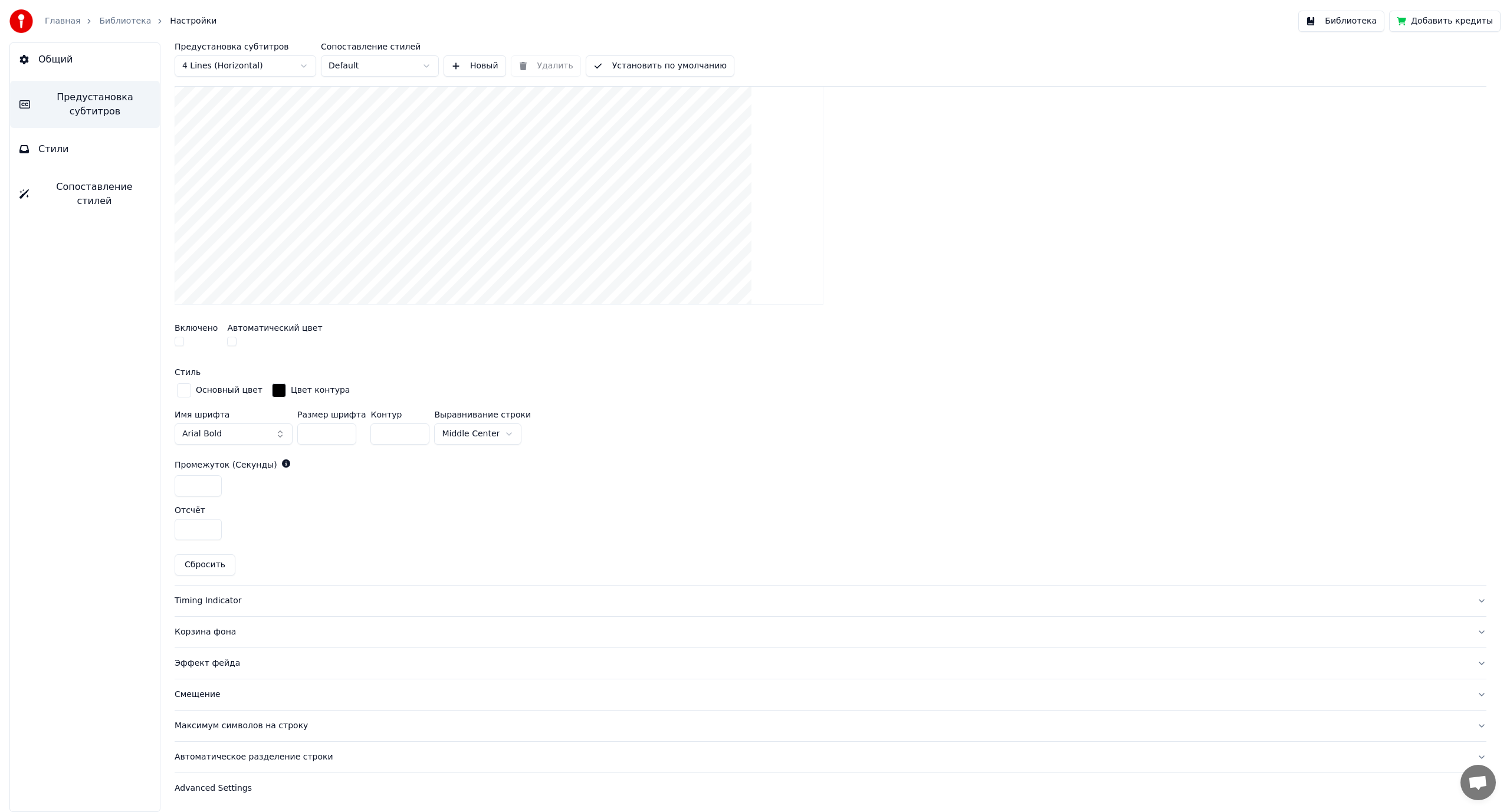
click at [206, 602] on div "Timing Indicator" at bounding box center [821, 601] width 1293 height 12
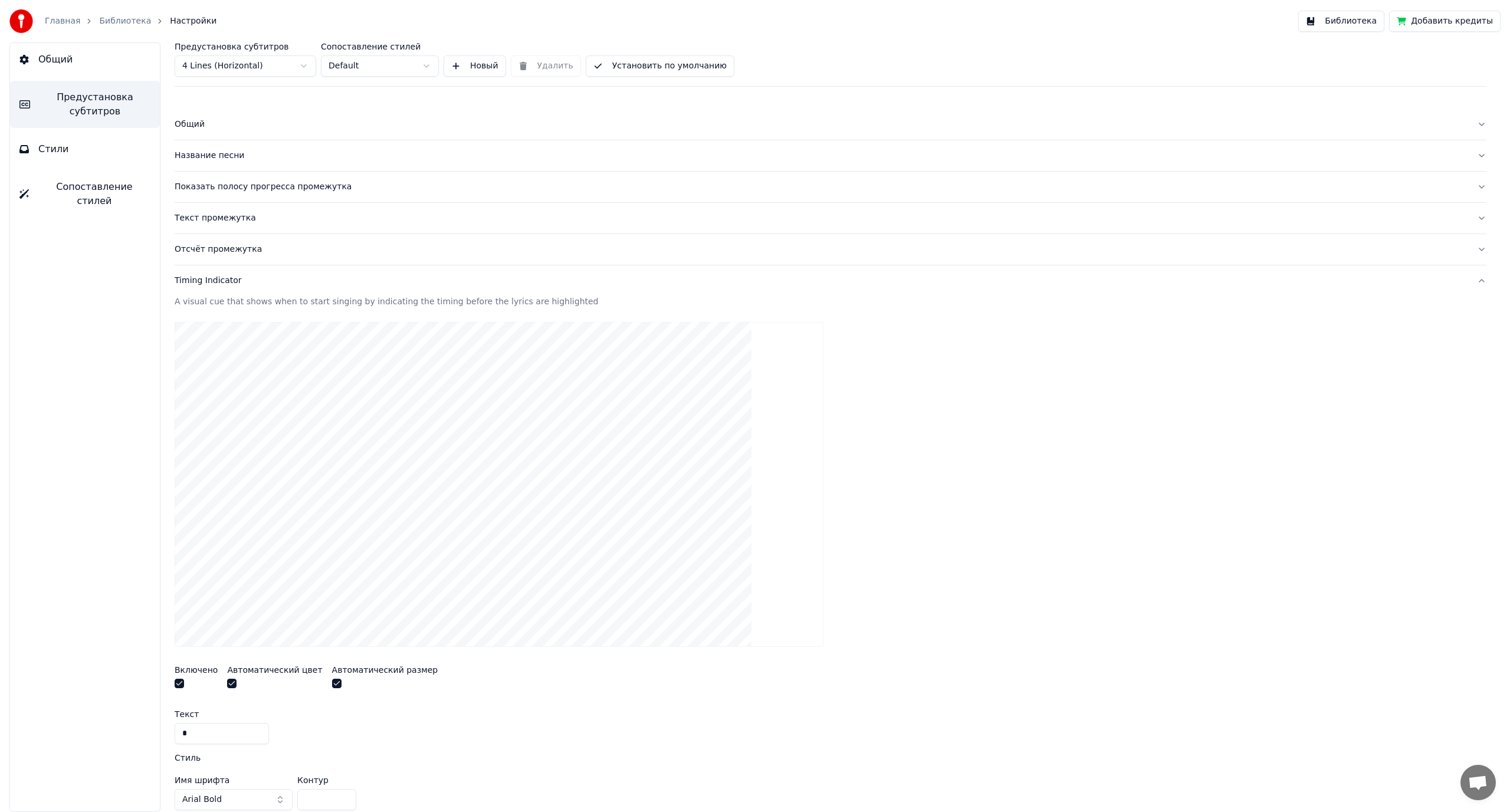
scroll to position [0, 0]
click at [197, 125] on div "Общий" at bounding box center [821, 126] width 1293 height 12
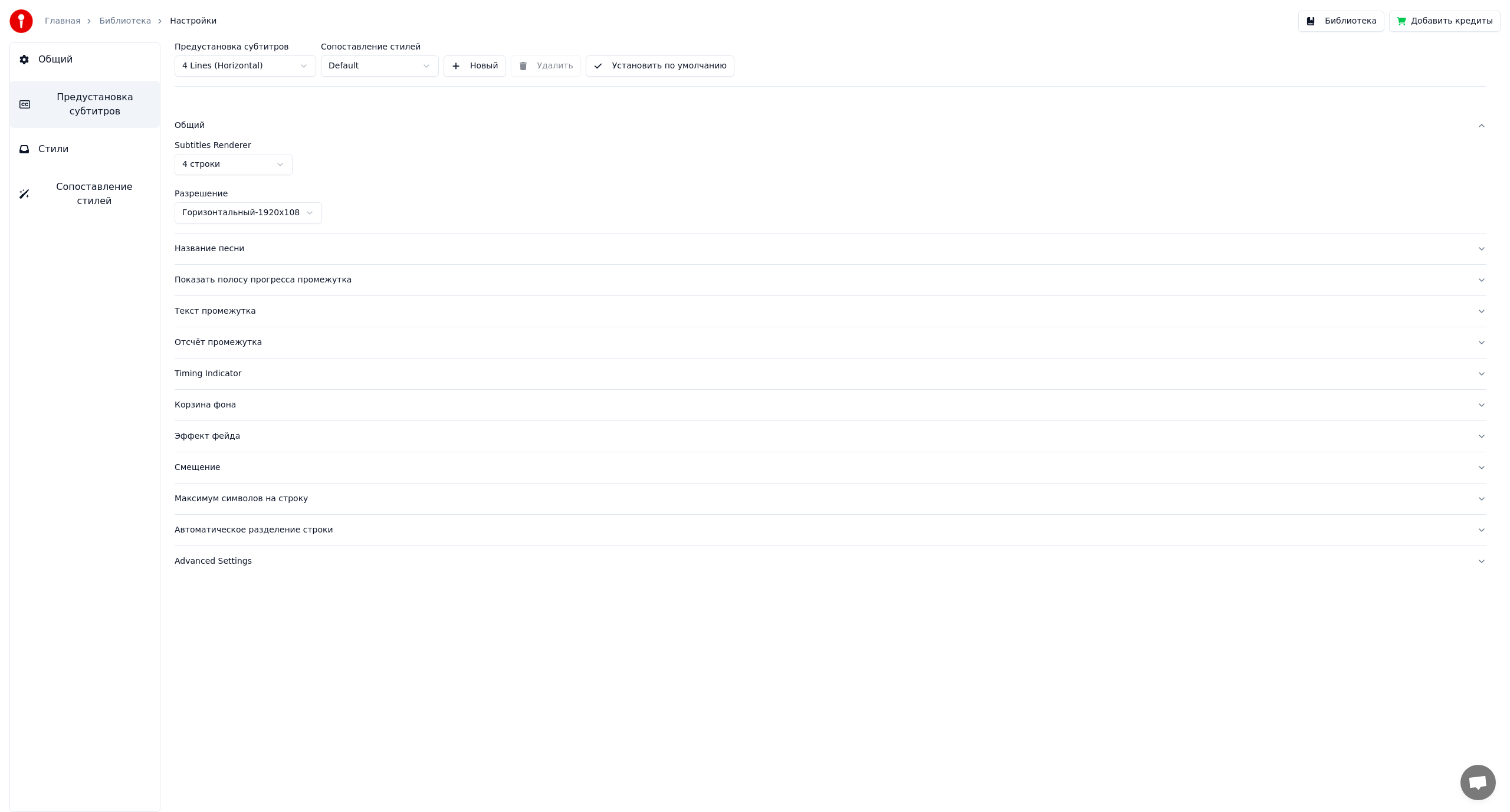
click at [205, 248] on div "Название песни" at bounding box center [821, 249] width 1293 height 12
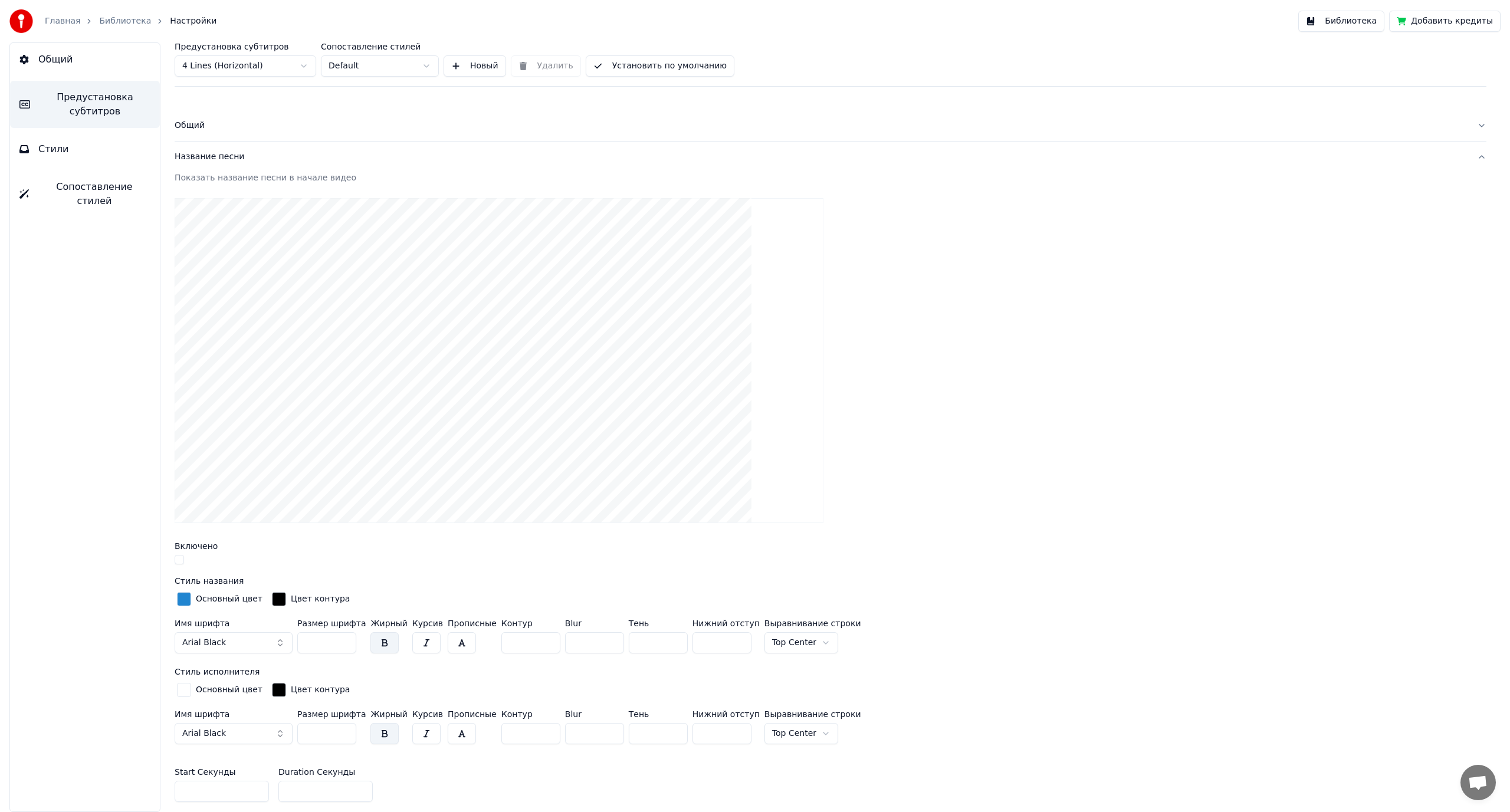
click at [247, 57] on html "Главная Библиотека Настройки Библиотека Добавить кредиты Общий Предустановка су…" at bounding box center [755, 406] width 1510 height 812
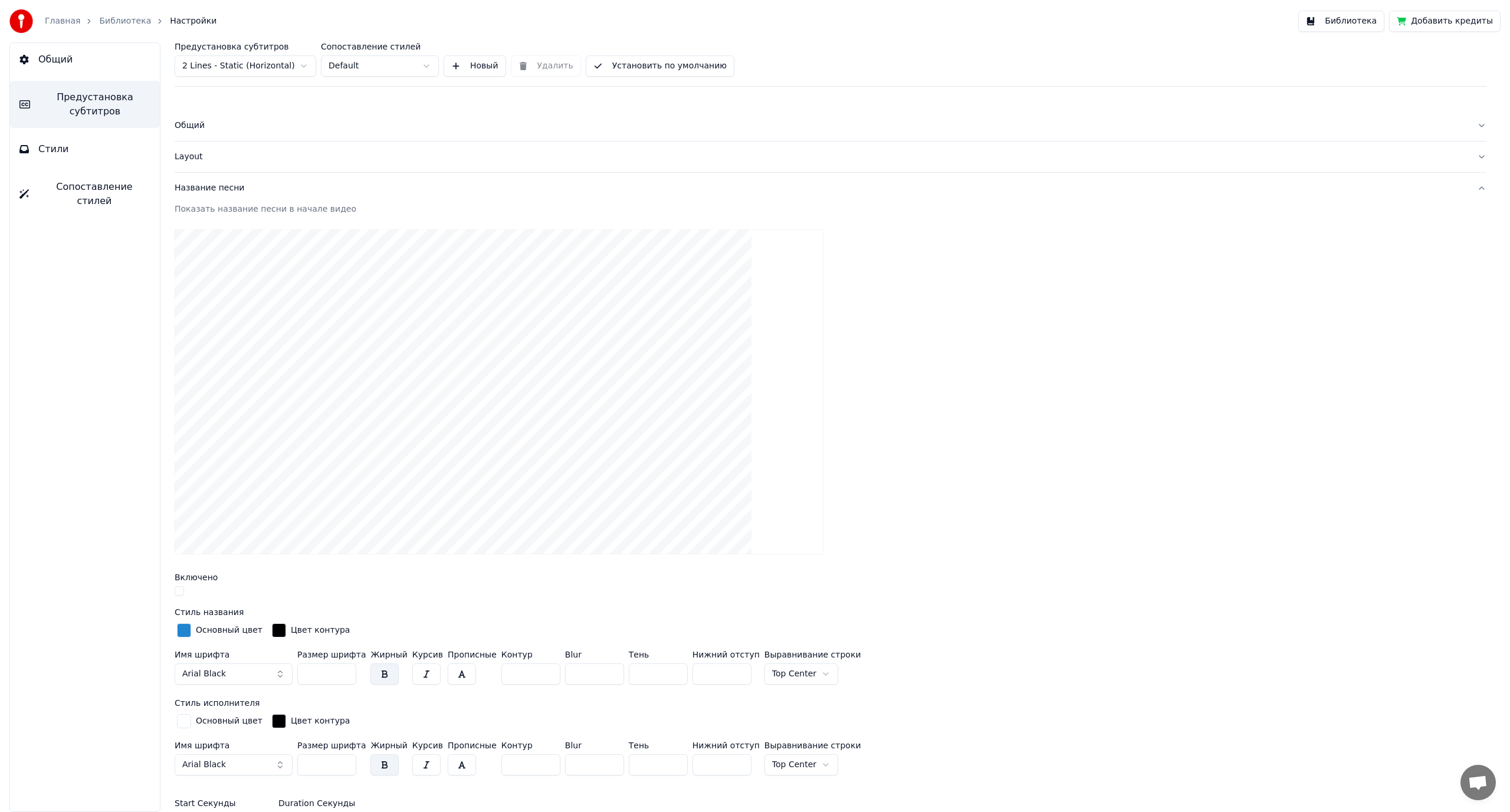
click at [189, 153] on div "Layout" at bounding box center [821, 156] width 1293 height 12
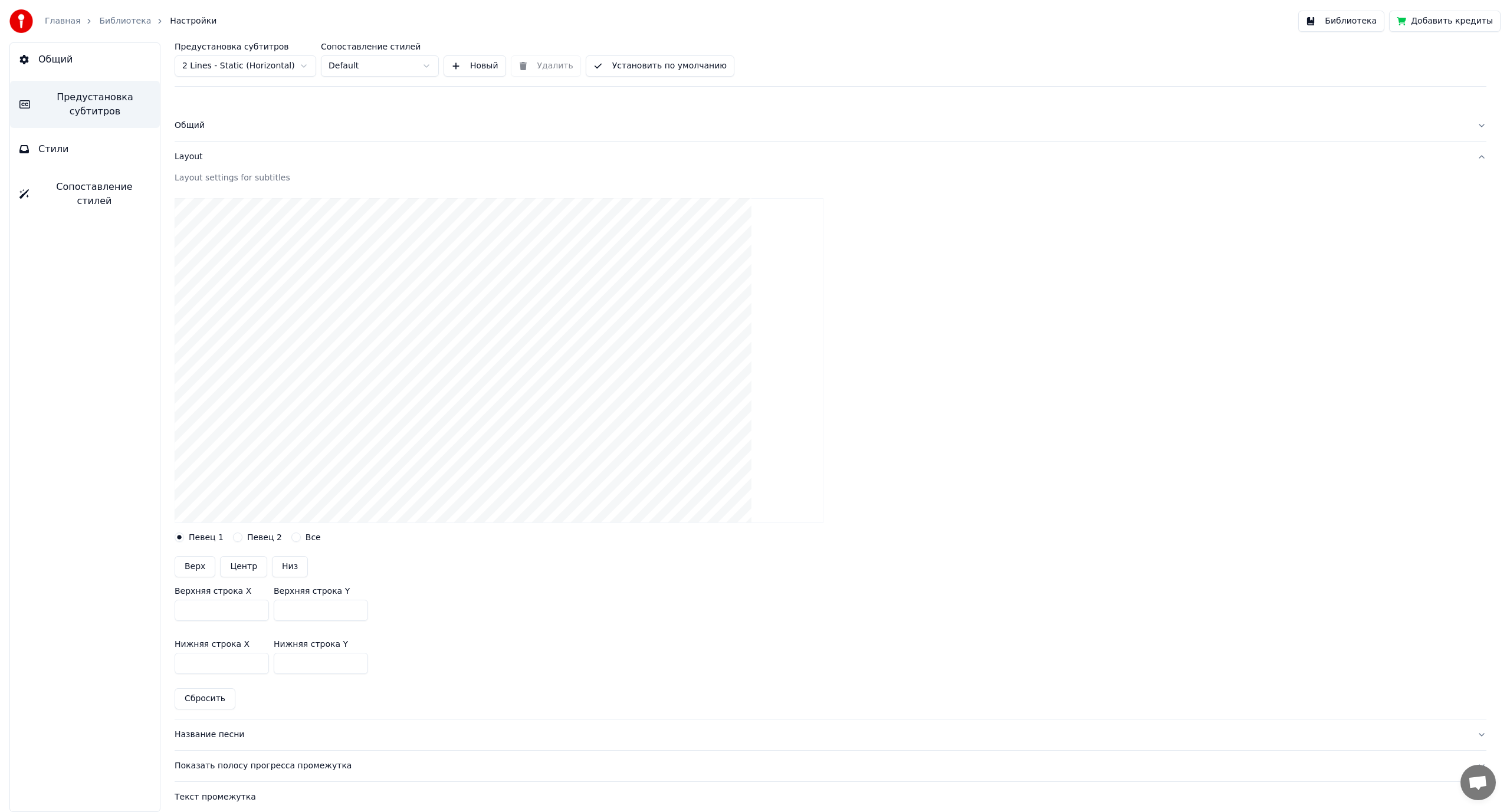
click at [194, 128] on div "Общий" at bounding box center [821, 126] width 1293 height 12
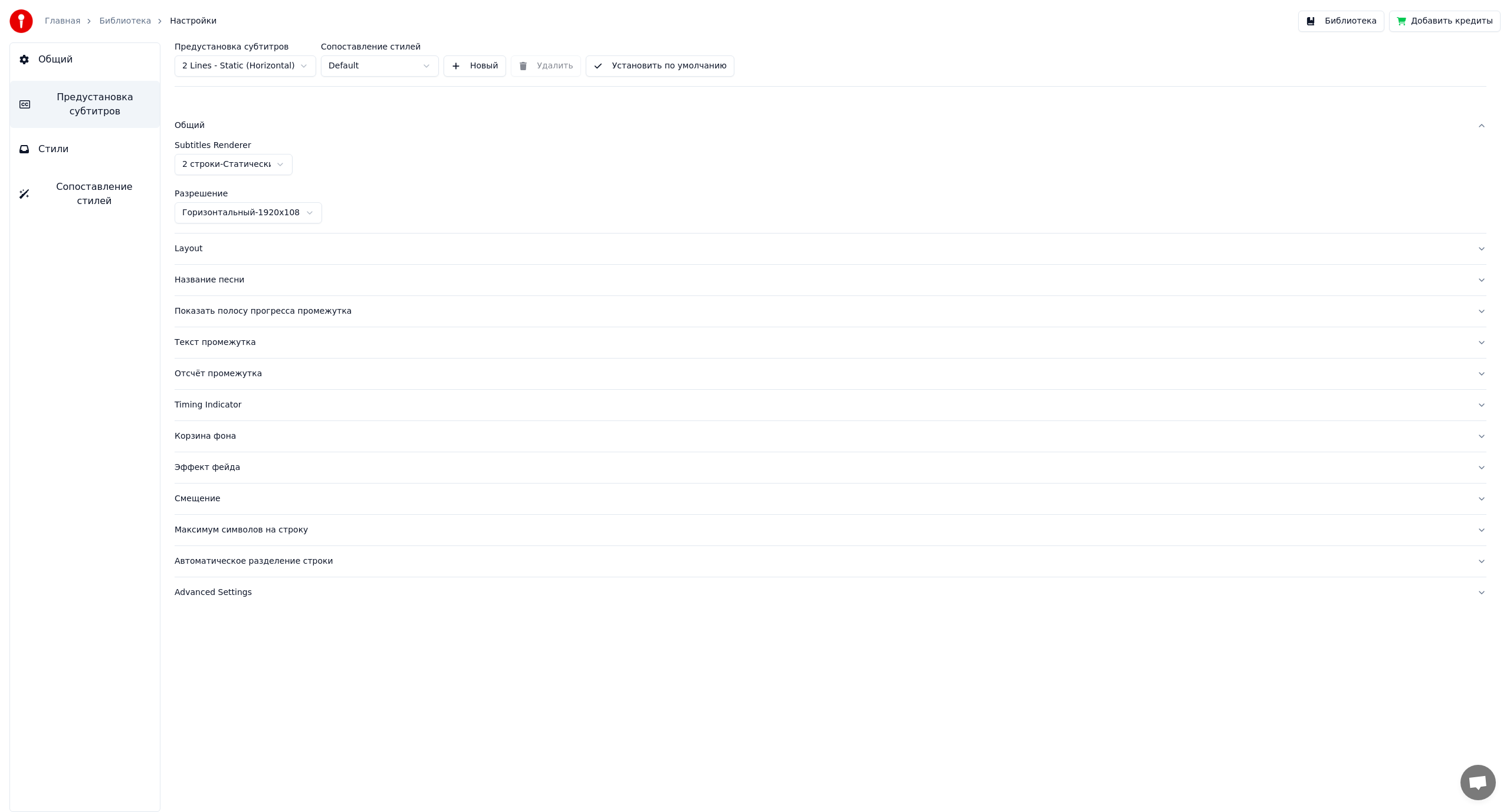
click at [230, 69] on html "Главная Библиотека Настройки Библиотека Добавить кредиты Общий Предустановка су…" at bounding box center [755, 406] width 1510 height 812
click at [108, 24] on link "Библиотека" at bounding box center [124, 21] width 52 height 12
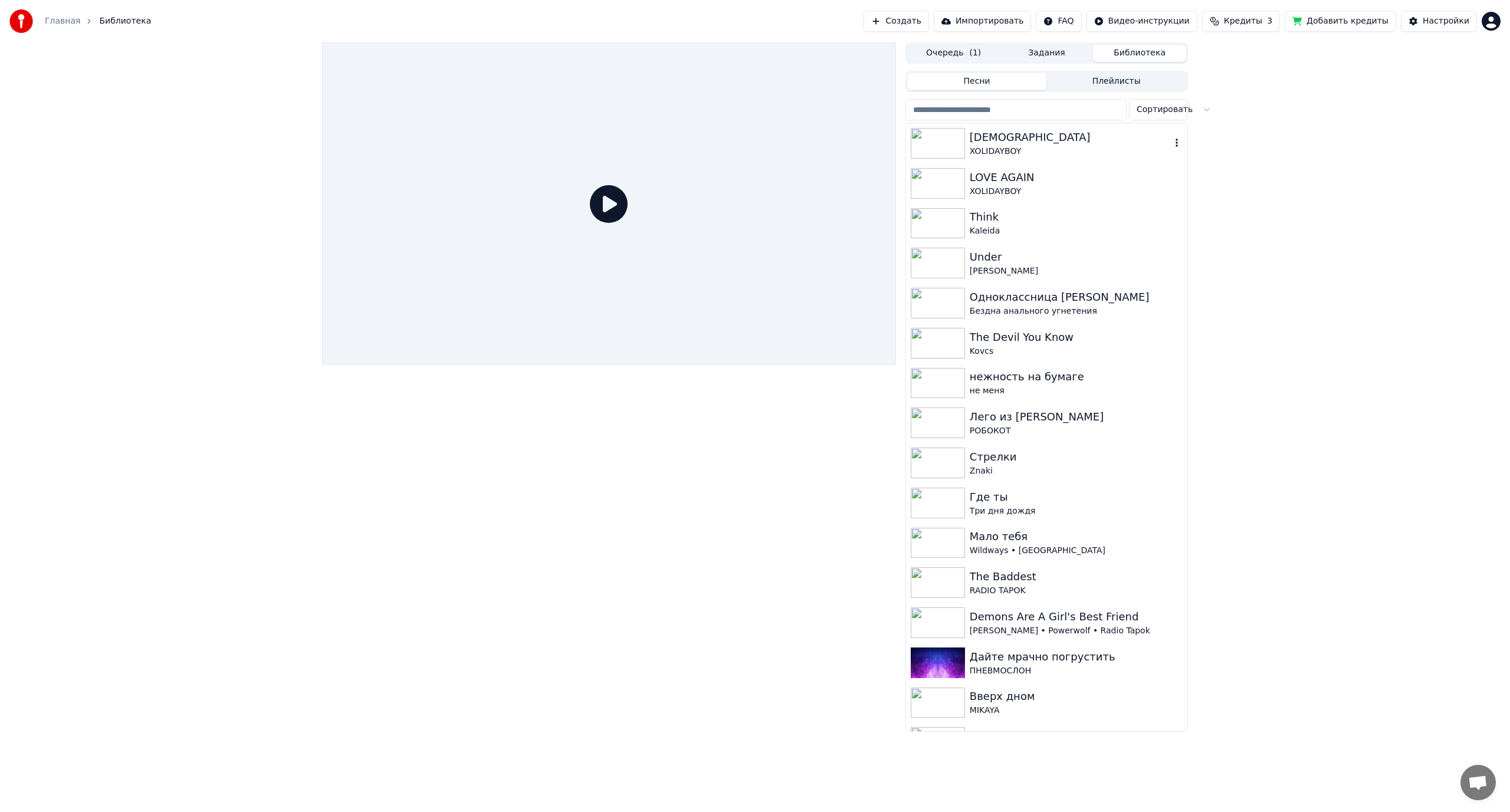
click at [1020, 149] on div "XOLIDAYBOY" at bounding box center [1070, 151] width 201 height 12
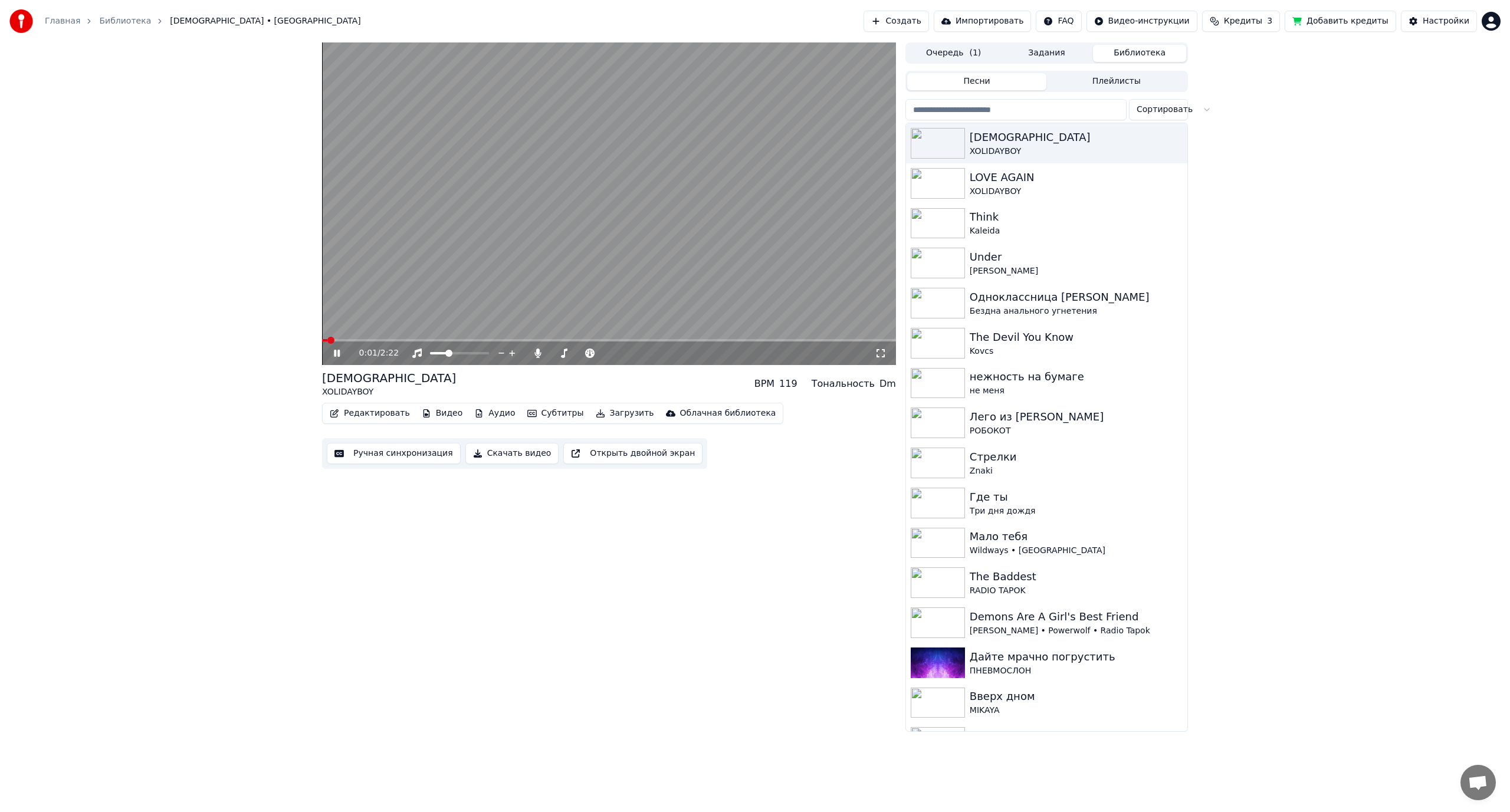
click at [678, 201] on video at bounding box center [609, 203] width 574 height 322
click at [1427, 21] on div "Настройки" at bounding box center [1446, 21] width 47 height 12
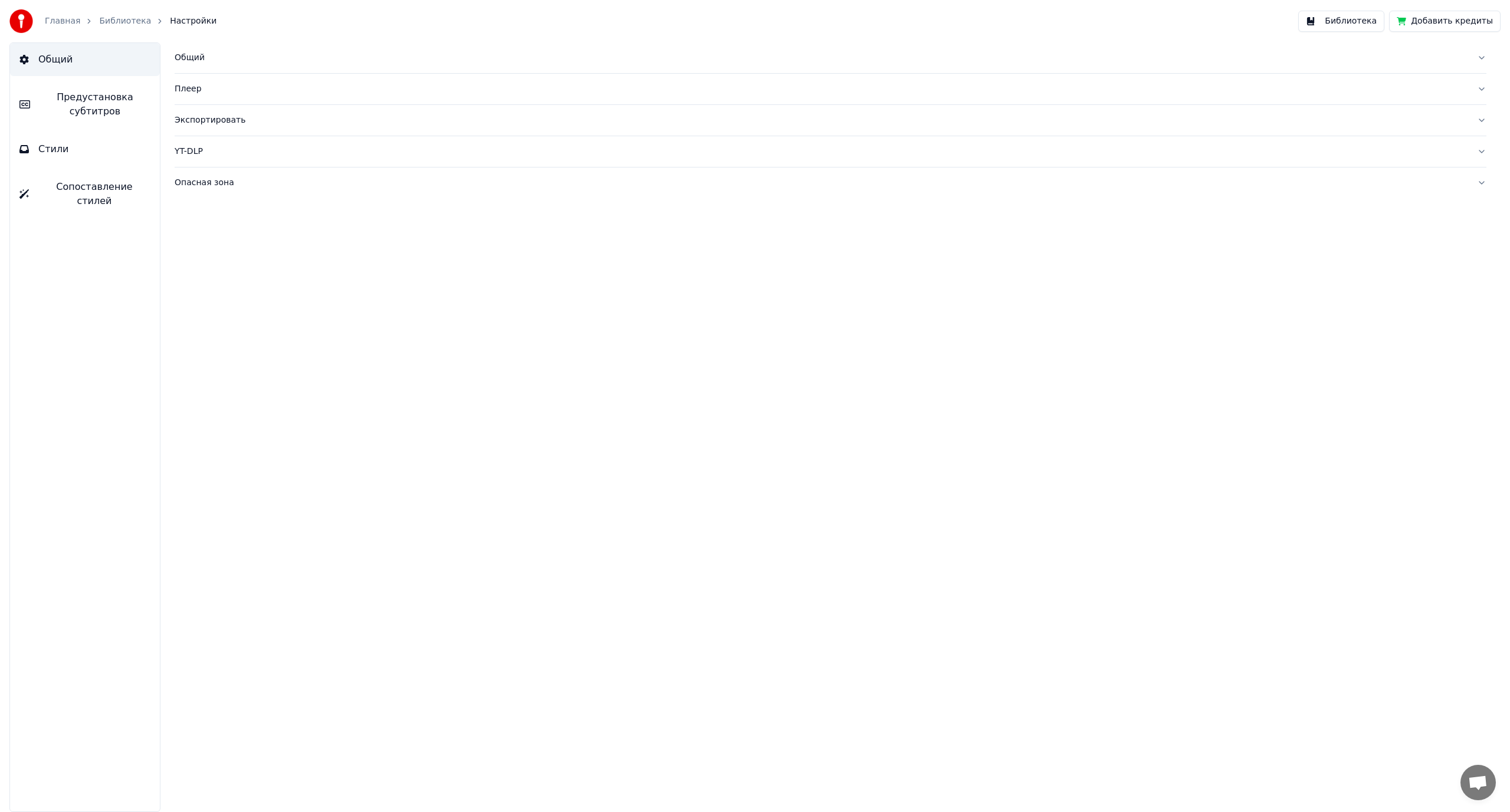
click at [59, 118] on span "Предустановка субтитров" at bounding box center [95, 104] width 111 height 28
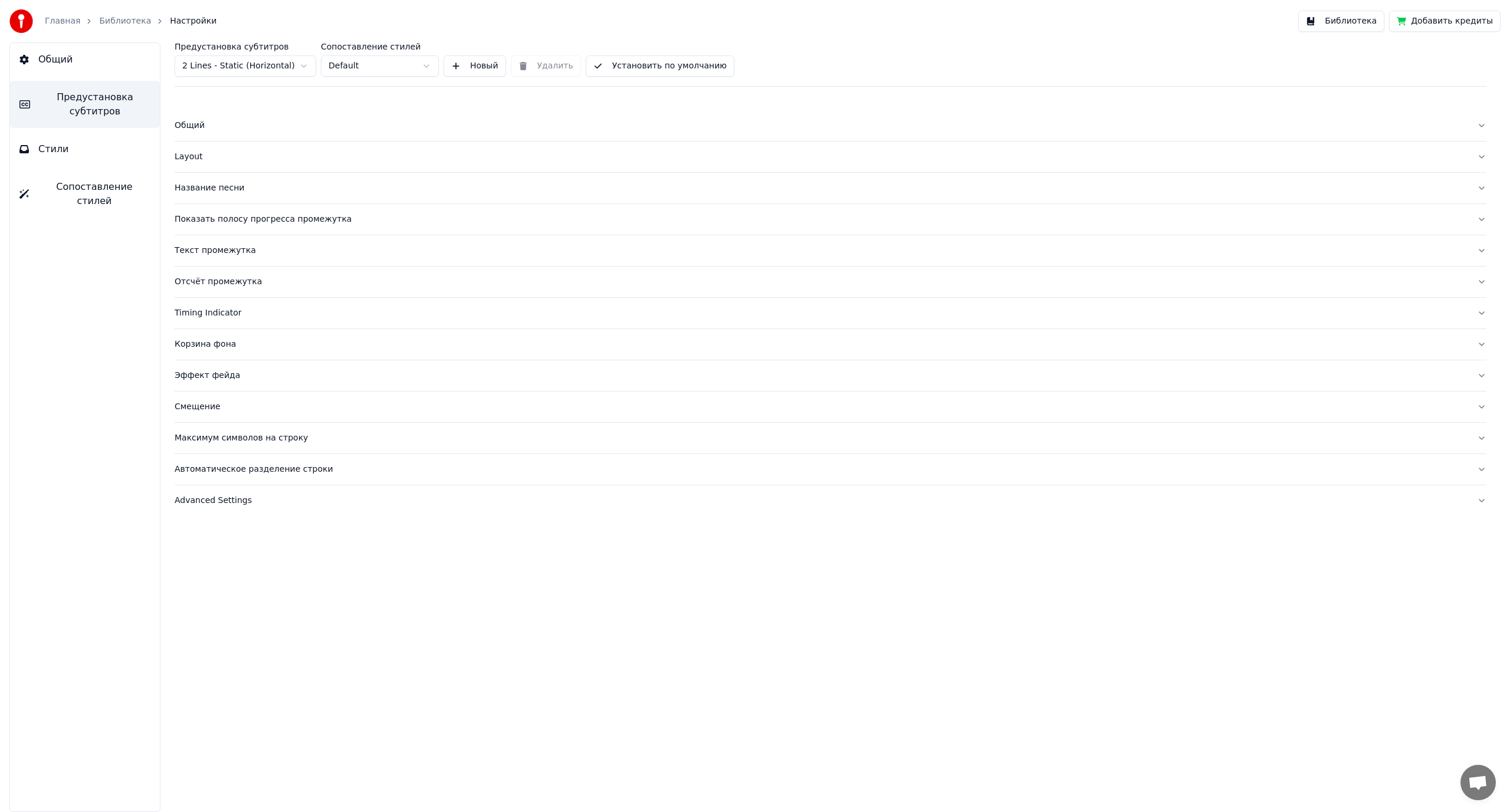
click at [73, 157] on button "Стили" at bounding box center [85, 149] width 150 height 33
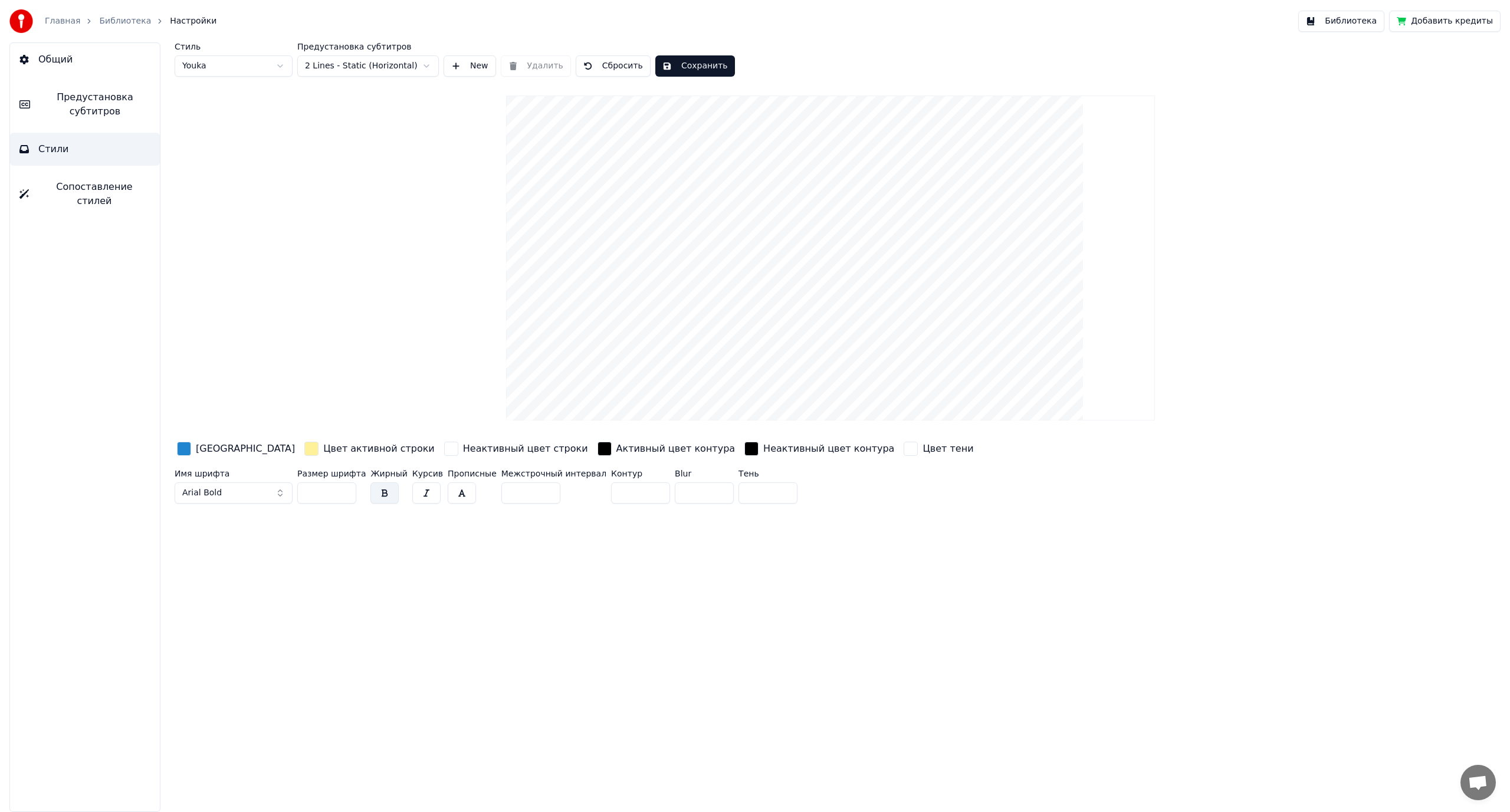
click at [354, 61] on html "Главная Библиотека Настройки Библиотека Добавить кредиты Общий Предустановка су…" at bounding box center [755, 406] width 1510 height 812
click at [343, 489] on input "**" at bounding box center [327, 492] width 59 height 21
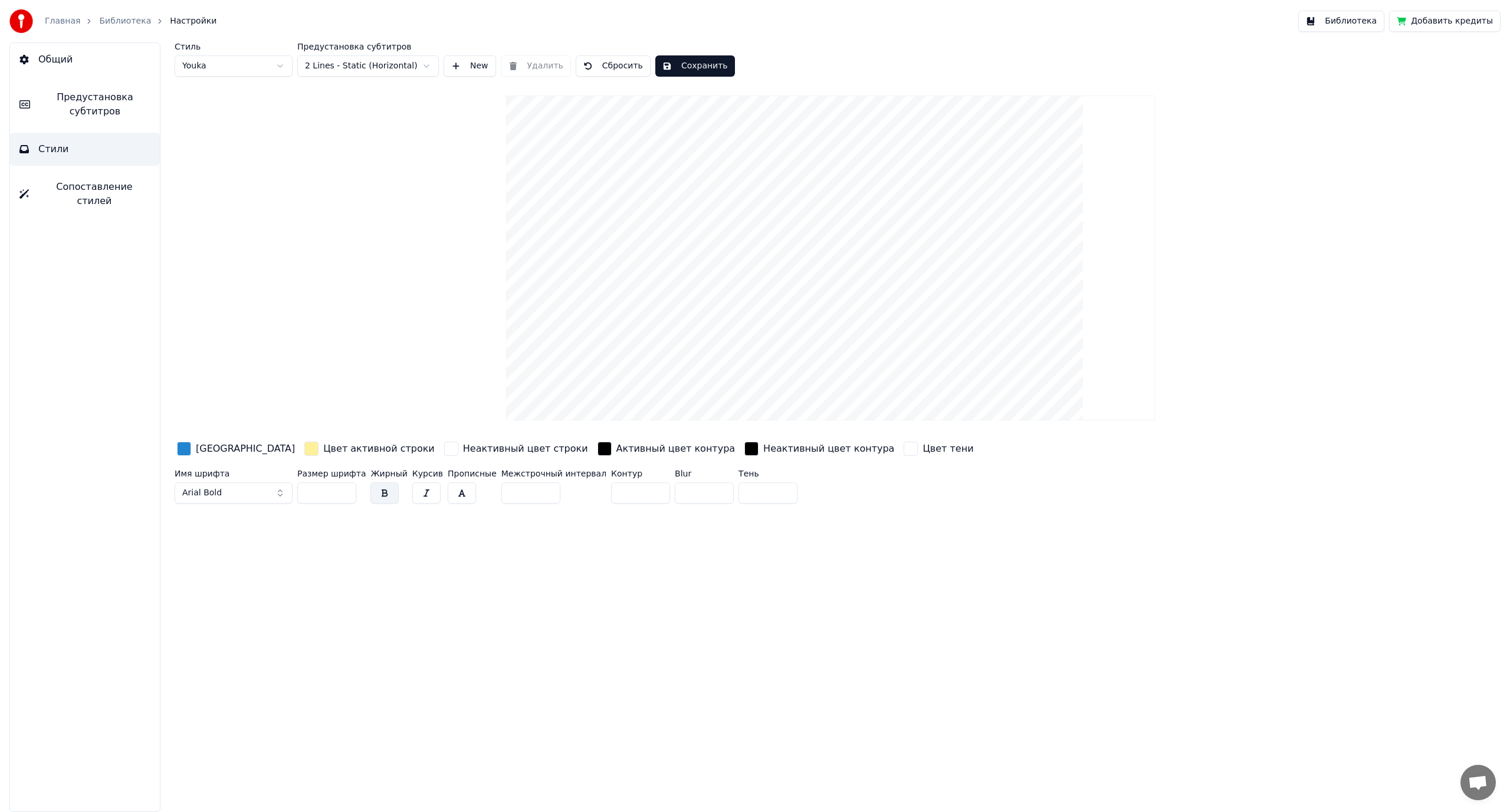
click at [343, 489] on input "***" at bounding box center [327, 492] width 59 height 21
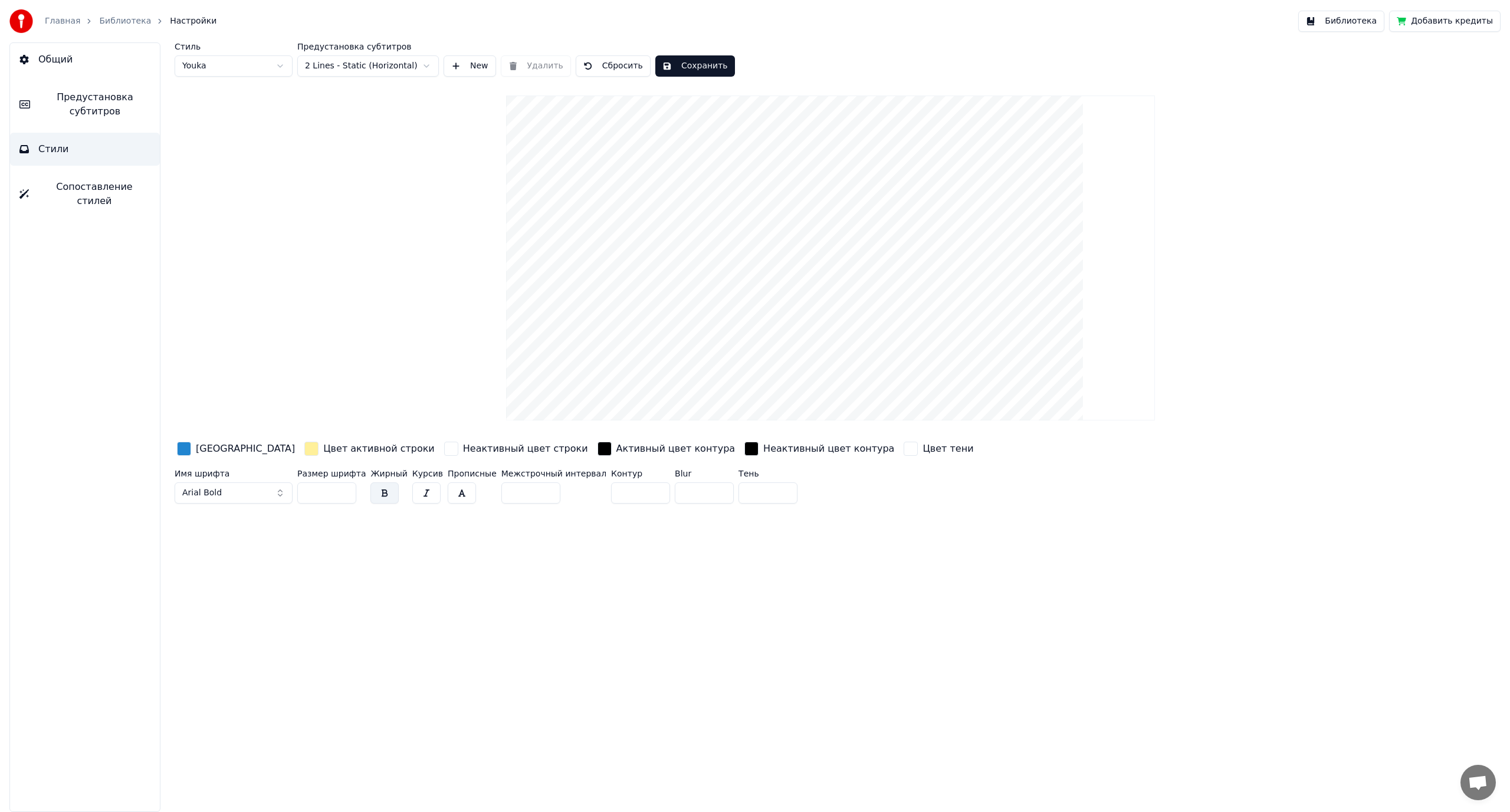
click at [343, 489] on input "***" at bounding box center [327, 492] width 59 height 21
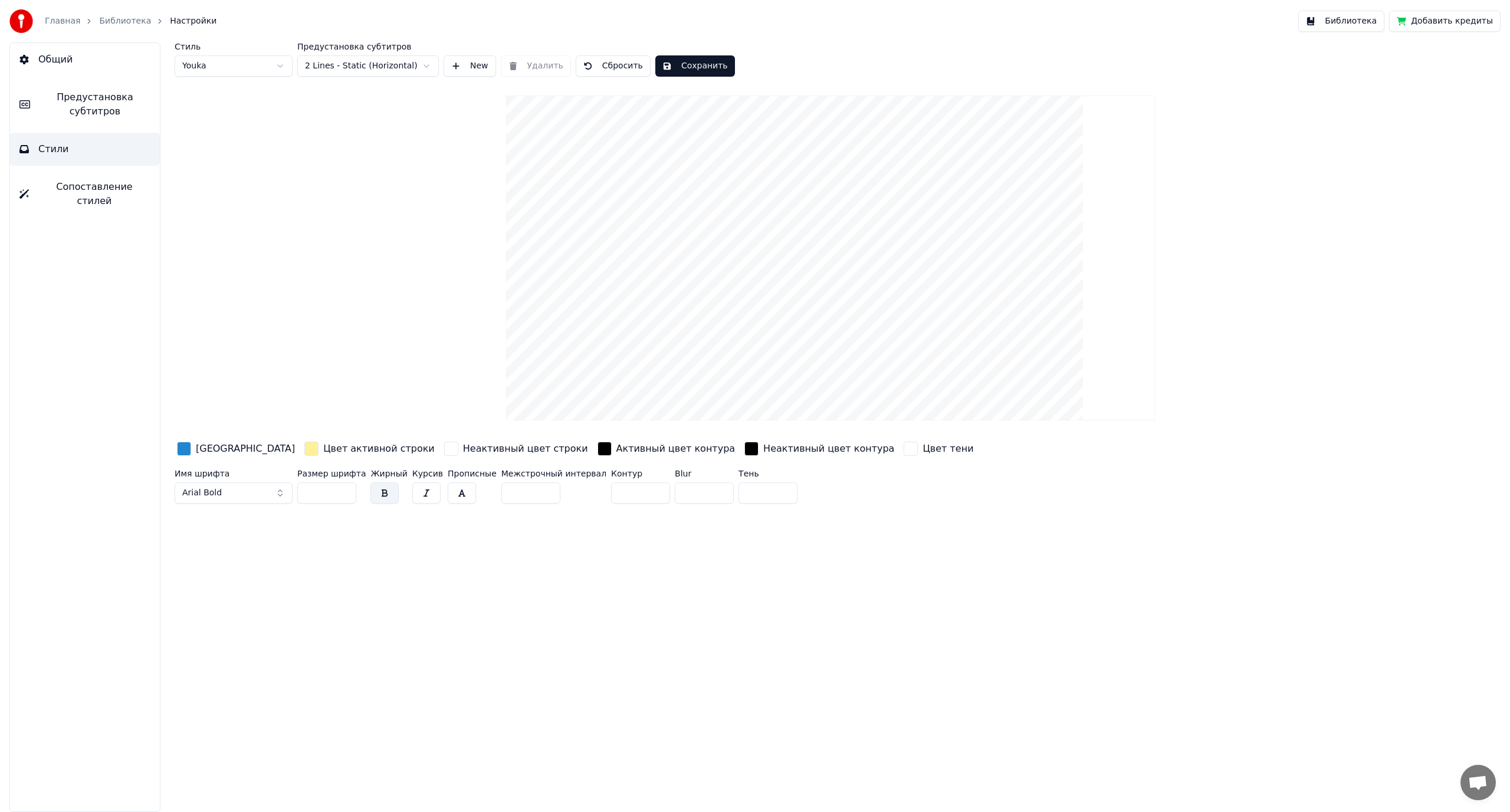
click at [343, 489] on input "***" at bounding box center [327, 492] width 59 height 21
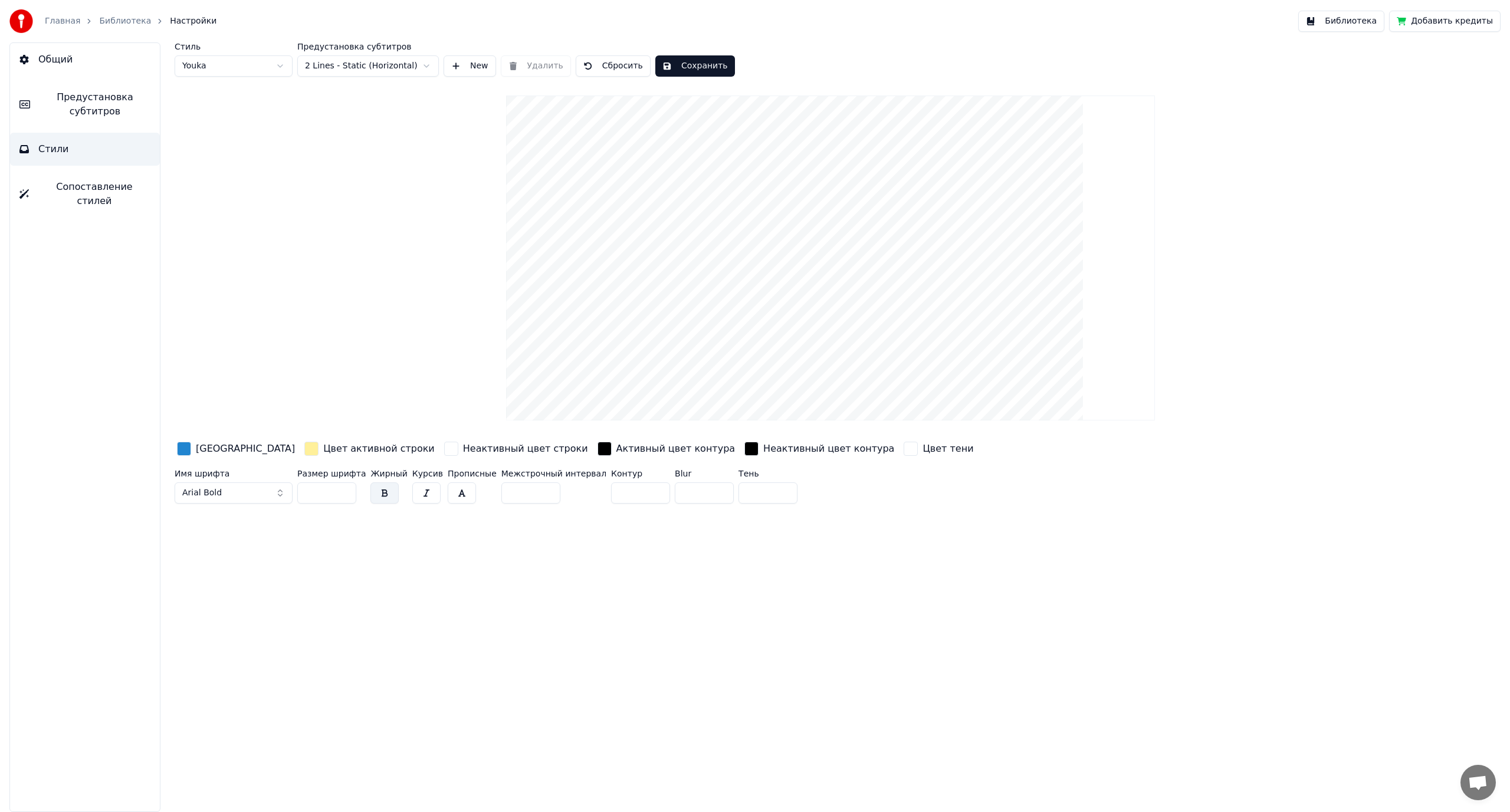
type input "***"
click at [343, 489] on input "***" at bounding box center [327, 492] width 59 height 21
click at [336, 63] on html "Главная Библиотека Настройки Библиотека Добавить кредиты Общий Предустановка су…" at bounding box center [755, 406] width 1510 height 812
click at [351, 66] on html "Главная Библиотека Настройки Библиотека Добавить кредиты Общий Предустановка су…" at bounding box center [755, 406] width 1510 height 812
click at [346, 59] on html "Главная Библиотека Настройки Библиотека Добавить кредиты Общий Предустановка су…" at bounding box center [755, 406] width 1510 height 812
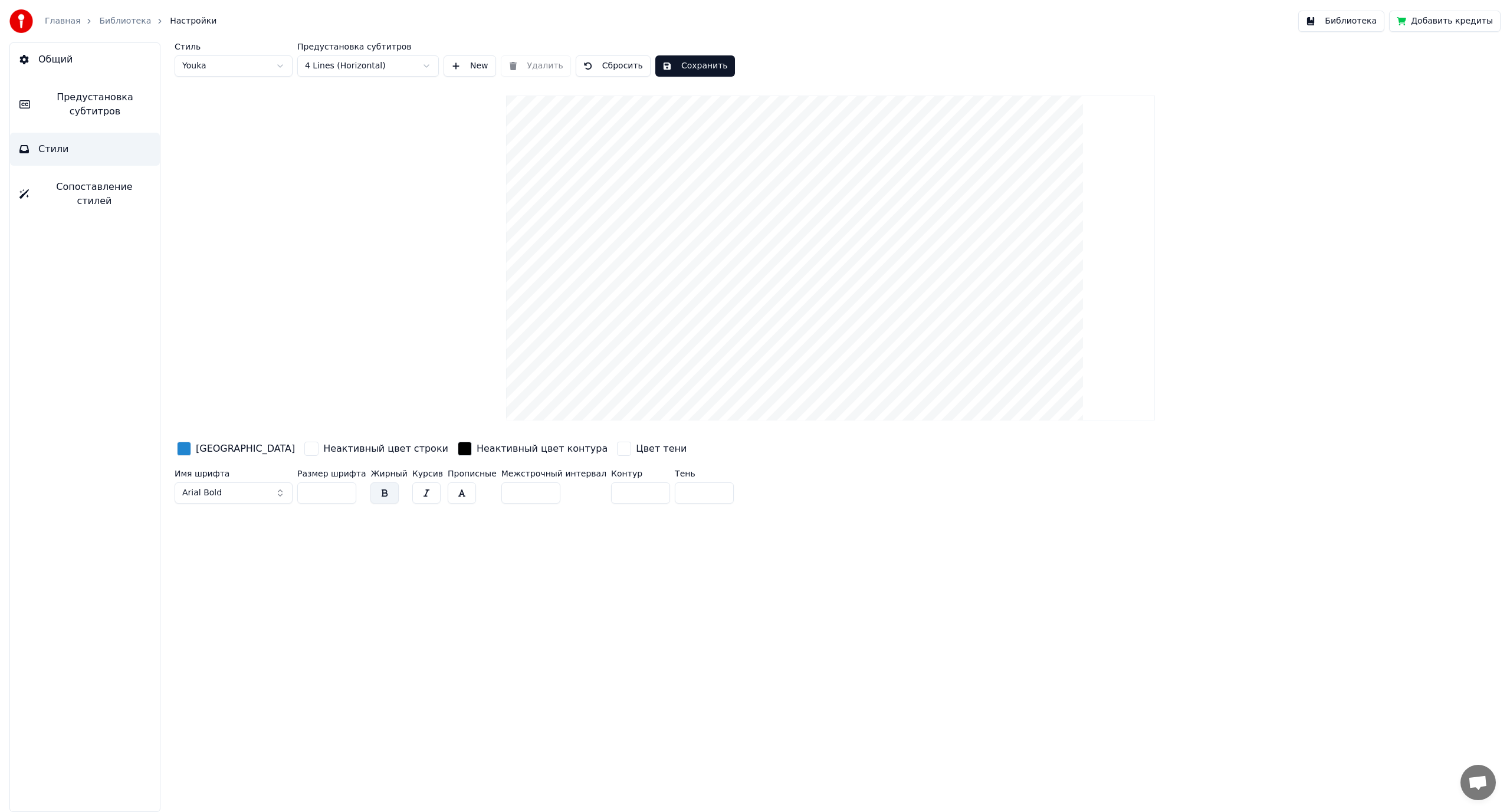
click at [350, 68] on html "Главная Библиотека Настройки Библиотека Добавить кредиты Общий Предустановка су…" at bounding box center [755, 406] width 1510 height 812
click at [678, 67] on button "Сохранить" at bounding box center [695, 66] width 80 height 21
click at [125, 17] on link "Библиотека" at bounding box center [124, 21] width 52 height 12
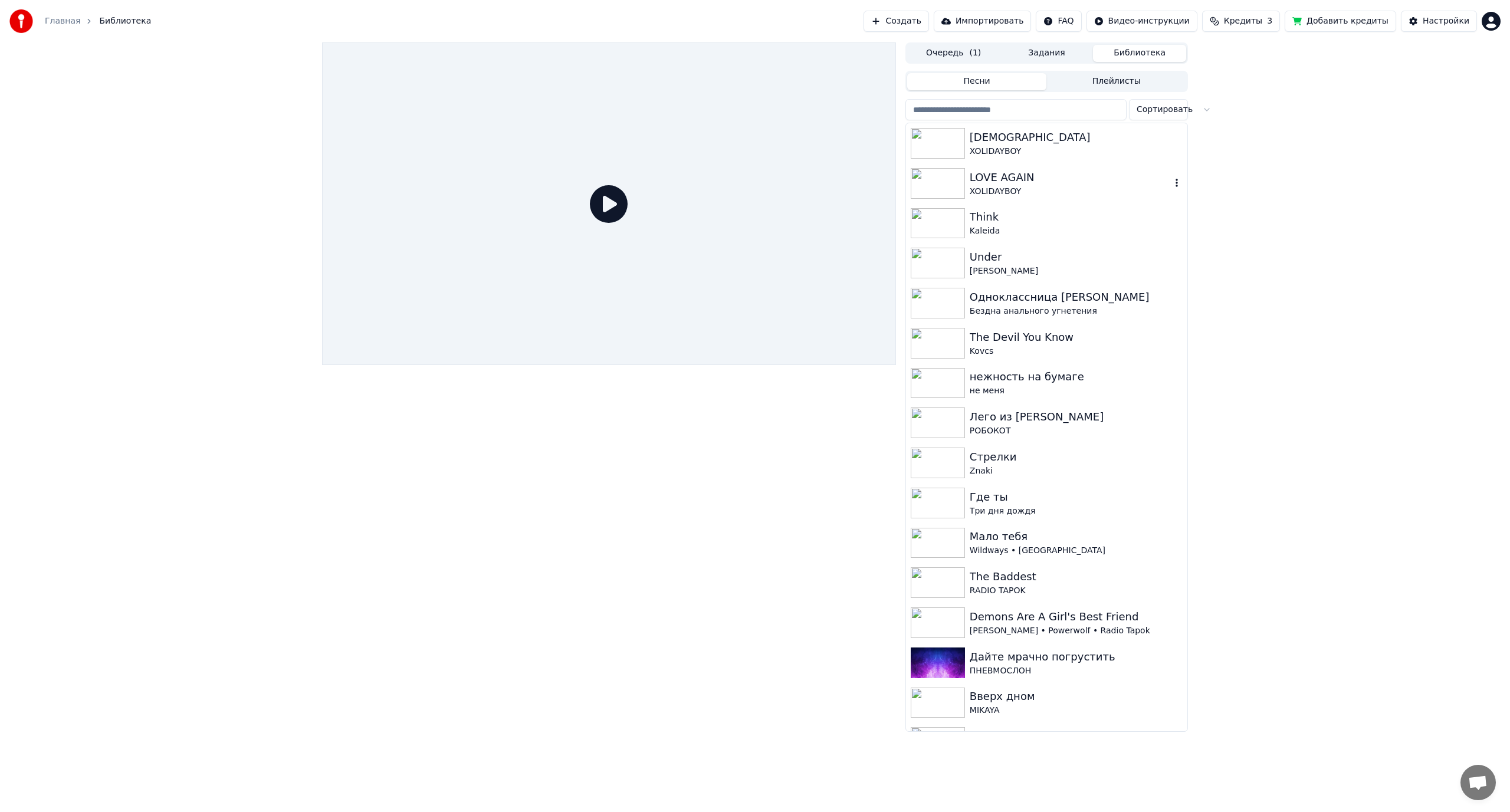
click at [1019, 180] on div "LOVE AGAIN" at bounding box center [1070, 178] width 201 height 17
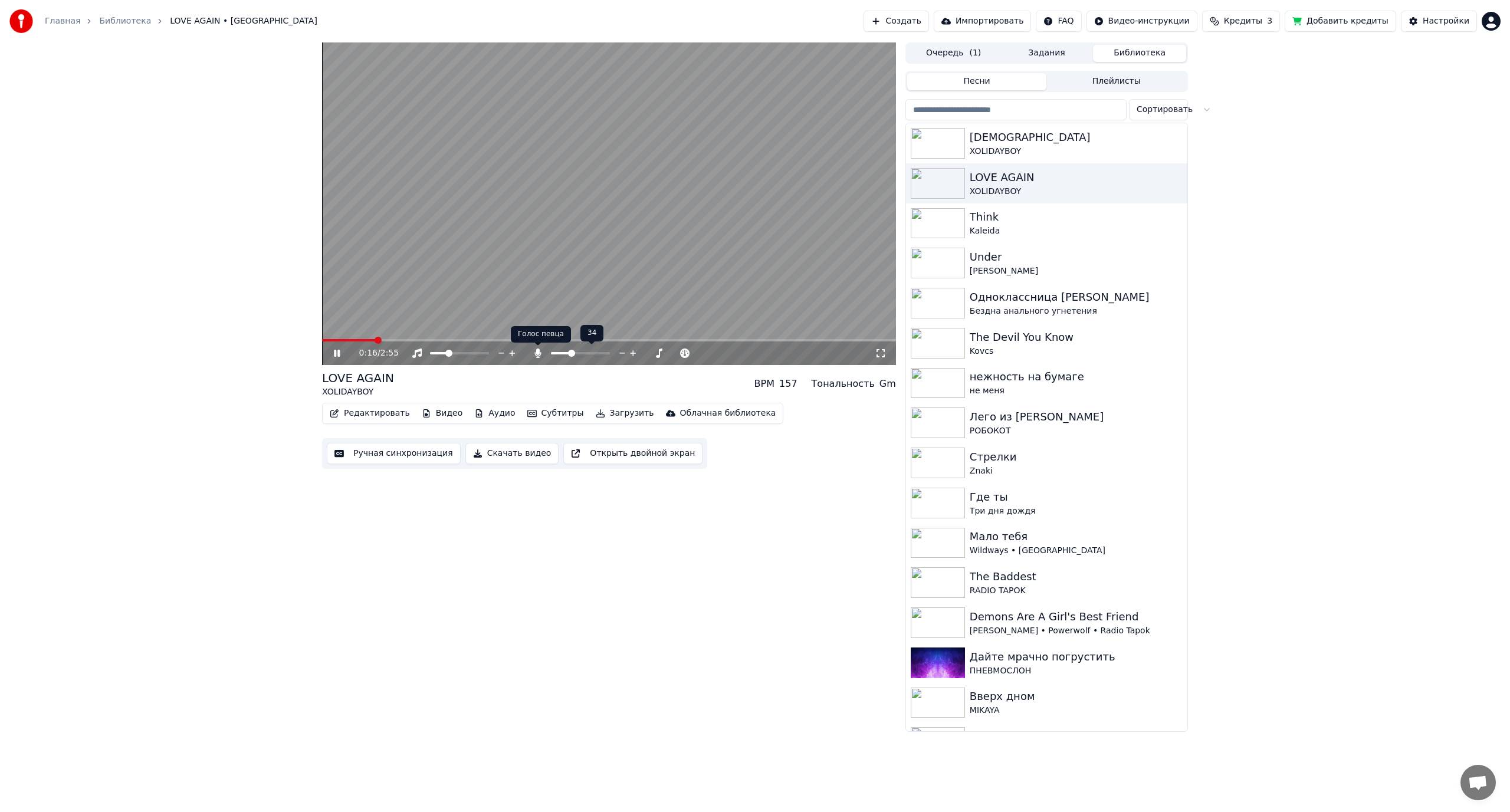
click at [536, 354] on icon at bounding box center [538, 353] width 7 height 9
click at [508, 239] on video at bounding box center [609, 203] width 574 height 322
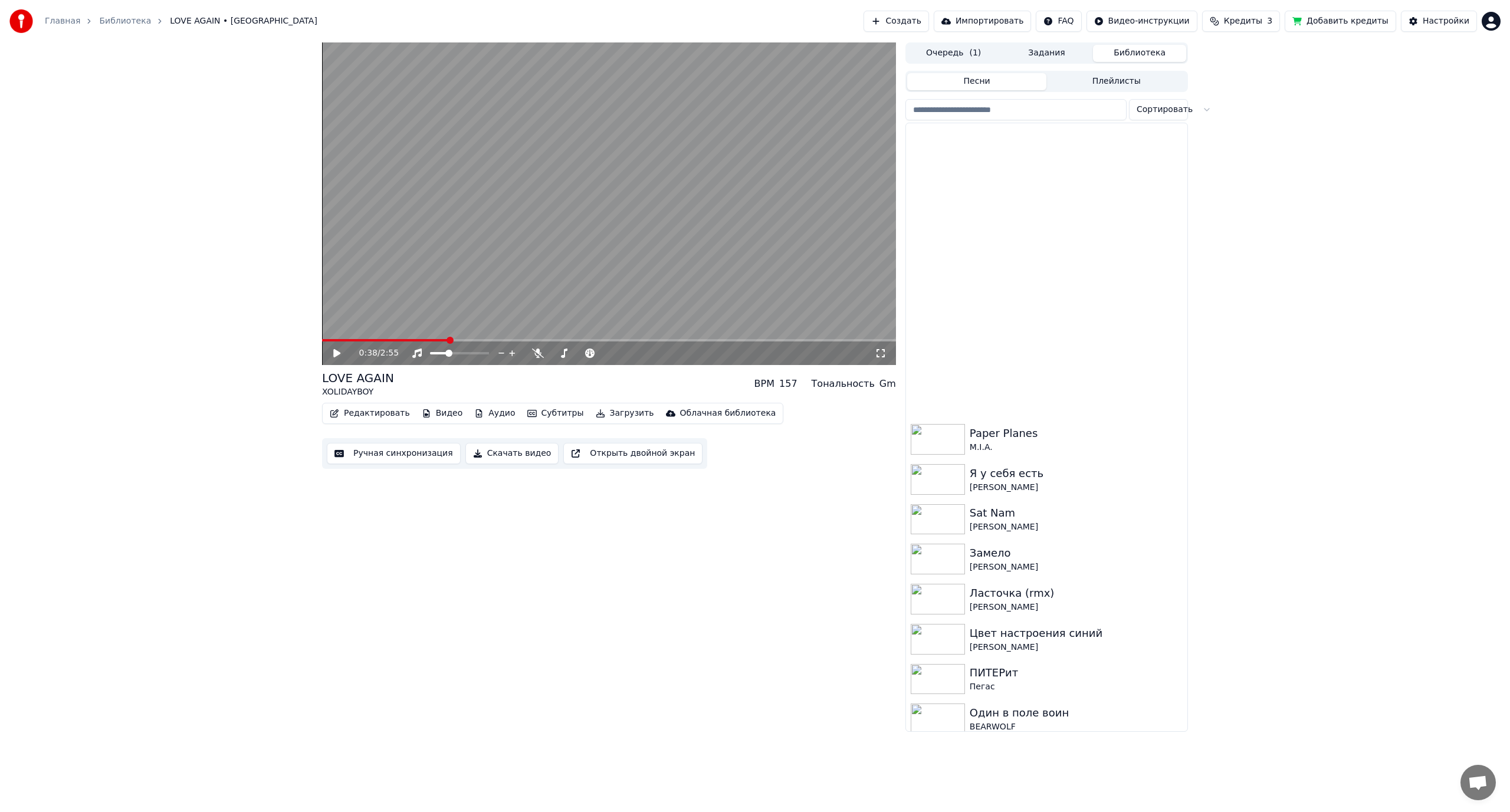
scroll to position [1356, 0]
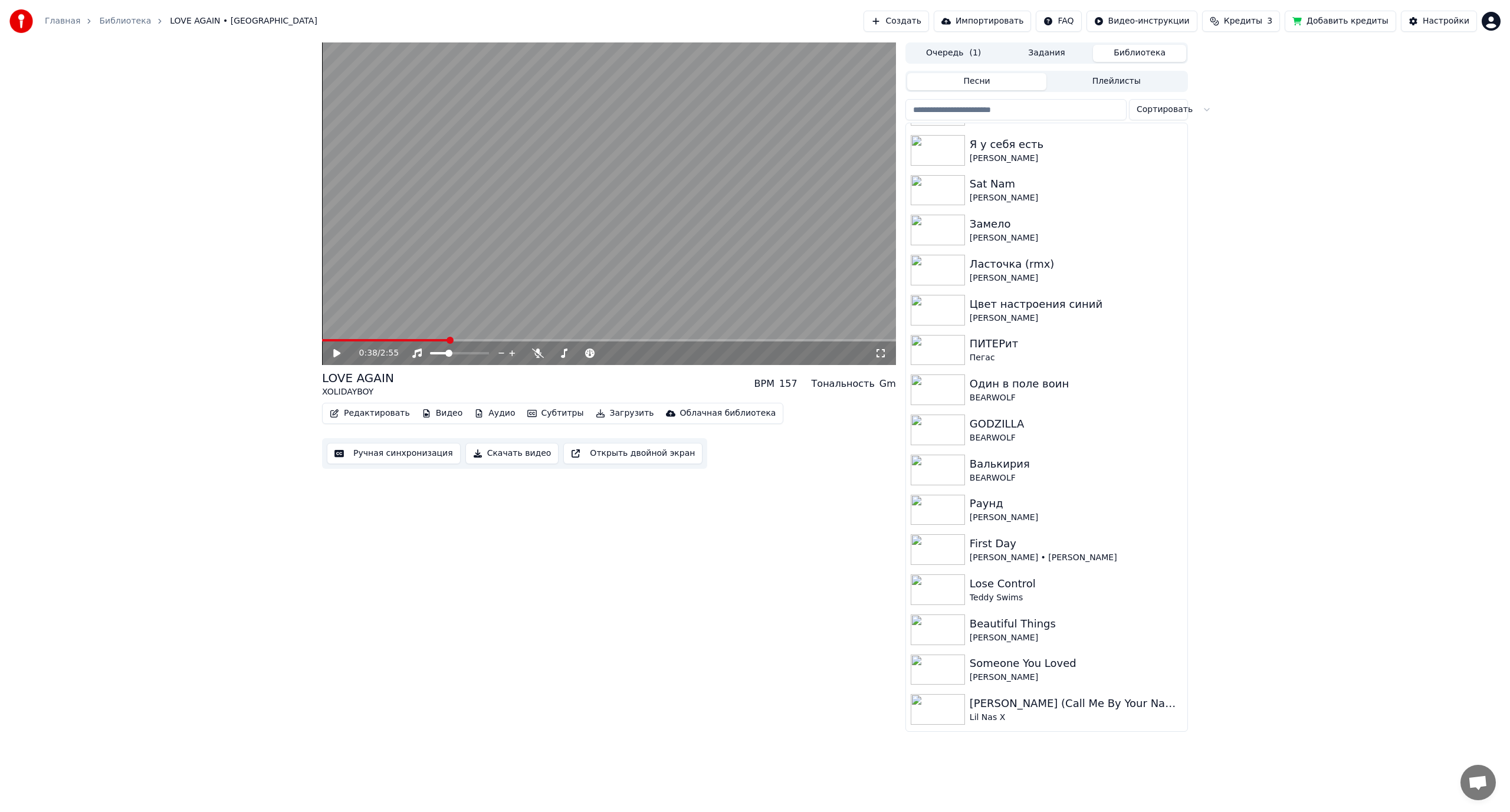
click at [984, 112] on input "search" at bounding box center [1015, 109] width 221 height 21
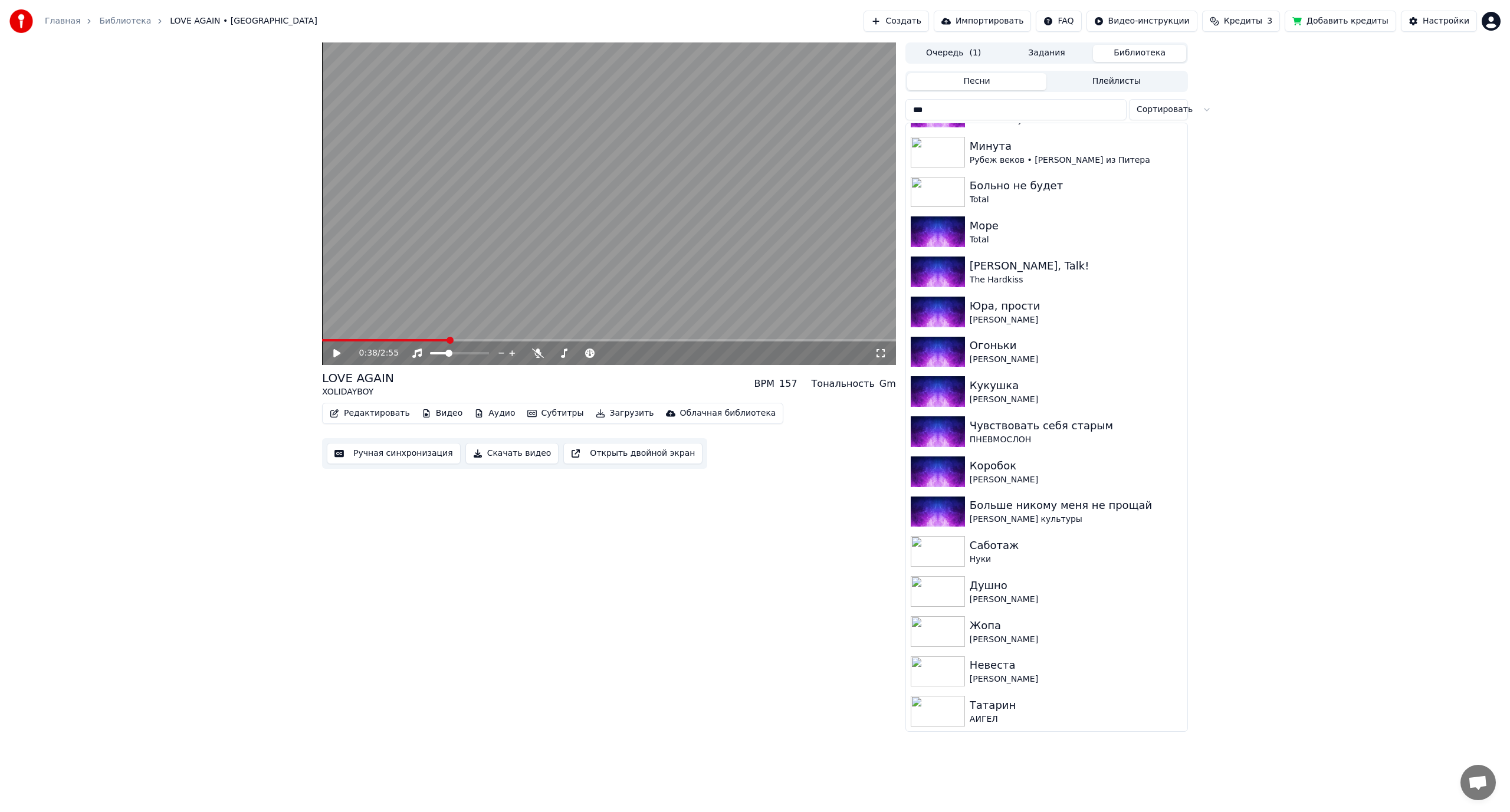
scroll to position [0, 0]
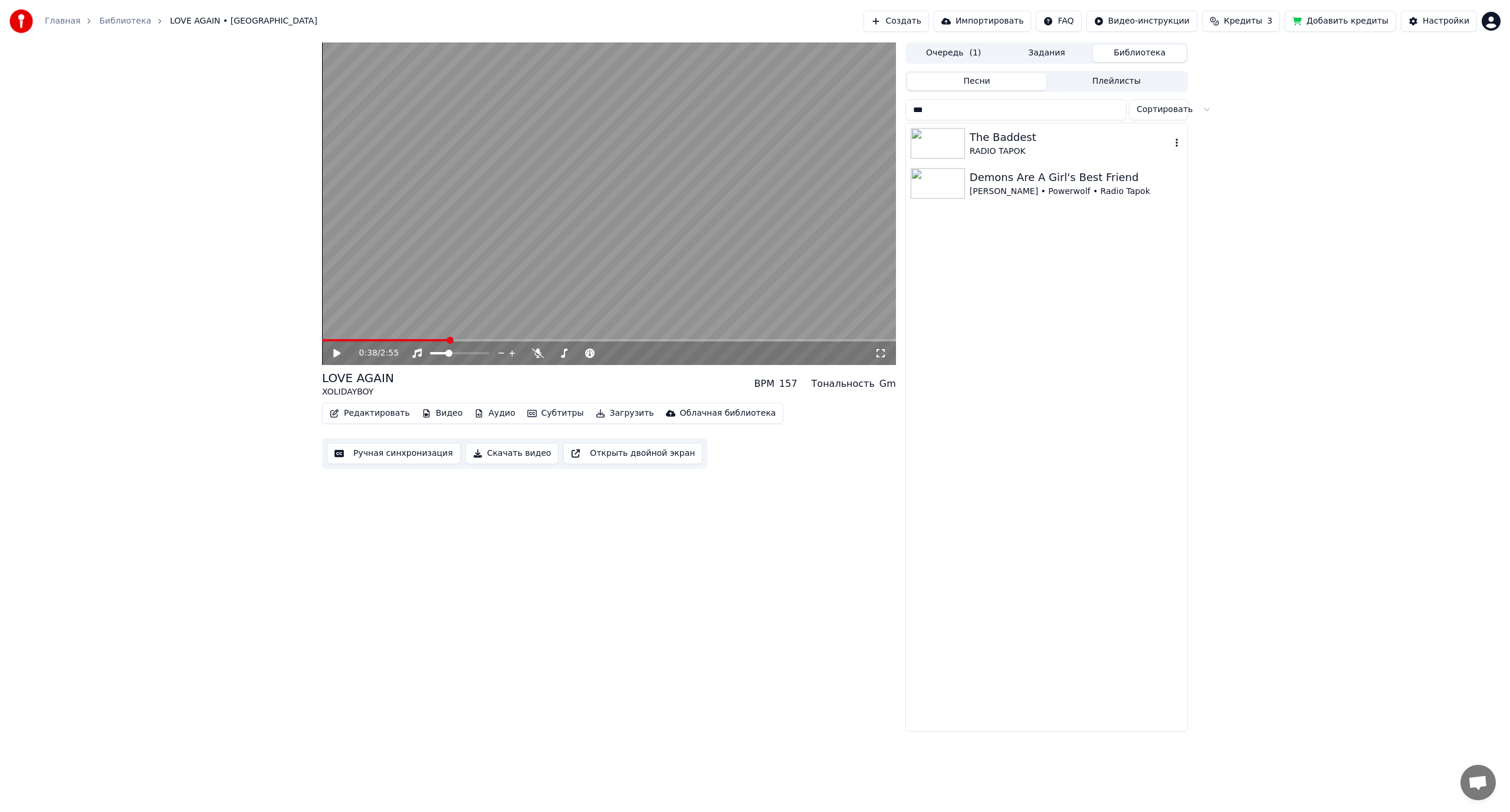
type input "***"
click at [1030, 146] on div "RADIO TAPOK" at bounding box center [1070, 151] width 201 height 12
click at [569, 266] on video at bounding box center [609, 203] width 574 height 322
click at [1423, 20] on button "Настройки" at bounding box center [1439, 21] width 76 height 21
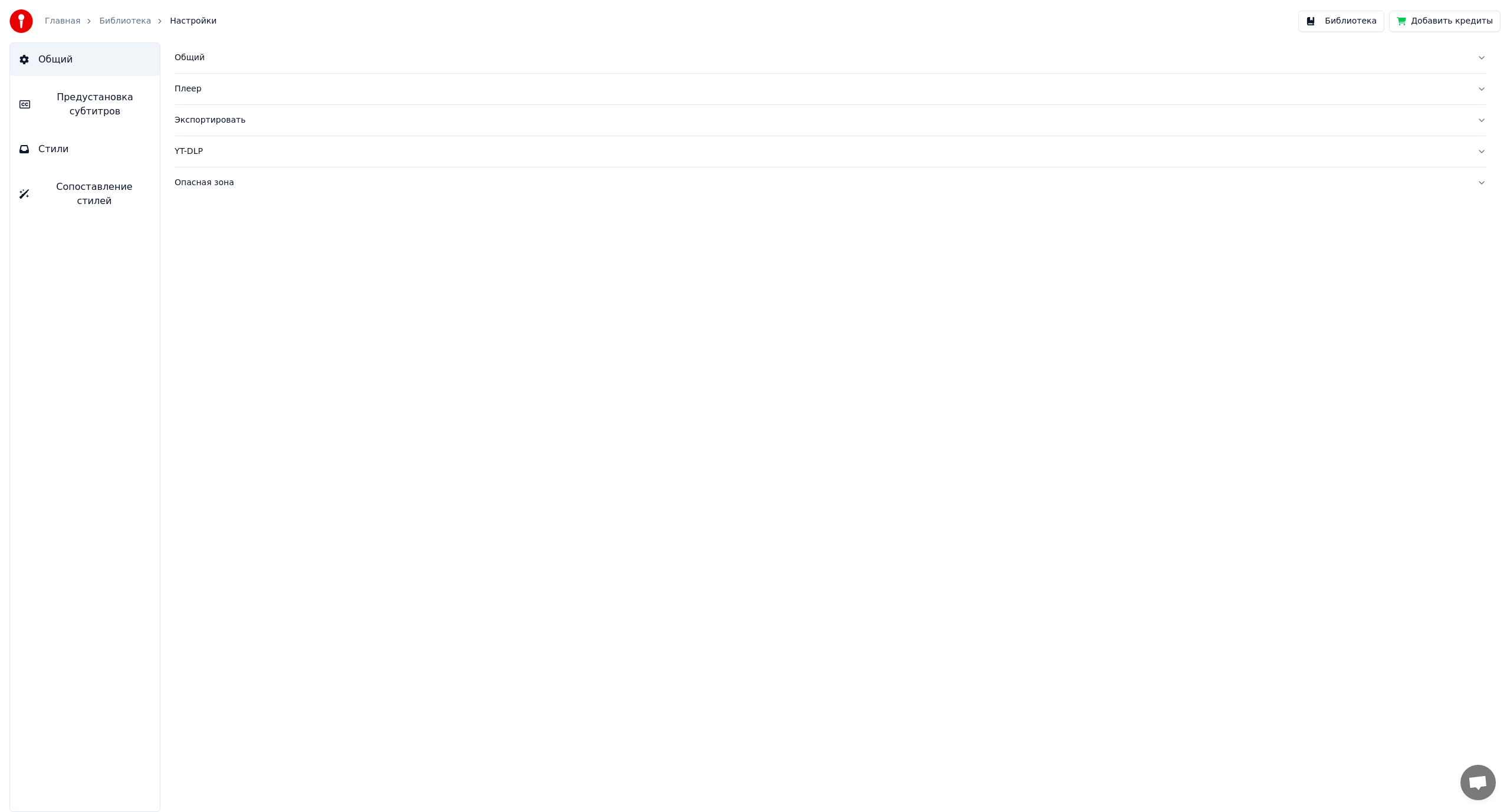
click at [62, 163] on button "Стили" at bounding box center [85, 149] width 150 height 33
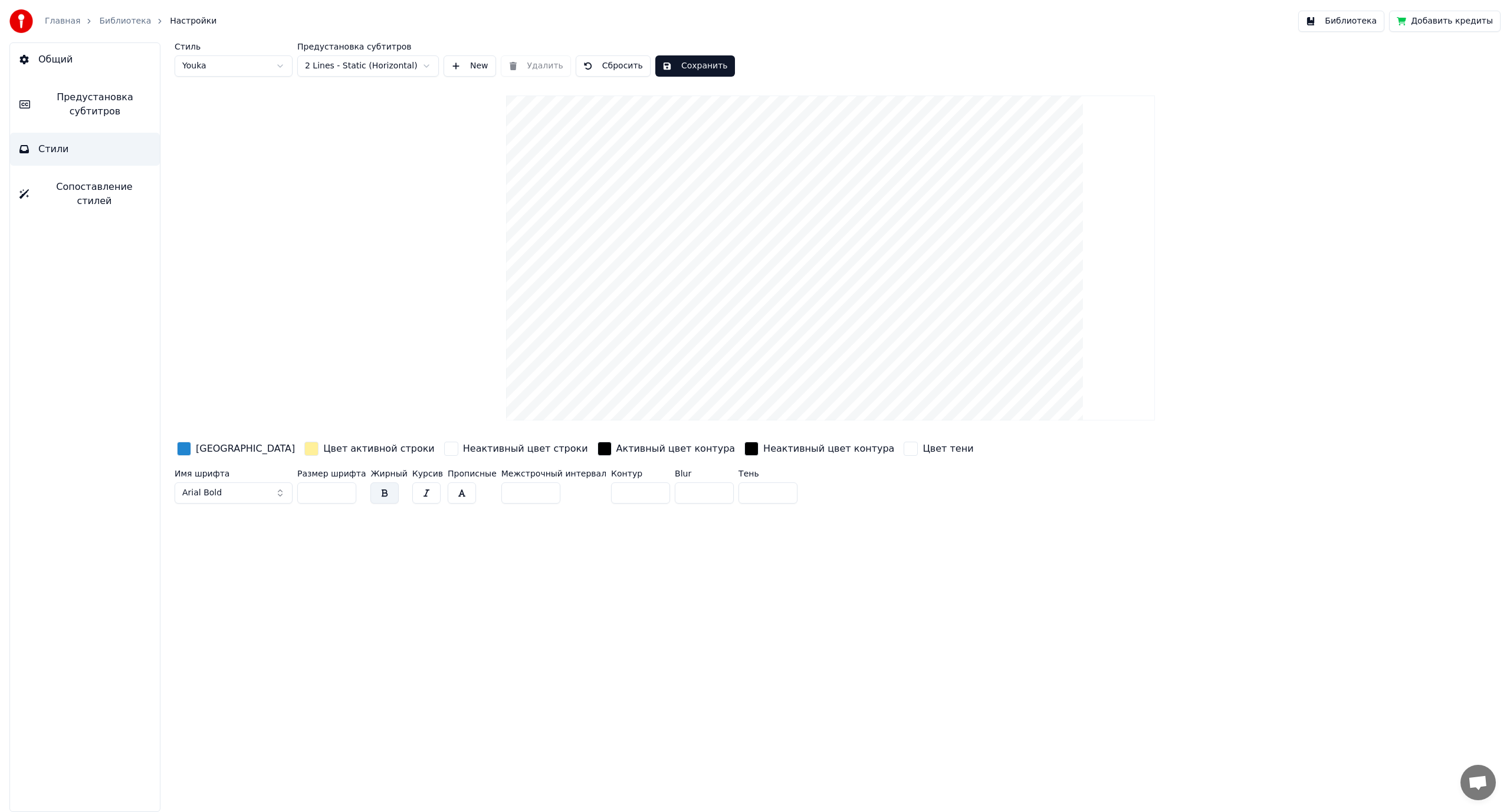
click at [344, 490] on input "***" at bounding box center [327, 492] width 59 height 21
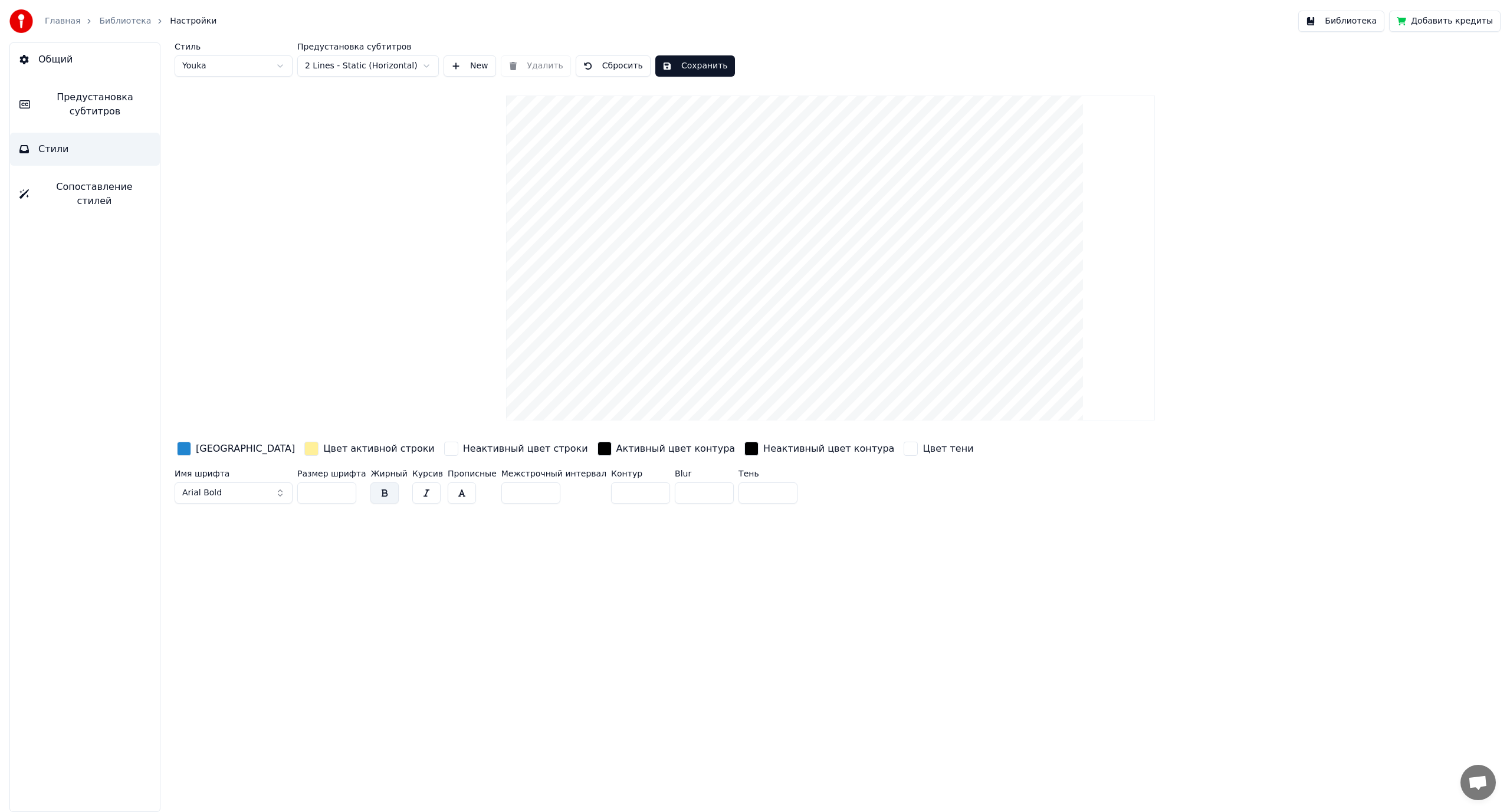
click at [344, 490] on input "***" at bounding box center [327, 492] width 59 height 21
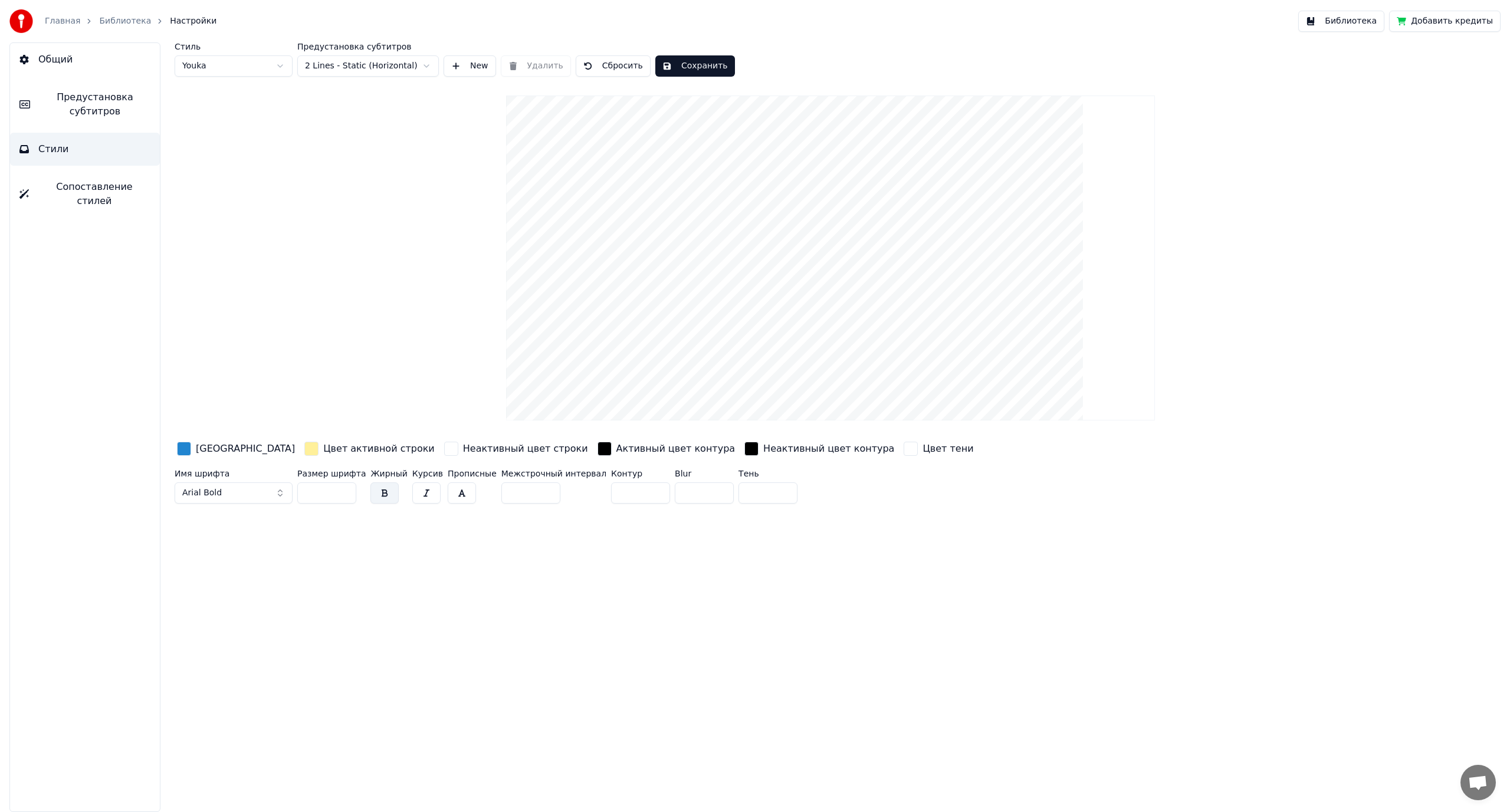
click at [344, 490] on input "***" at bounding box center [327, 492] width 59 height 21
type input "***"
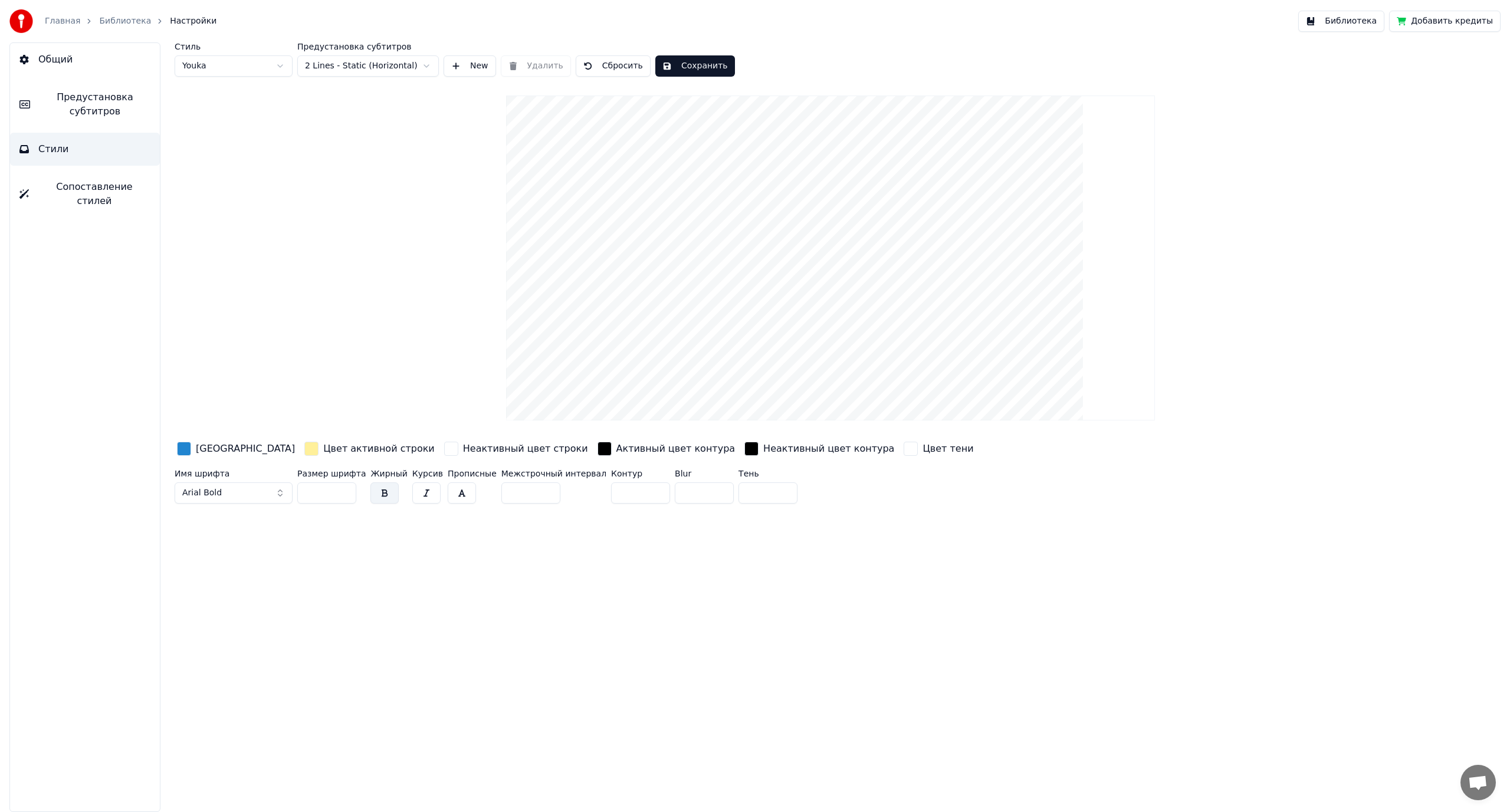
click at [344, 490] on input "***" at bounding box center [327, 492] width 59 height 21
click at [345, 65] on html "Главная Библиотека Настройки Библиотека Добавить кредиты Общий Предустановка су…" at bounding box center [755, 406] width 1510 height 812
click at [684, 65] on button "Сохранить" at bounding box center [695, 66] width 80 height 21
click at [114, 22] on link "Библиотека" at bounding box center [124, 21] width 52 height 12
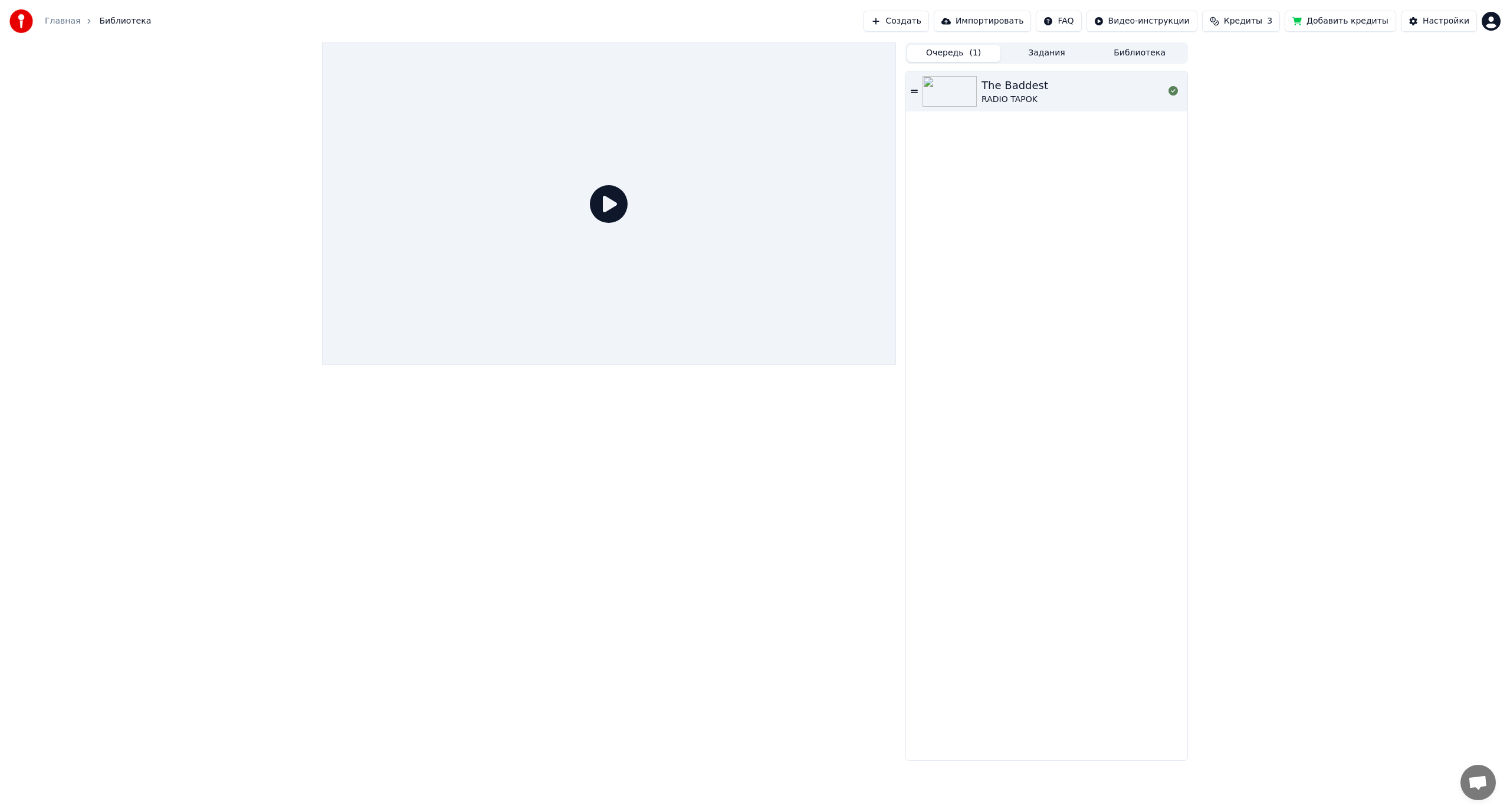
click at [973, 56] on span "( 1 )" at bounding box center [975, 53] width 12 height 12
click at [1035, 94] on div "RADIO TAPOK" at bounding box center [1014, 100] width 67 height 12
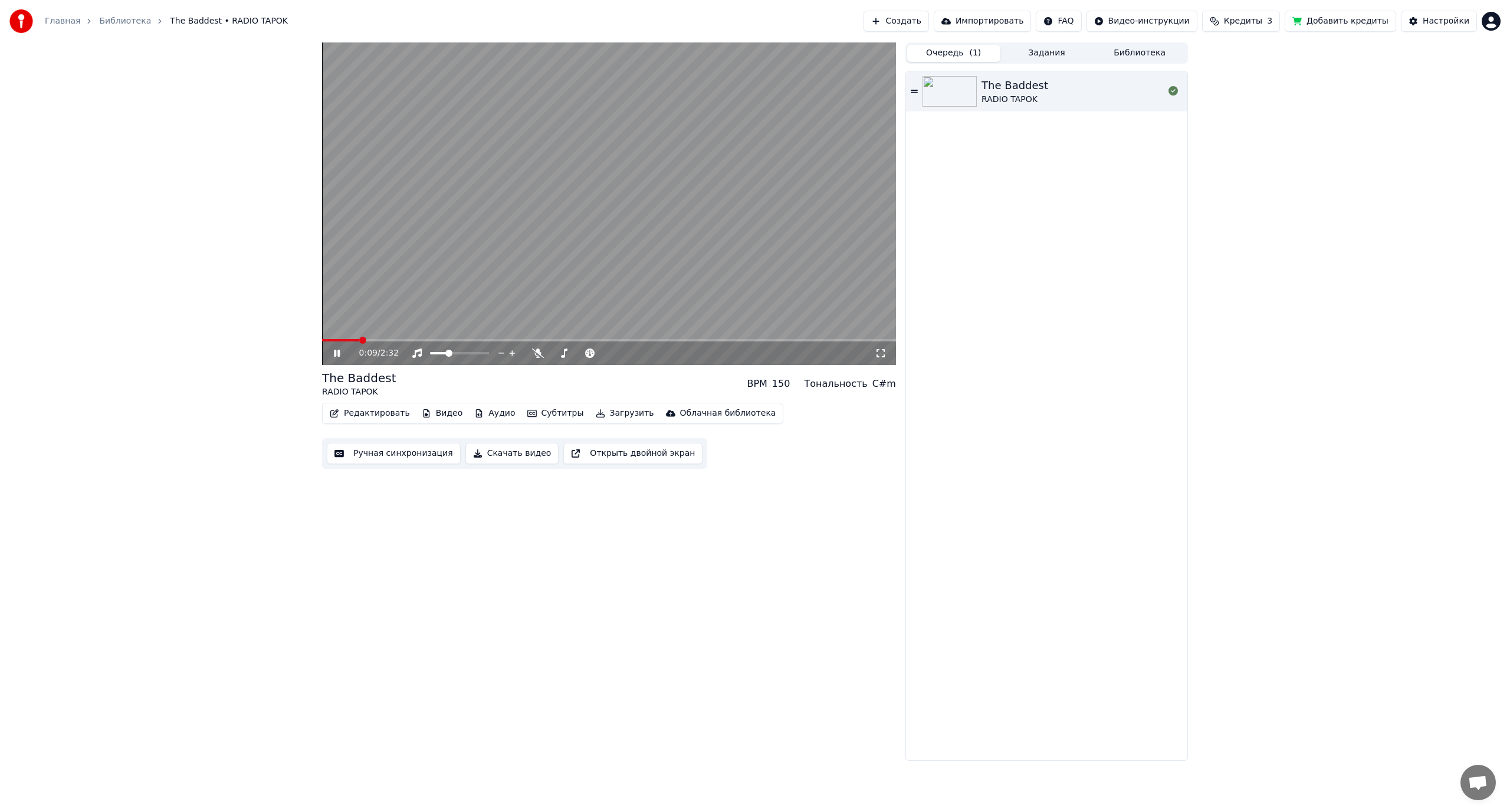
click at [502, 252] on video at bounding box center [609, 203] width 574 height 322
